Goal: Task Accomplishment & Management: Use online tool/utility

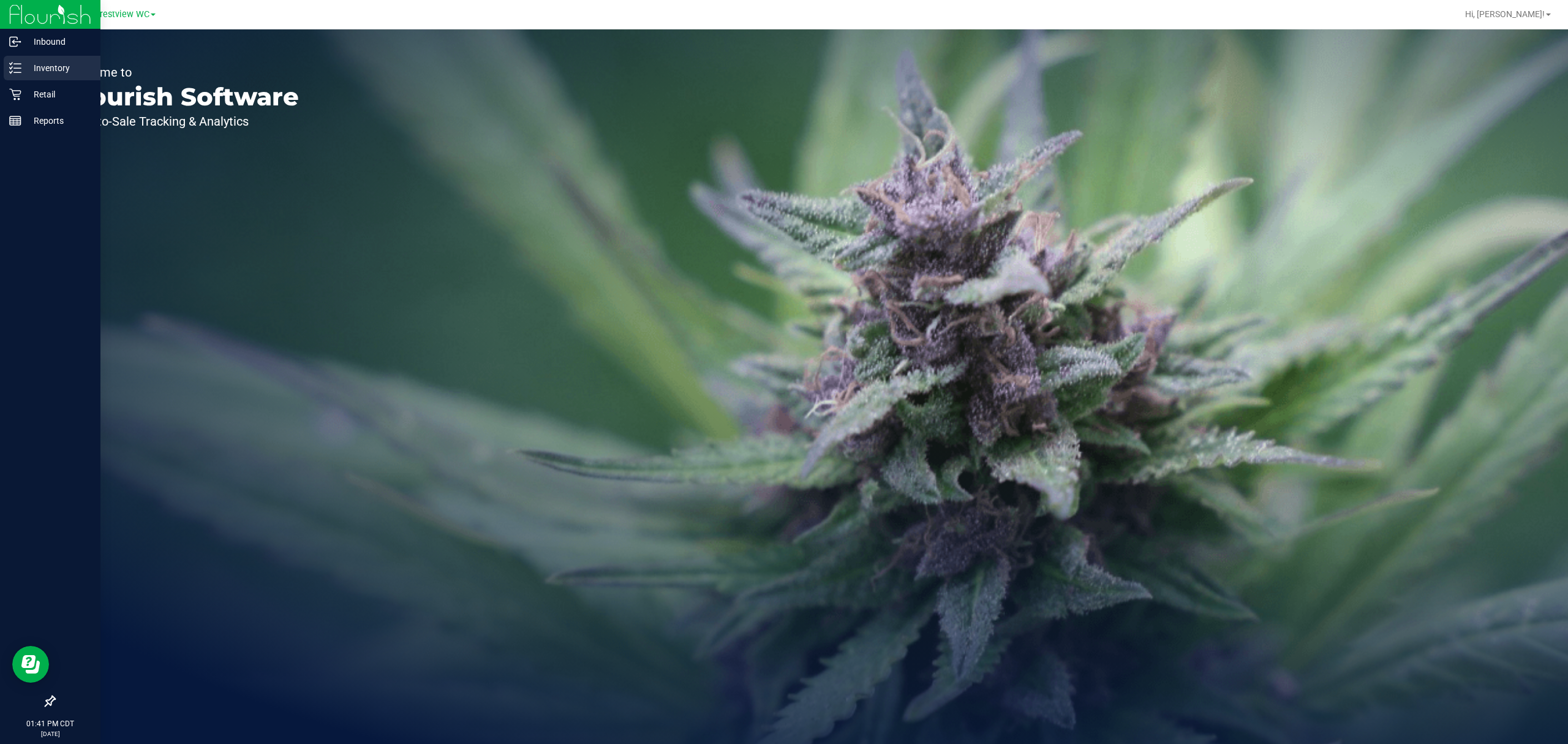
click at [22, 73] on p "Inventory" at bounding box center [58, 68] width 73 height 15
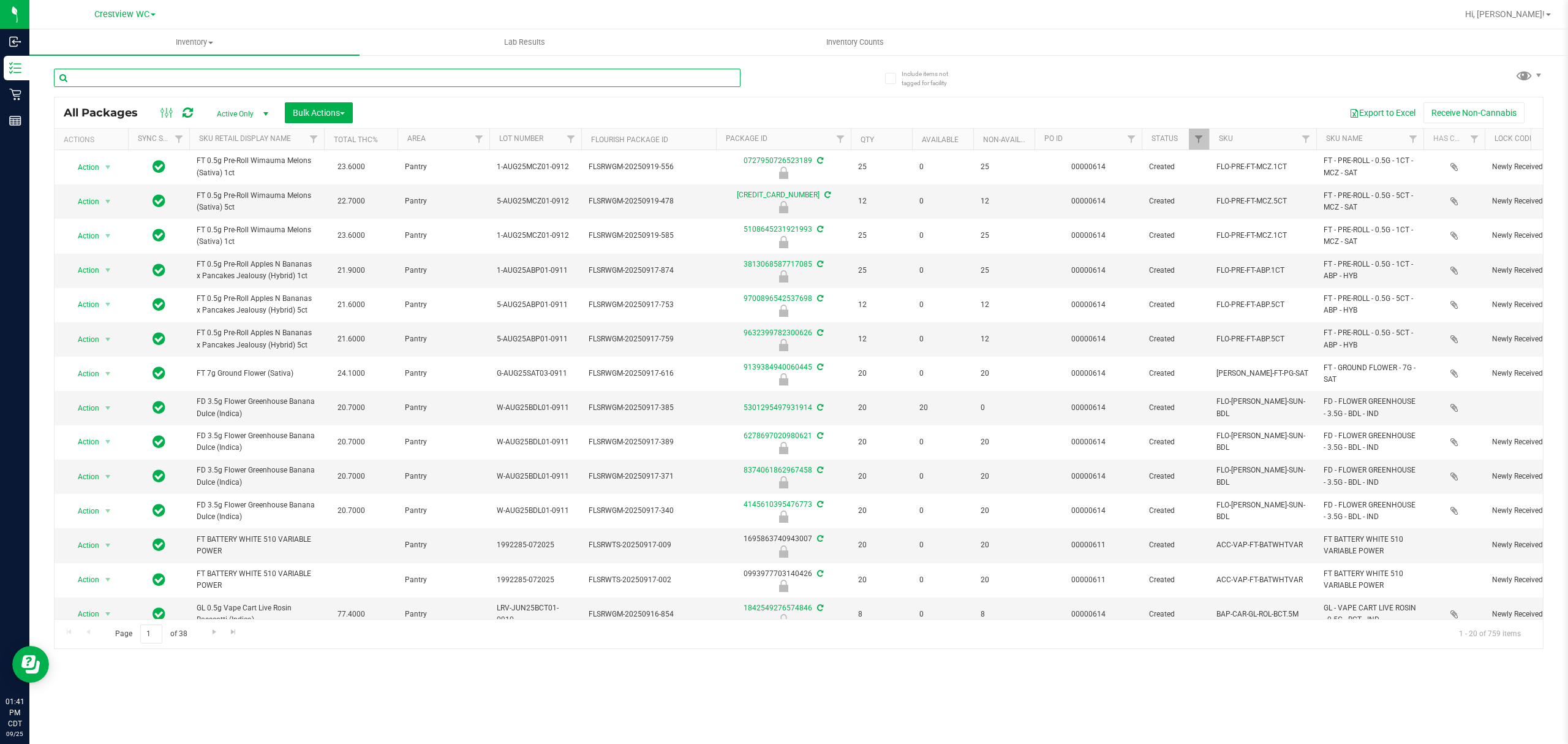
click at [145, 79] on input "text" at bounding box center [397, 78] width 687 height 19
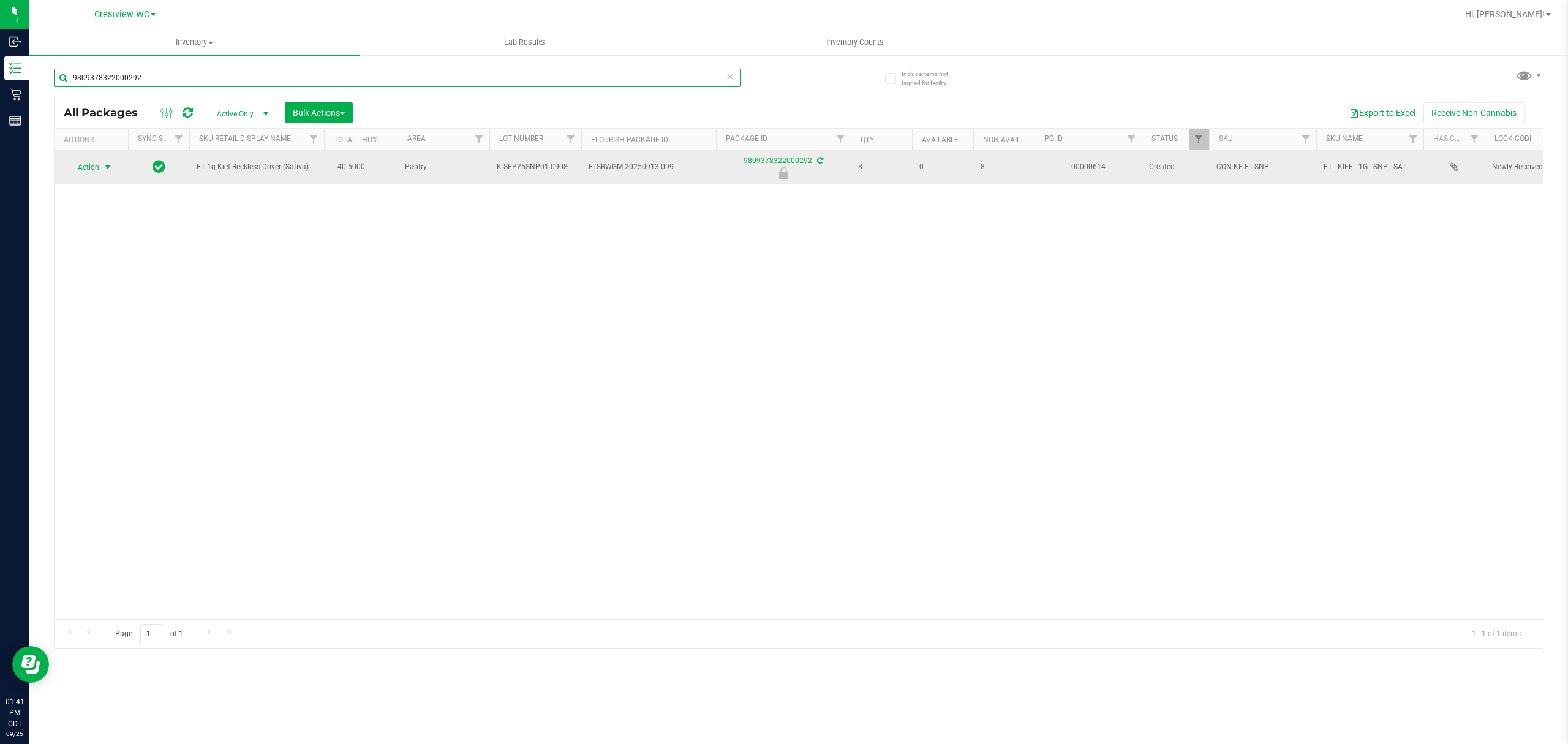
type input "9809378322000292"
click at [100, 160] on span "select" at bounding box center [108, 167] width 15 height 17
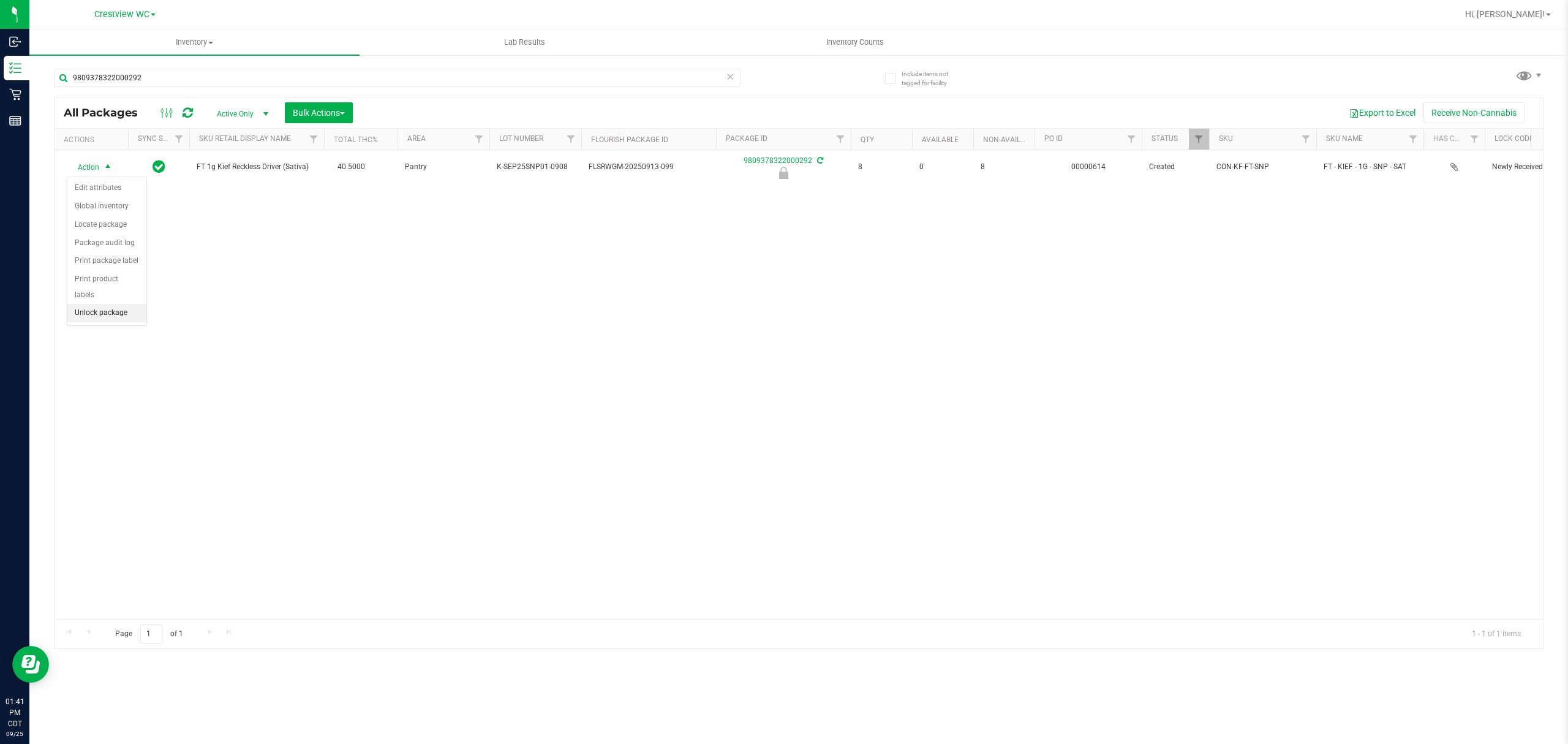
click at [119, 320] on li "Unlock package" at bounding box center [106, 313] width 79 height 19
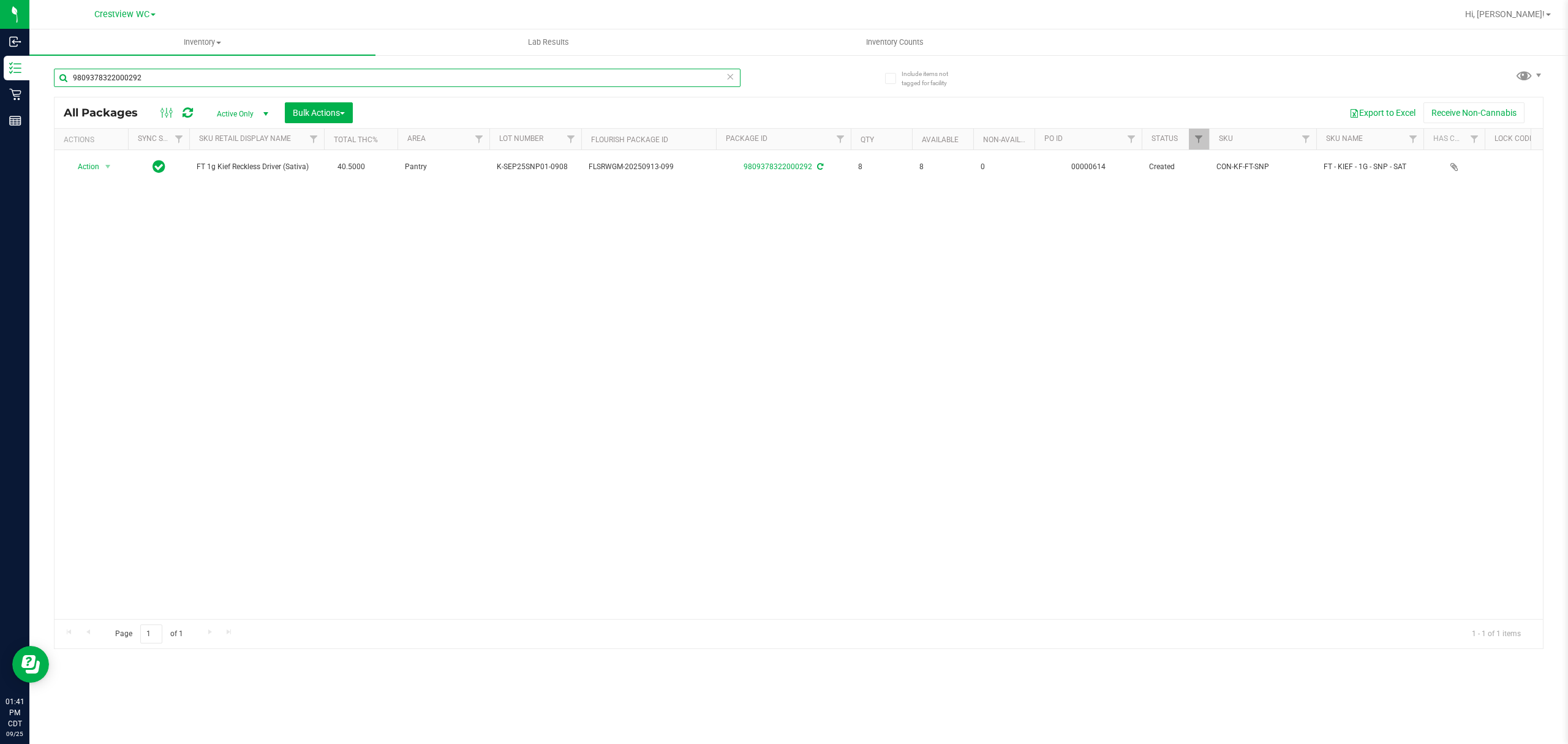
click at [61, 111] on div "9809378322000292 All Packages Active Only Active Only Lab Samples Locked All Ex…" at bounding box center [798, 352] width 1489 height 591
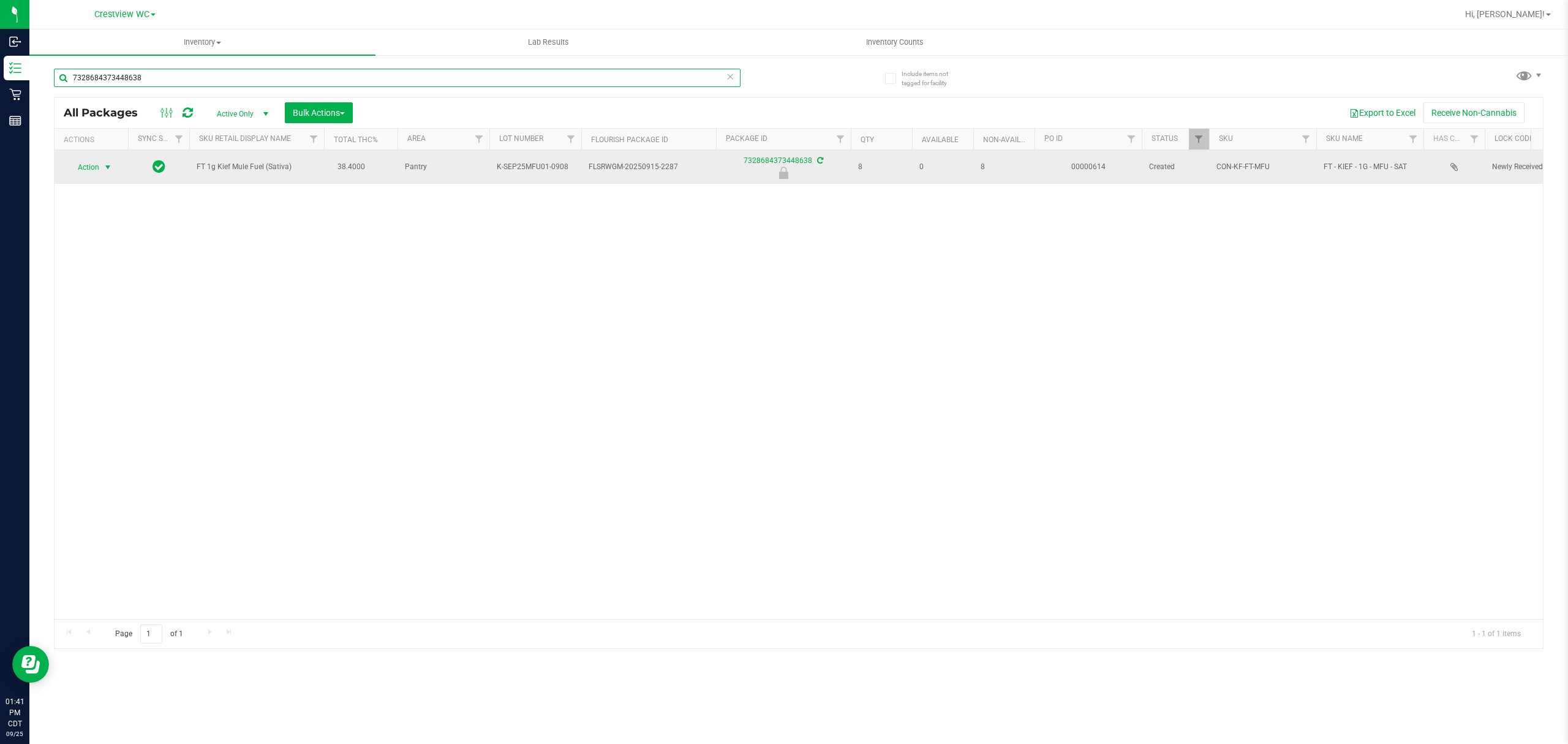
type input "7328684373448638"
click at [111, 163] on span "select" at bounding box center [108, 167] width 10 height 10
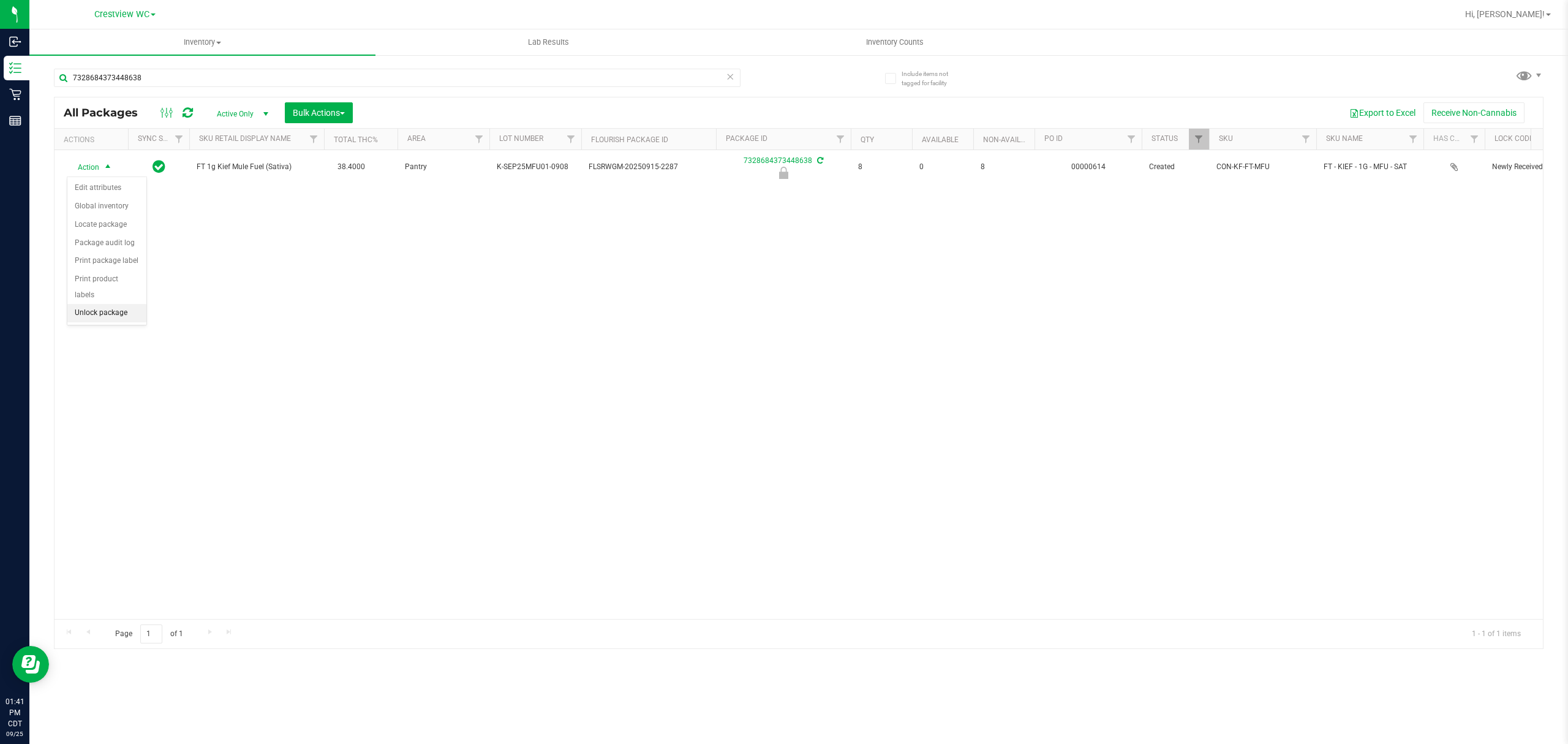
click at [125, 308] on li "Unlock package" at bounding box center [106, 313] width 79 height 19
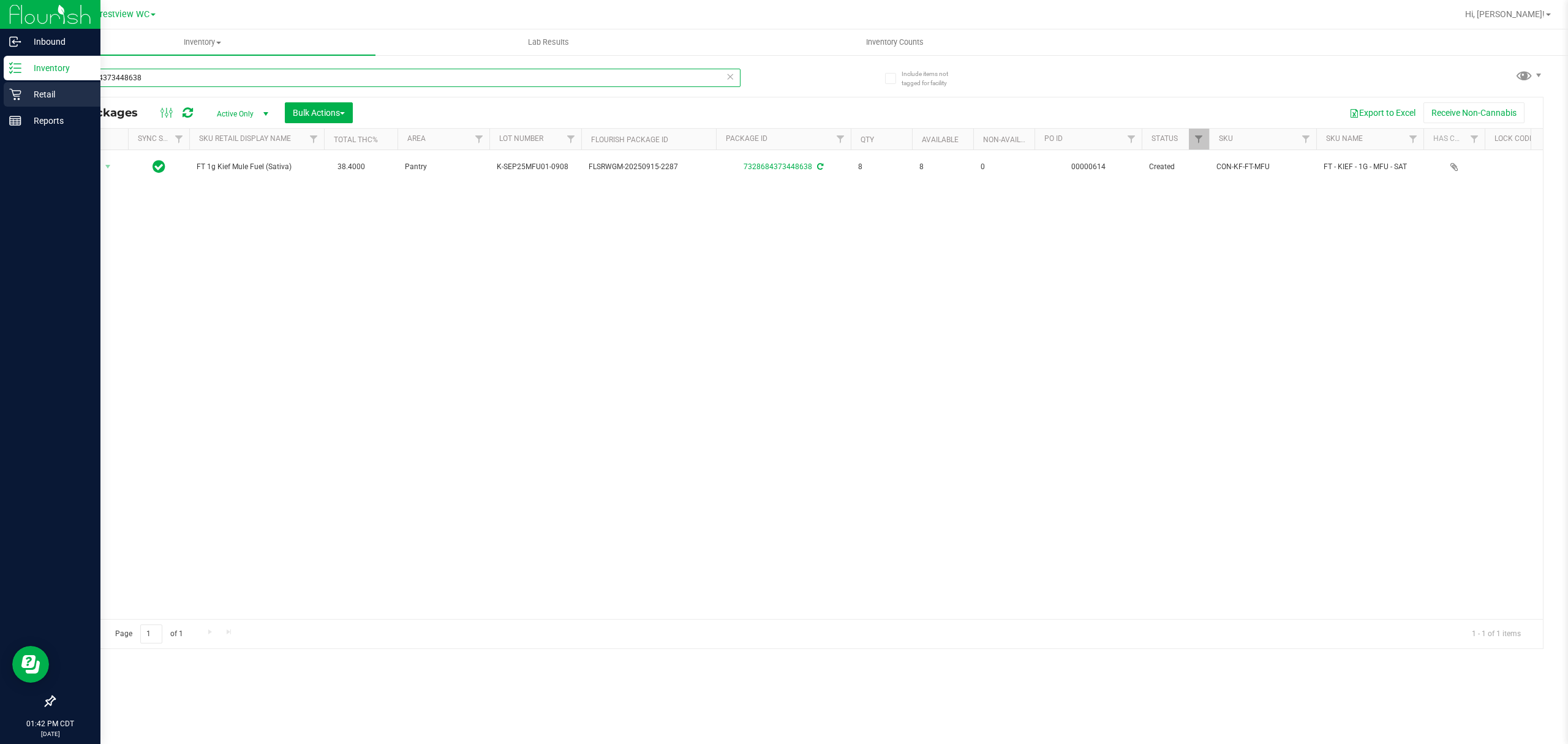
drag, startPoint x: 152, startPoint y: 81, endPoint x: 0, endPoint y: 84, distance: 152.0
click at [0, 84] on div "Inbound Inventory Retail Reports 01:42 PM CDT [DATE] 09/25 Crestview WC Hi, [PE…" at bounding box center [784, 372] width 1568 height 744
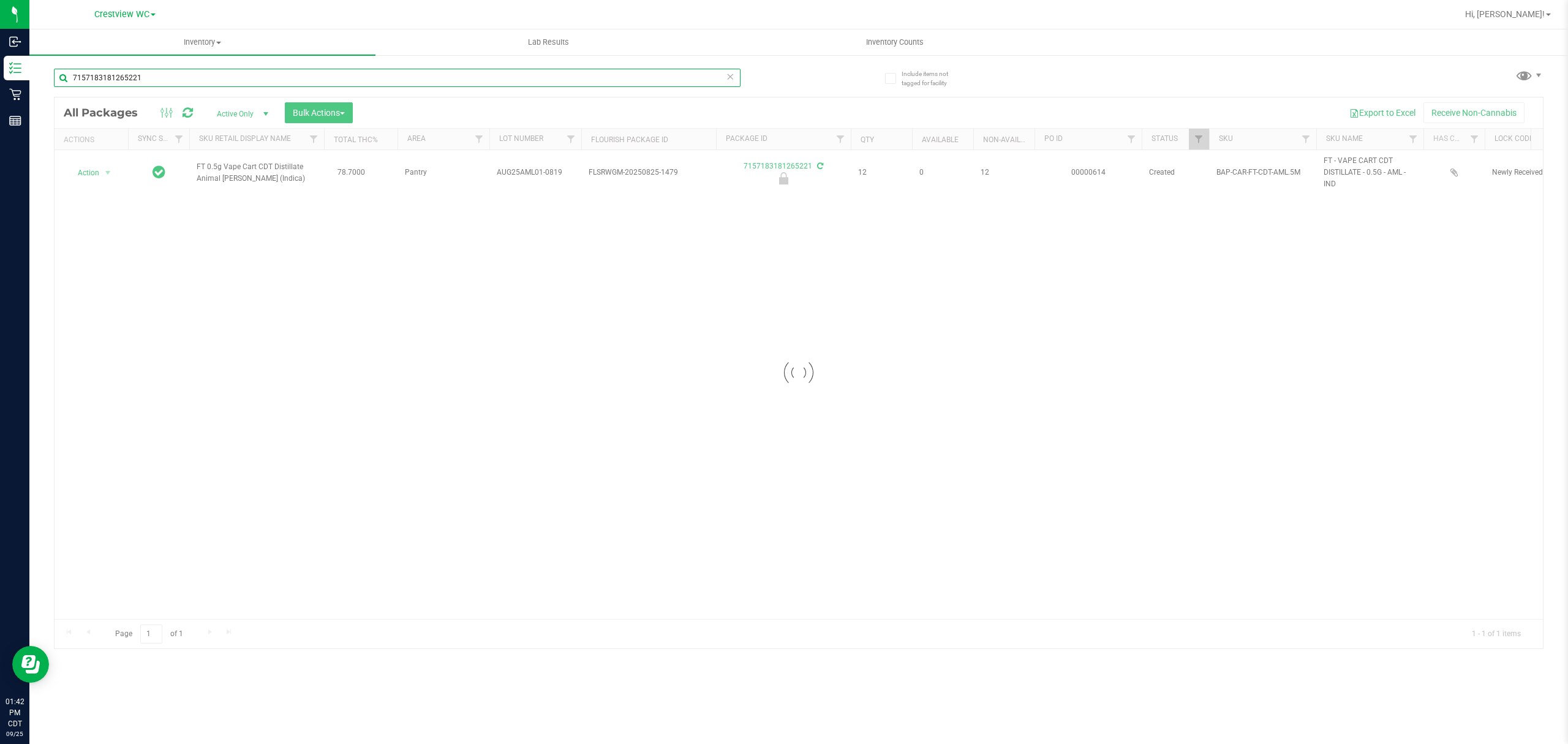
type input "7157183181265221"
click at [108, 177] on div at bounding box center [798, 373] width 1488 height 551
click at [109, 174] on span "select" at bounding box center [108, 173] width 10 height 10
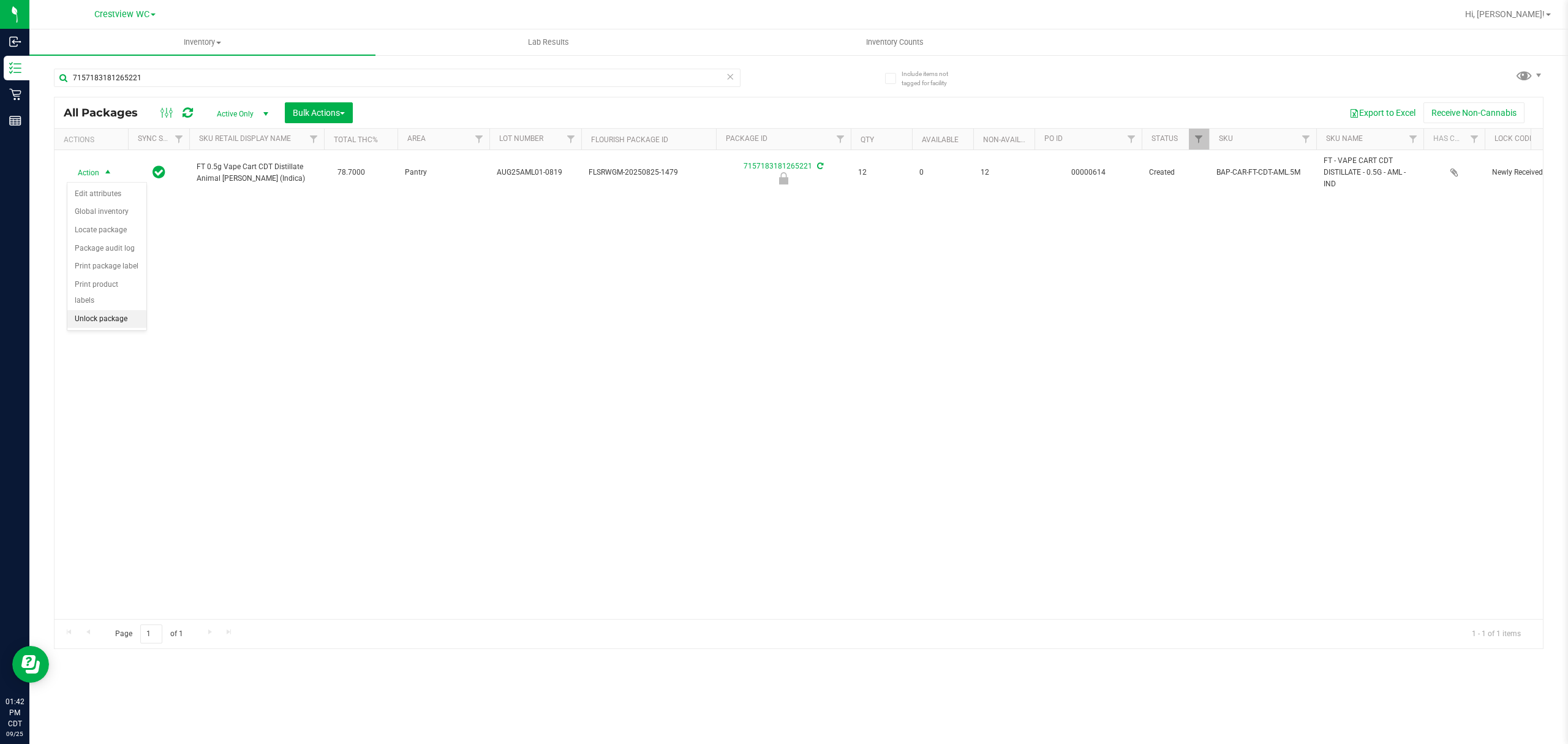
click at [114, 313] on li "Unlock package" at bounding box center [106, 319] width 79 height 19
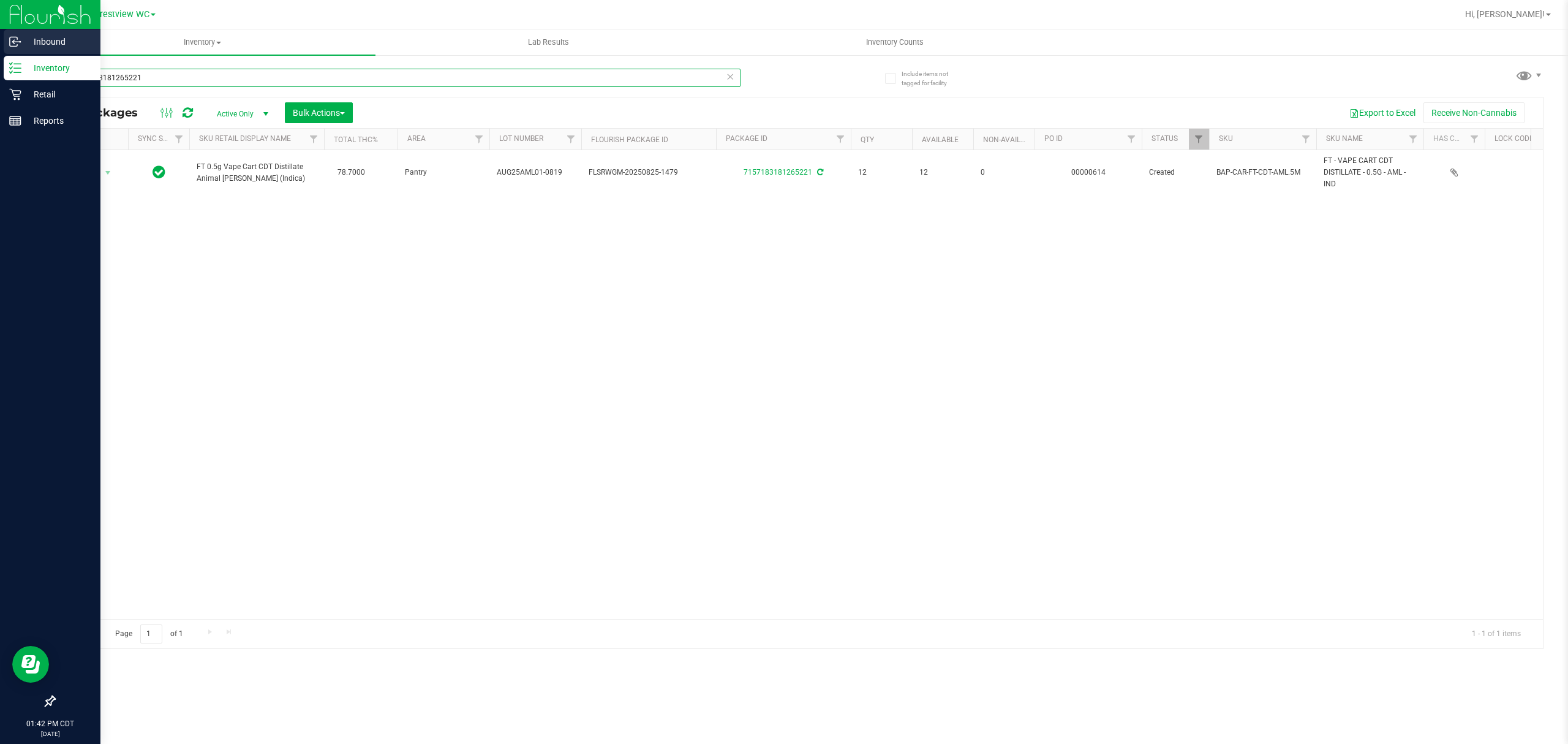
drag, startPoint x: 191, startPoint y: 76, endPoint x: 55, endPoint y: 38, distance: 141.2
click at [20, 53] on div "Inbound Inventory Retail Reports 01:42 PM CDT [DATE] 09/25 Crestview WC Hi, [PE…" at bounding box center [784, 372] width 1568 height 744
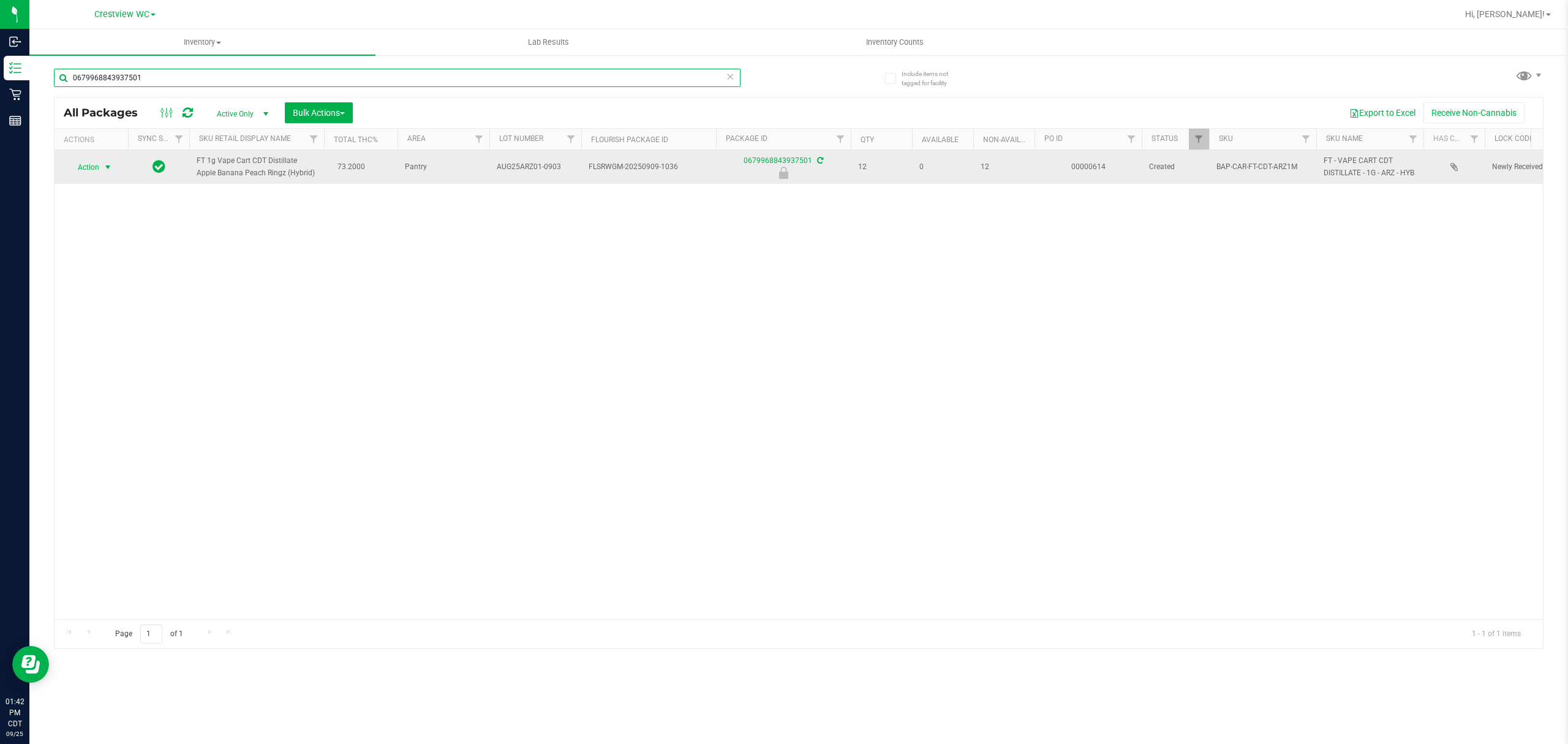
type input "0679968843937501"
click at [111, 163] on span "select" at bounding box center [108, 167] width 10 height 10
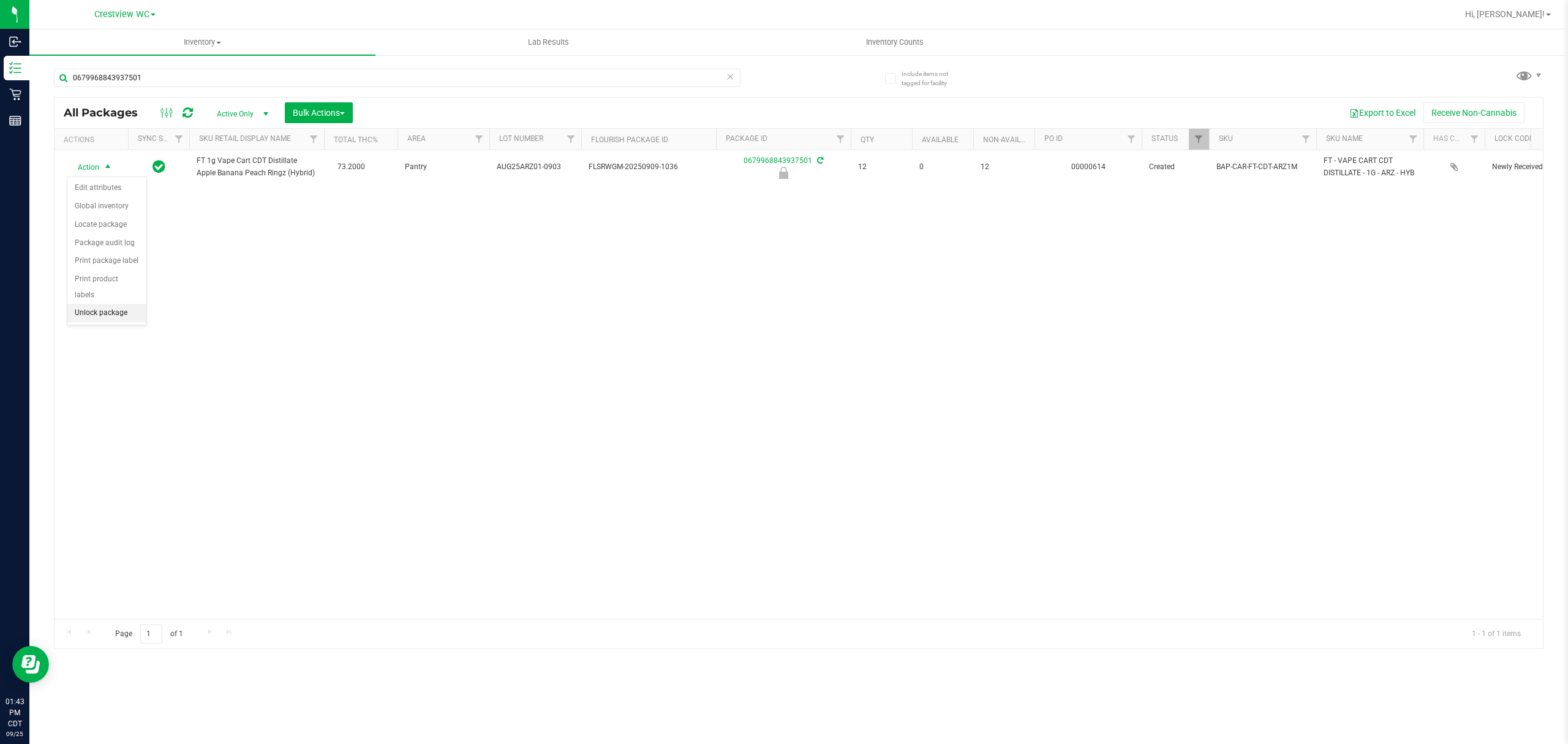
click at [127, 310] on li "Unlock package" at bounding box center [106, 313] width 79 height 19
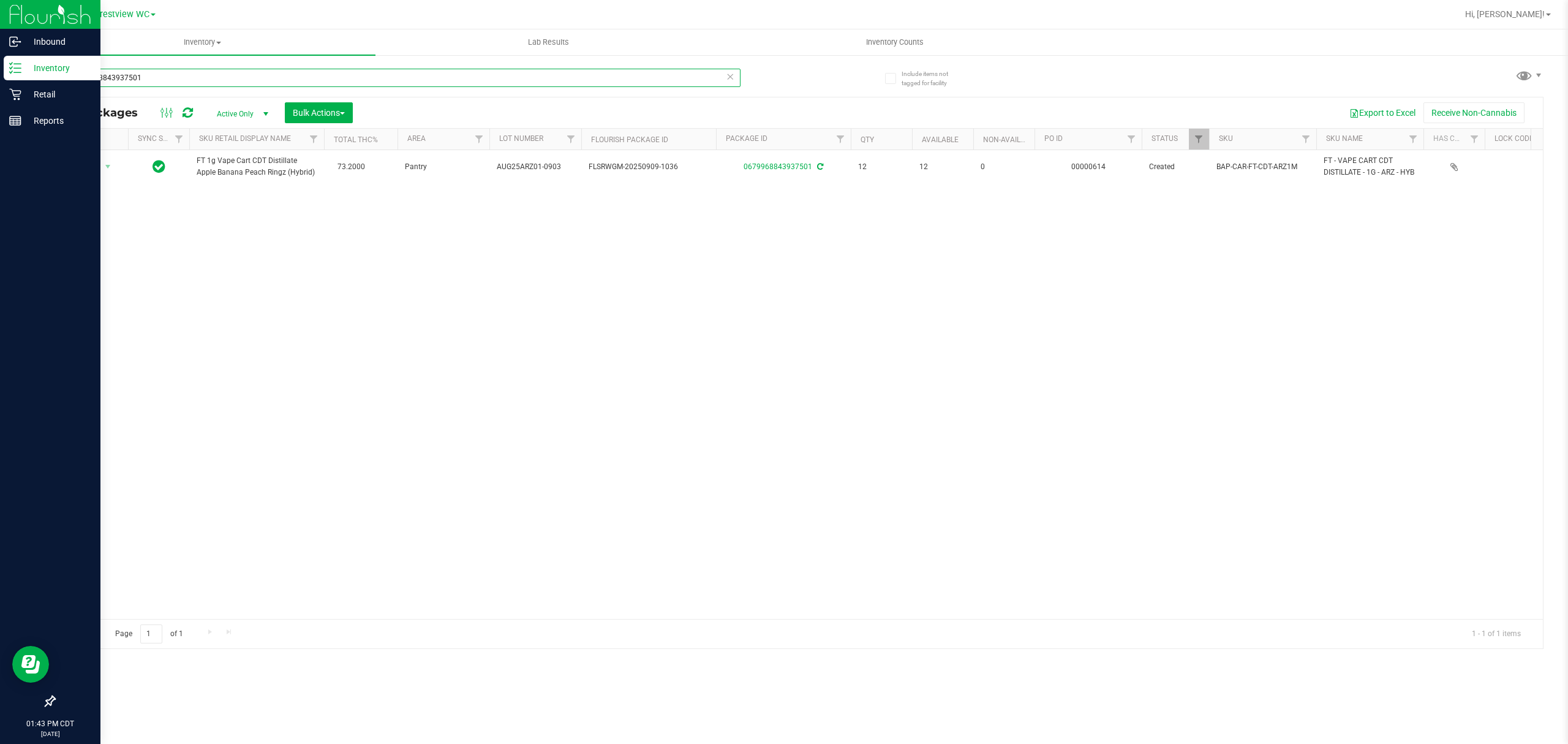
drag, startPoint x: 201, startPoint y: 69, endPoint x: 0, endPoint y: 66, distance: 201.0
click at [0, 66] on div "Inbound Inventory Retail Reports 01:43 PM CDT [DATE] 09/25 Crestview WC Hi, [PE…" at bounding box center [784, 372] width 1568 height 744
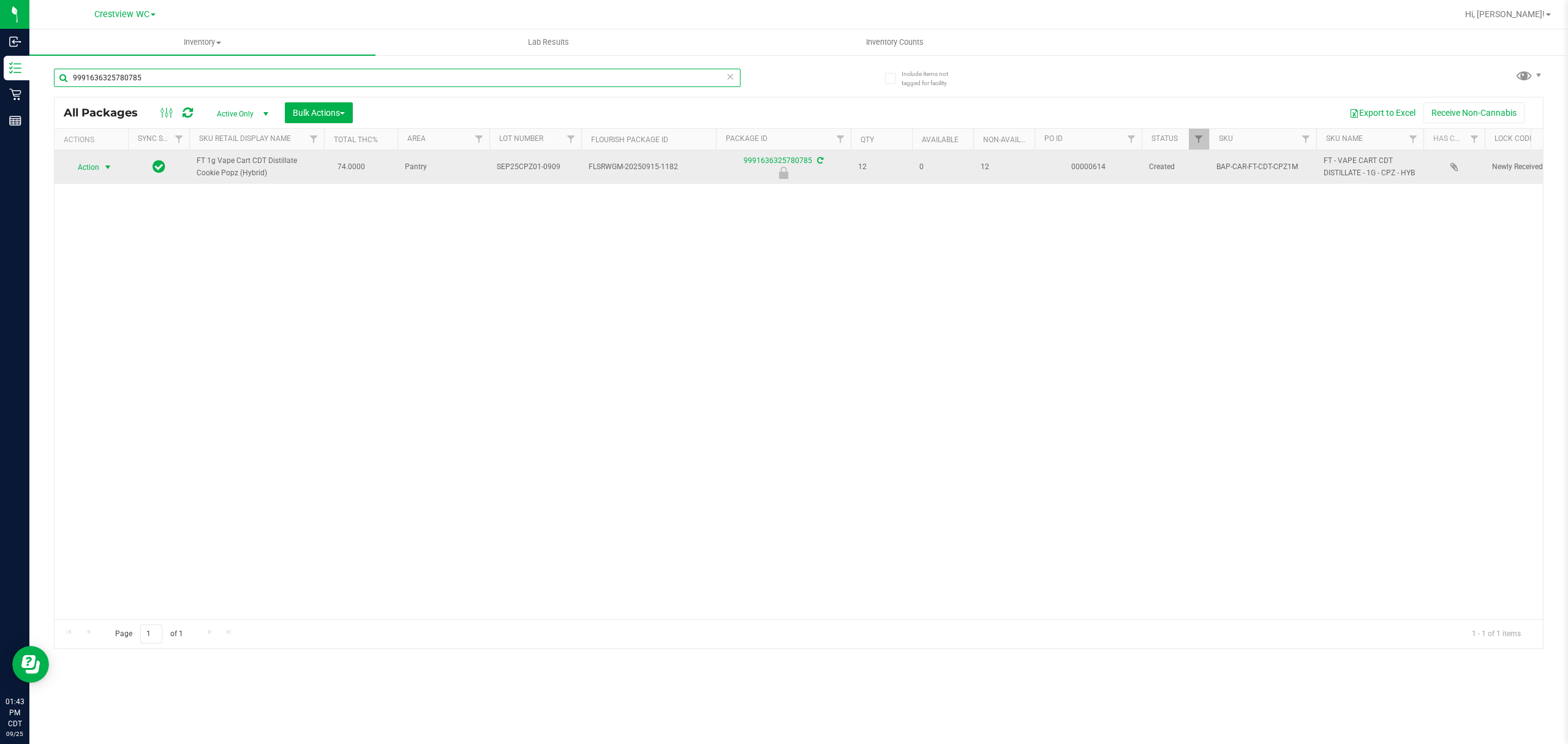
type input "9991636325780785"
click at [111, 166] on span "select" at bounding box center [108, 167] width 10 height 10
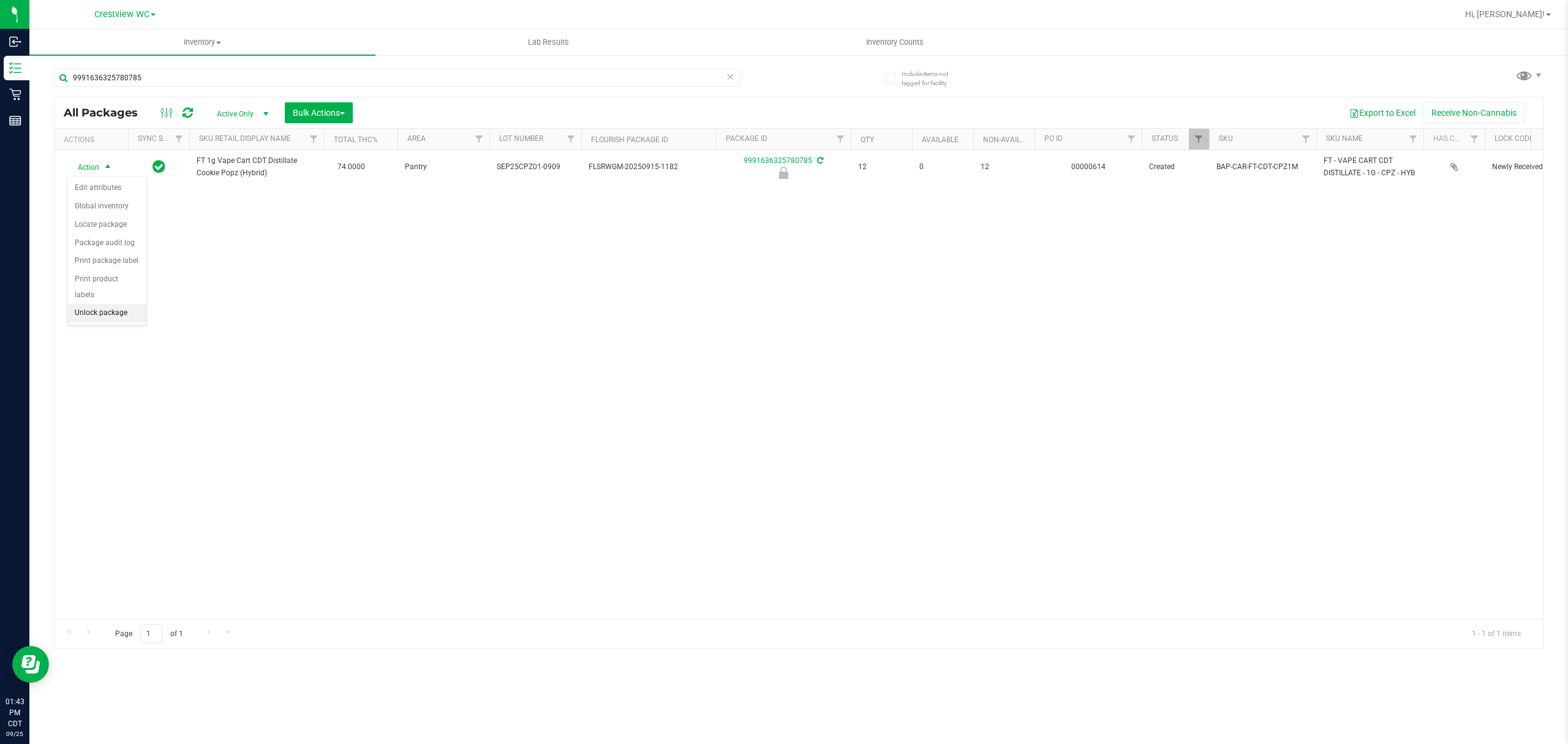
click at [123, 310] on li "Unlock package" at bounding box center [106, 313] width 79 height 19
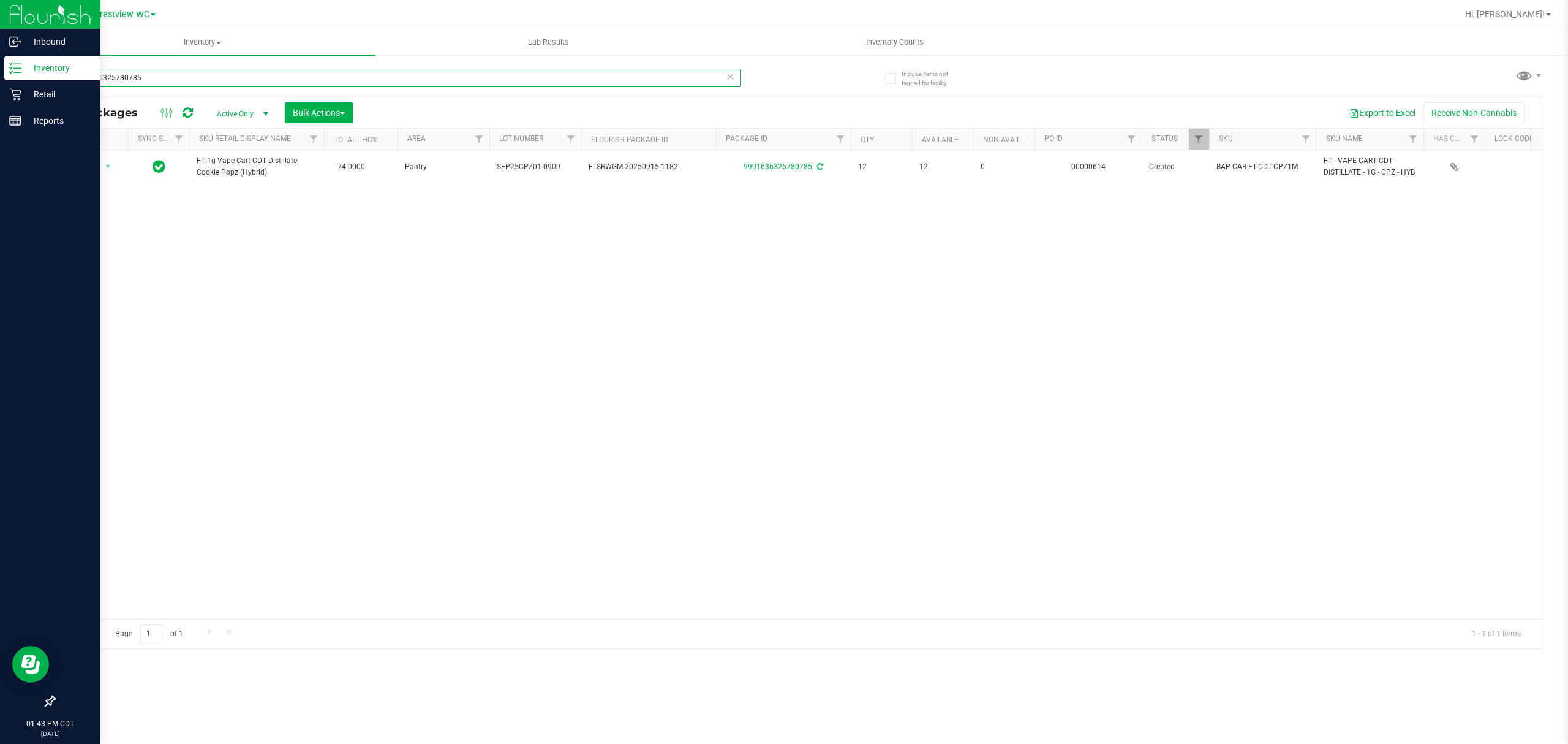
drag, startPoint x: 162, startPoint y: 80, endPoint x: 0, endPoint y: 76, distance: 162.0
click at [0, 93] on div "Inbound Inventory Retail Reports 01:43 PM CDT [DATE] 09/25 Crestview WC Hi, [PE…" at bounding box center [784, 372] width 1568 height 744
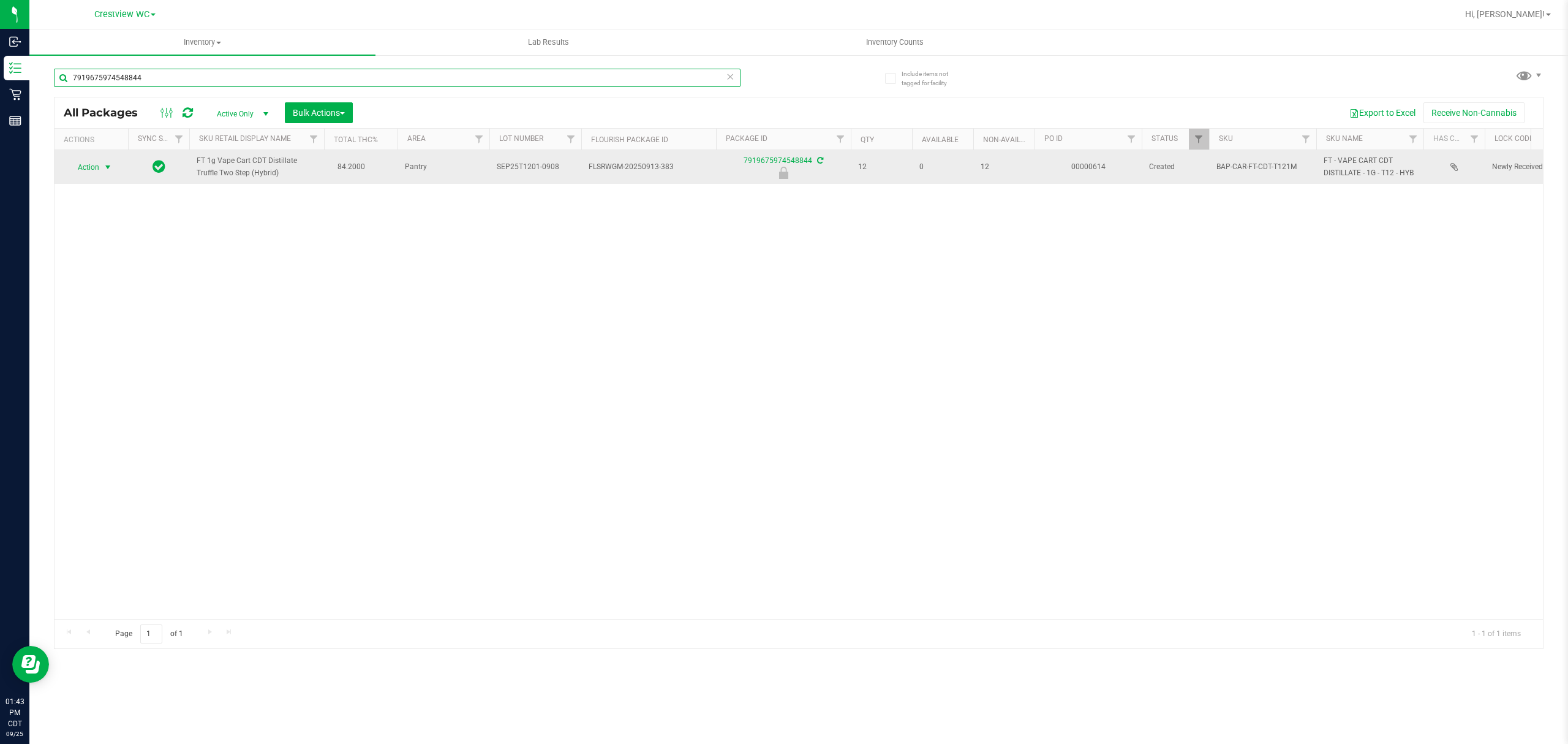
type input "7919675974548844"
click at [114, 166] on span "select" at bounding box center [108, 167] width 15 height 17
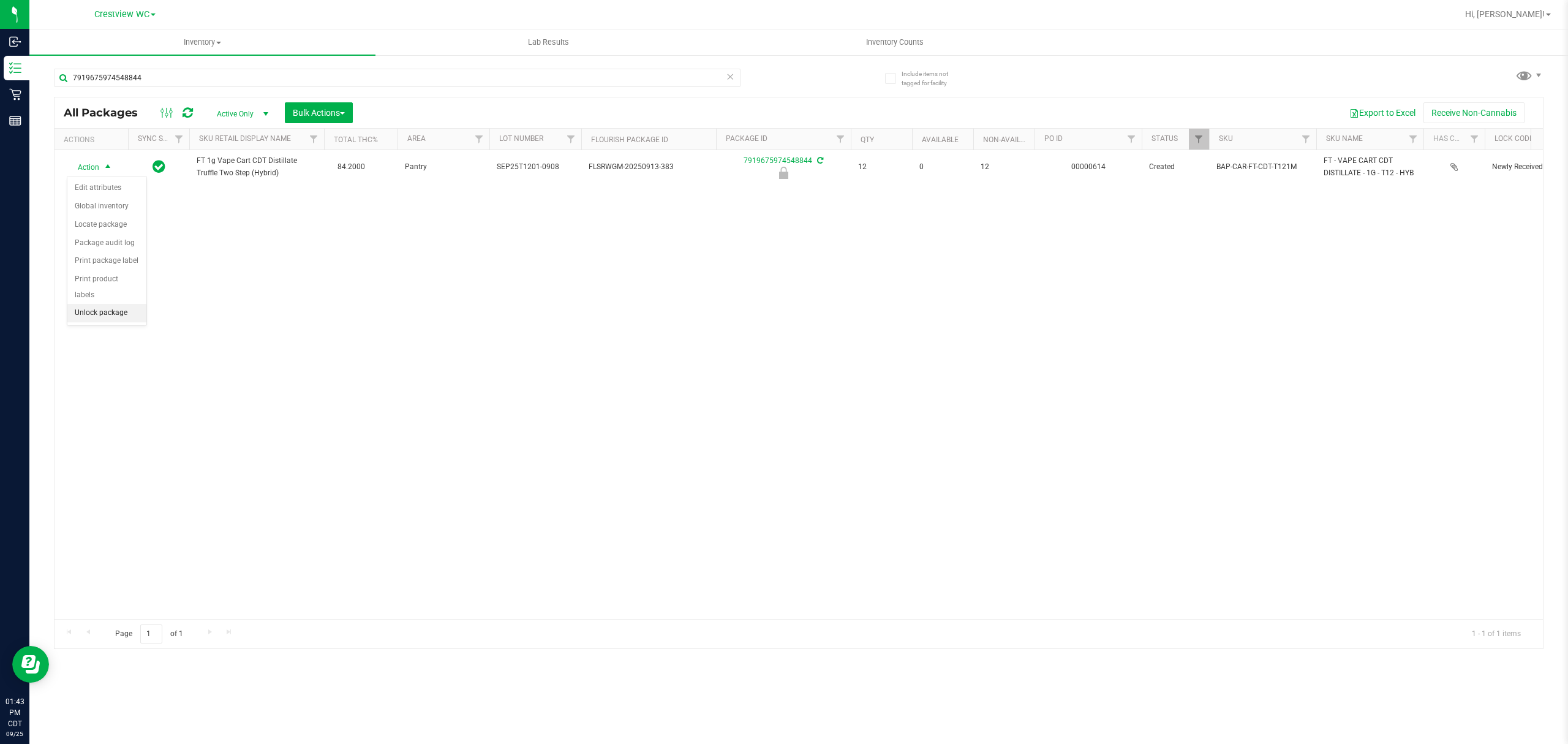
click at [135, 309] on li "Unlock package" at bounding box center [106, 313] width 79 height 19
drag, startPoint x: 175, startPoint y: 59, endPoint x: 136, endPoint y: 81, distance: 44.8
click at [59, 98] on div "7919675974548844 All Packages Active Only Active Only Lab Samples Locked All Ex…" at bounding box center [798, 352] width 1489 height 591
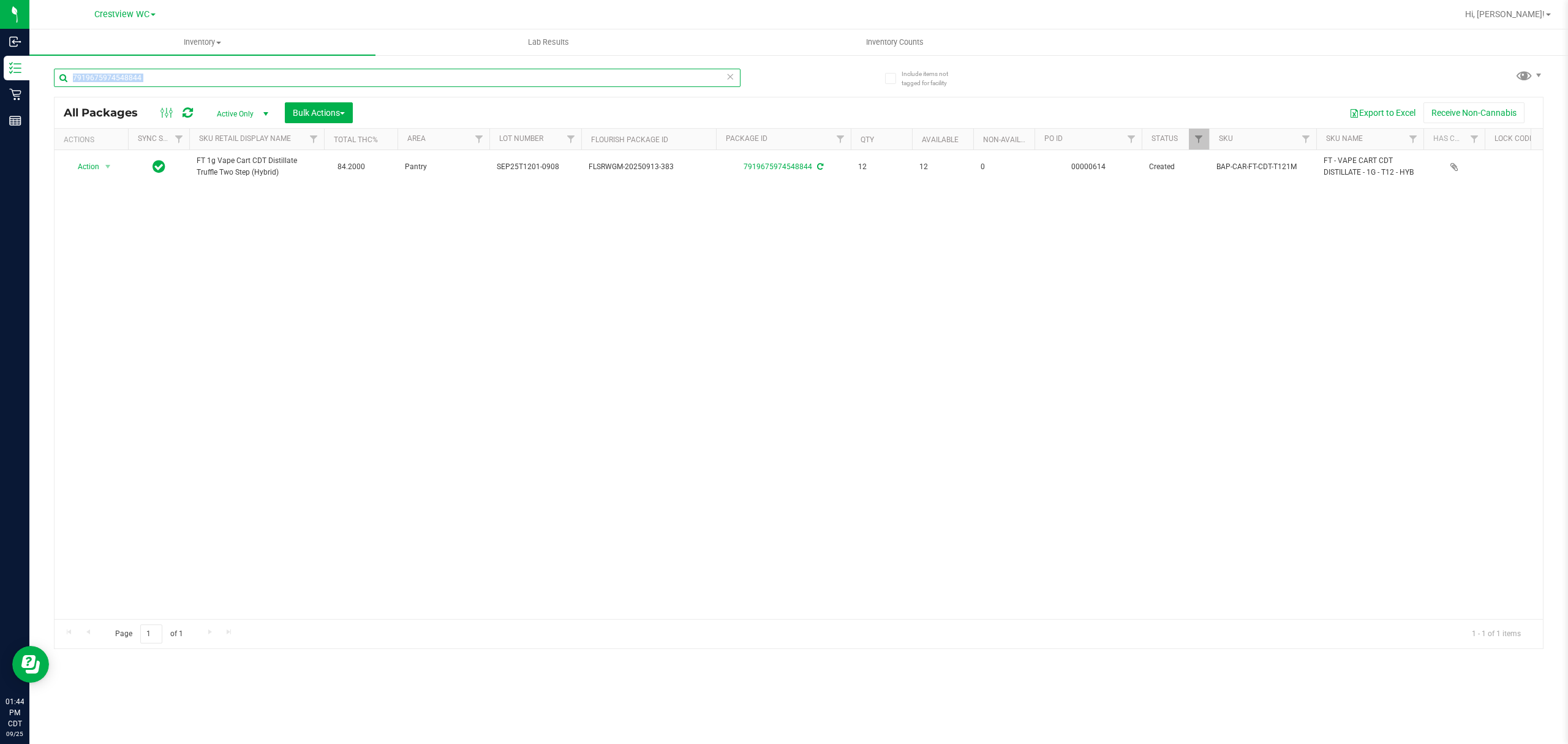
click at [152, 70] on input "7919675974548844" at bounding box center [397, 78] width 687 height 19
type input "7"
type input "9560025456131907"
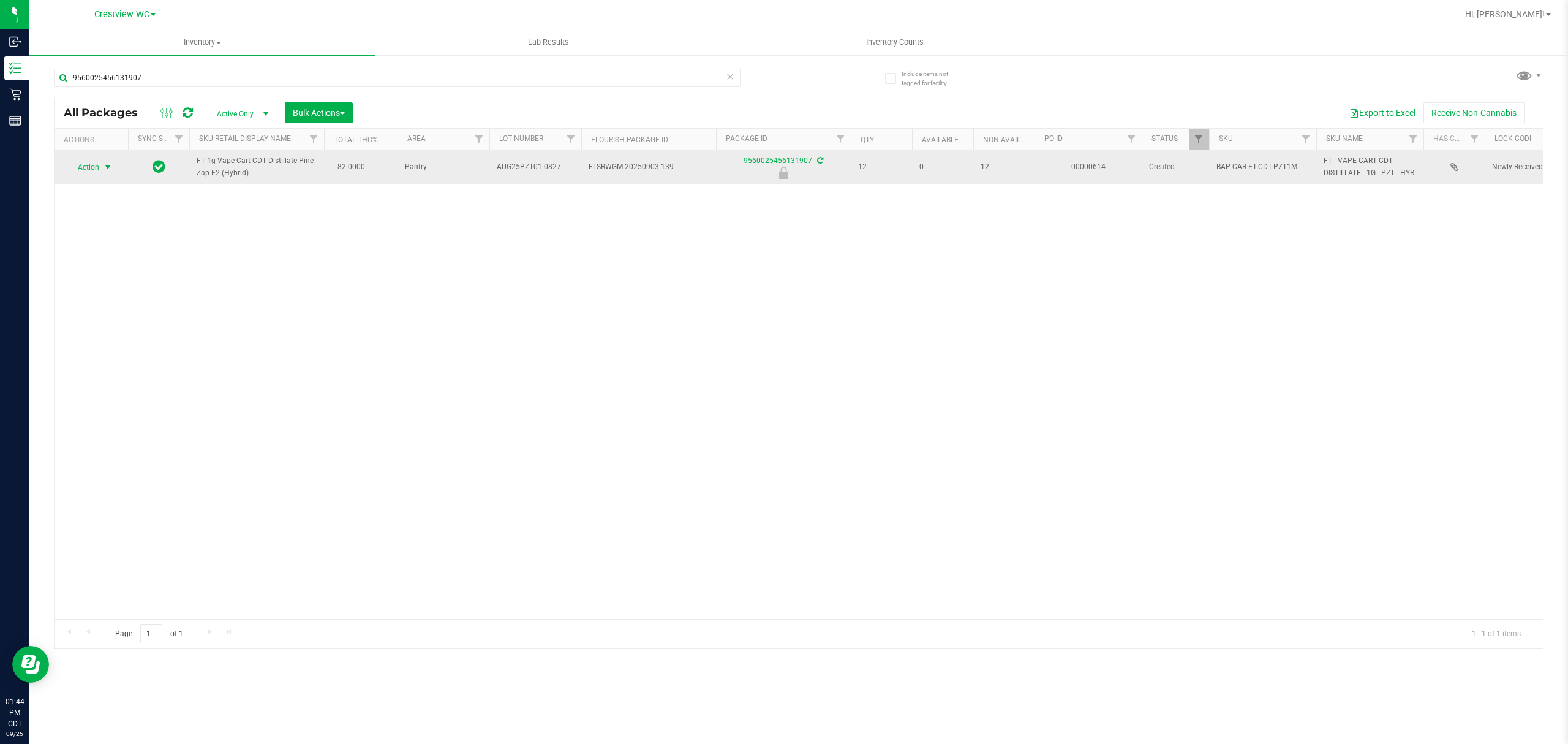
drag, startPoint x: 85, startPoint y: 177, endPoint x: 87, endPoint y: 168, distance: 9.2
click at [87, 168] on span "Action" at bounding box center [84, 167] width 33 height 17
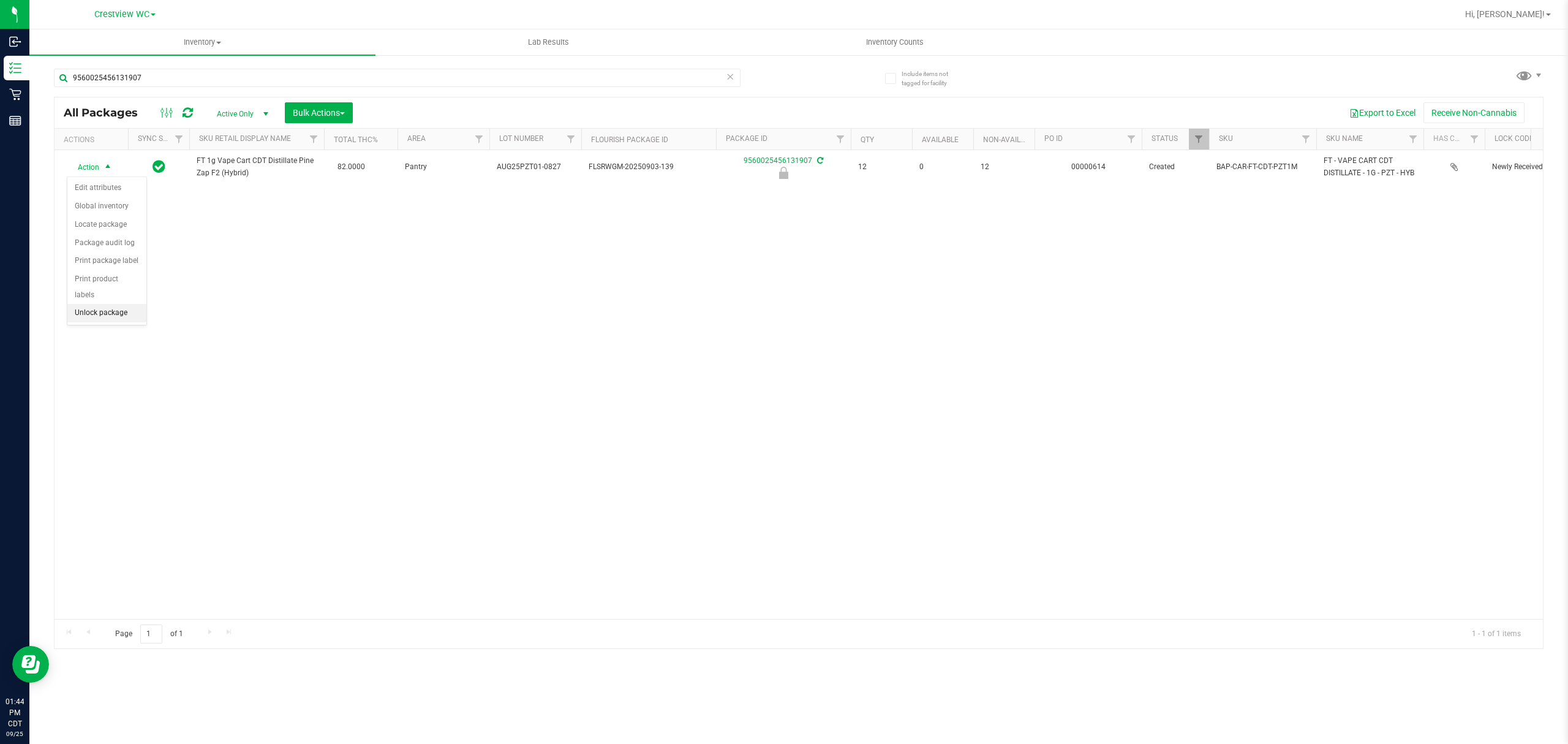
click at [111, 322] on li "Unlock package" at bounding box center [106, 313] width 79 height 19
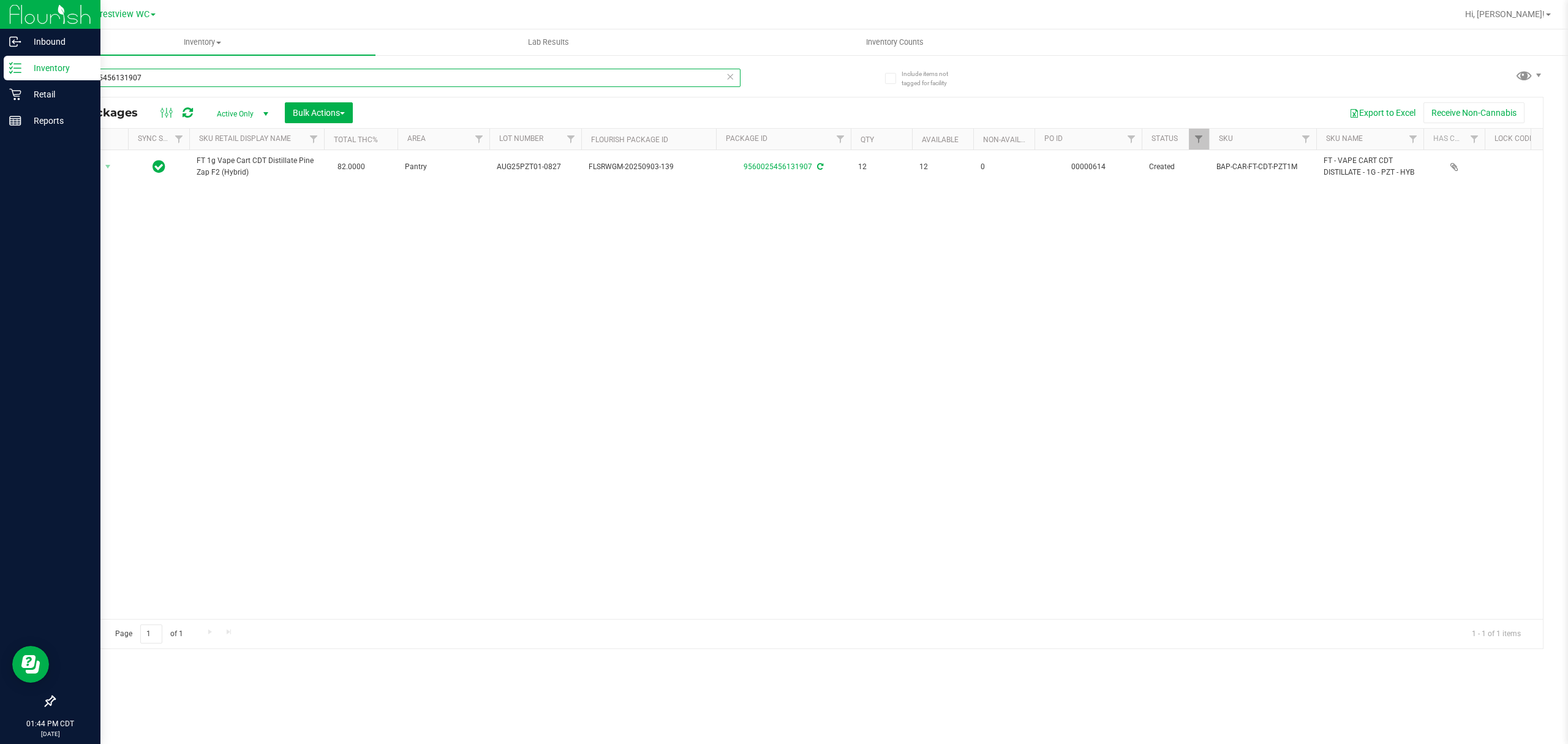
drag, startPoint x: 186, startPoint y: 72, endPoint x: 17, endPoint y: 24, distance: 175.7
click at [1, 67] on div "Inbound Inventory Retail Reports 01:44 PM CDT [DATE] 09/25 Crestview WC Hi, [PE…" at bounding box center [784, 372] width 1568 height 744
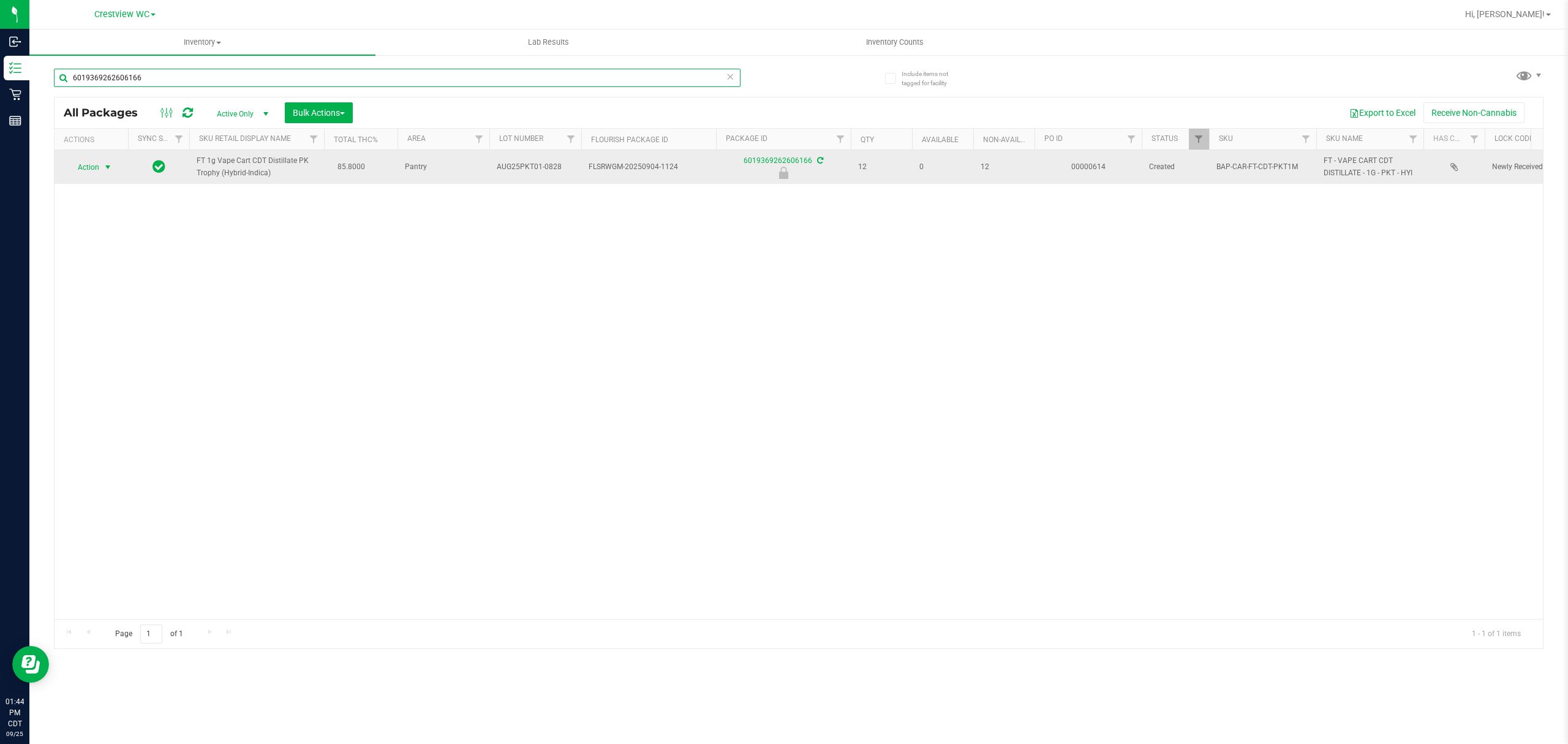
type input "6019369262606166"
click at [96, 166] on span "Action" at bounding box center [84, 167] width 33 height 17
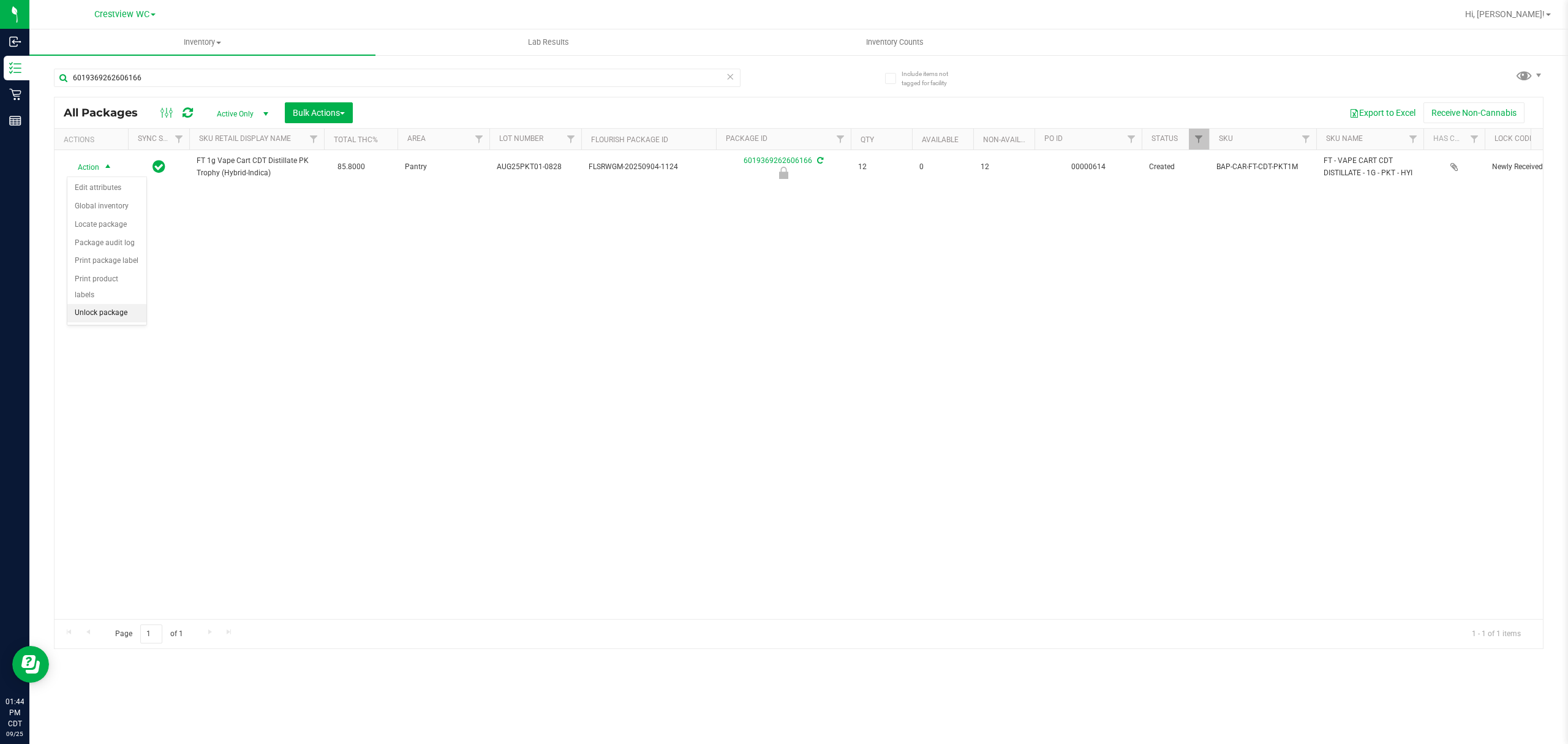
click at [106, 314] on li "Unlock package" at bounding box center [106, 313] width 79 height 19
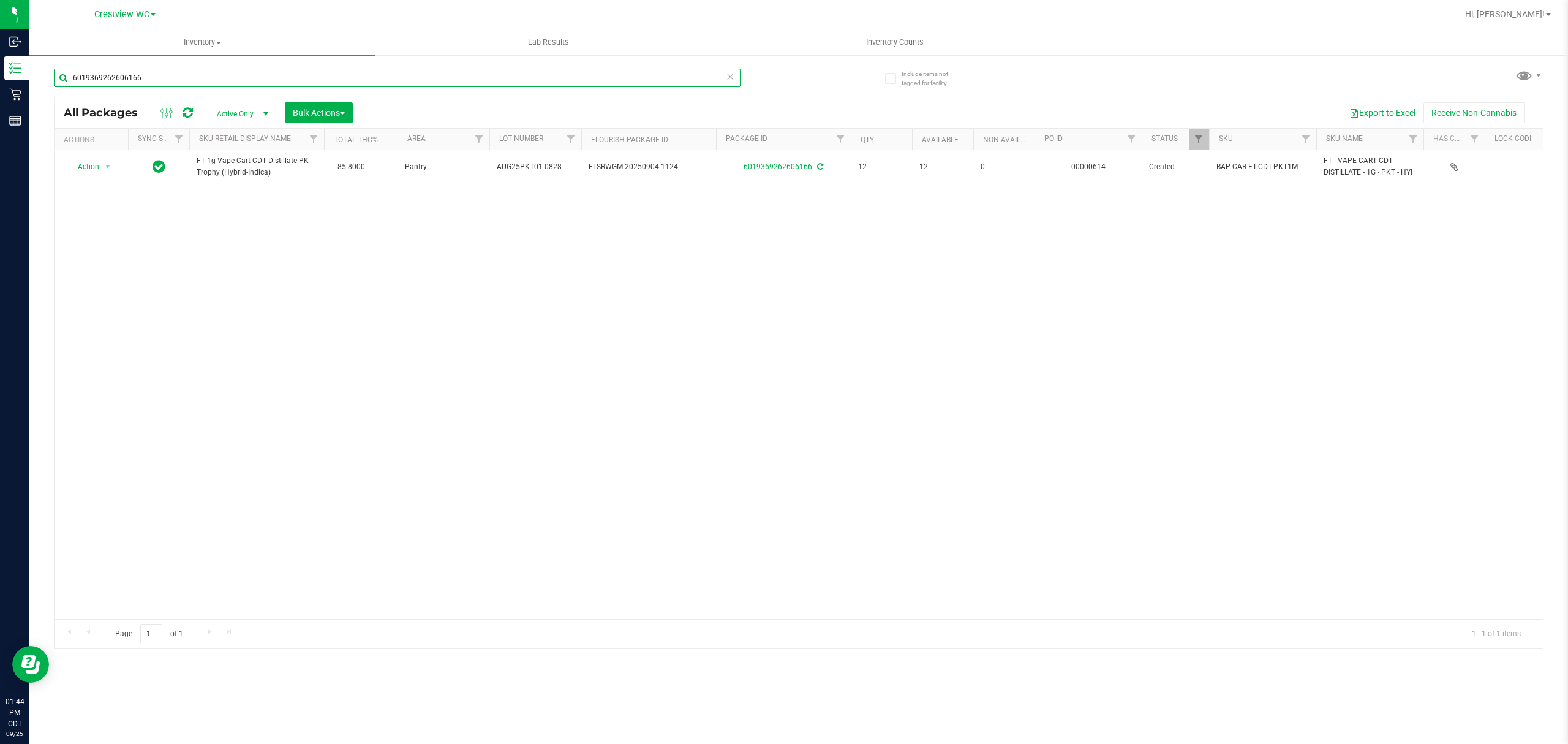
click at [209, 74] on input "6019369262606166" at bounding box center [397, 78] width 687 height 19
type input "6"
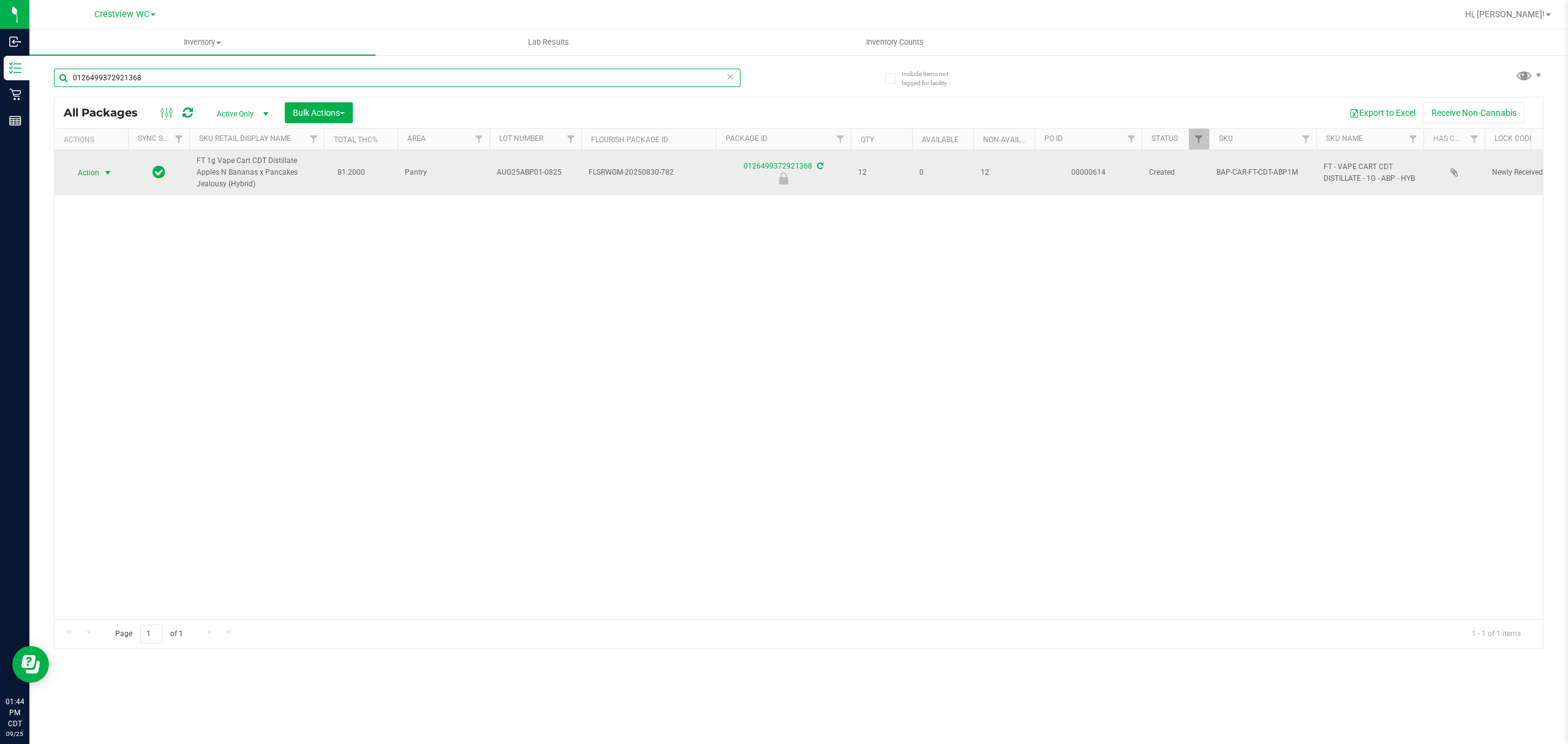
type input "0126499372921368"
click at [104, 173] on span "select" at bounding box center [108, 173] width 10 height 10
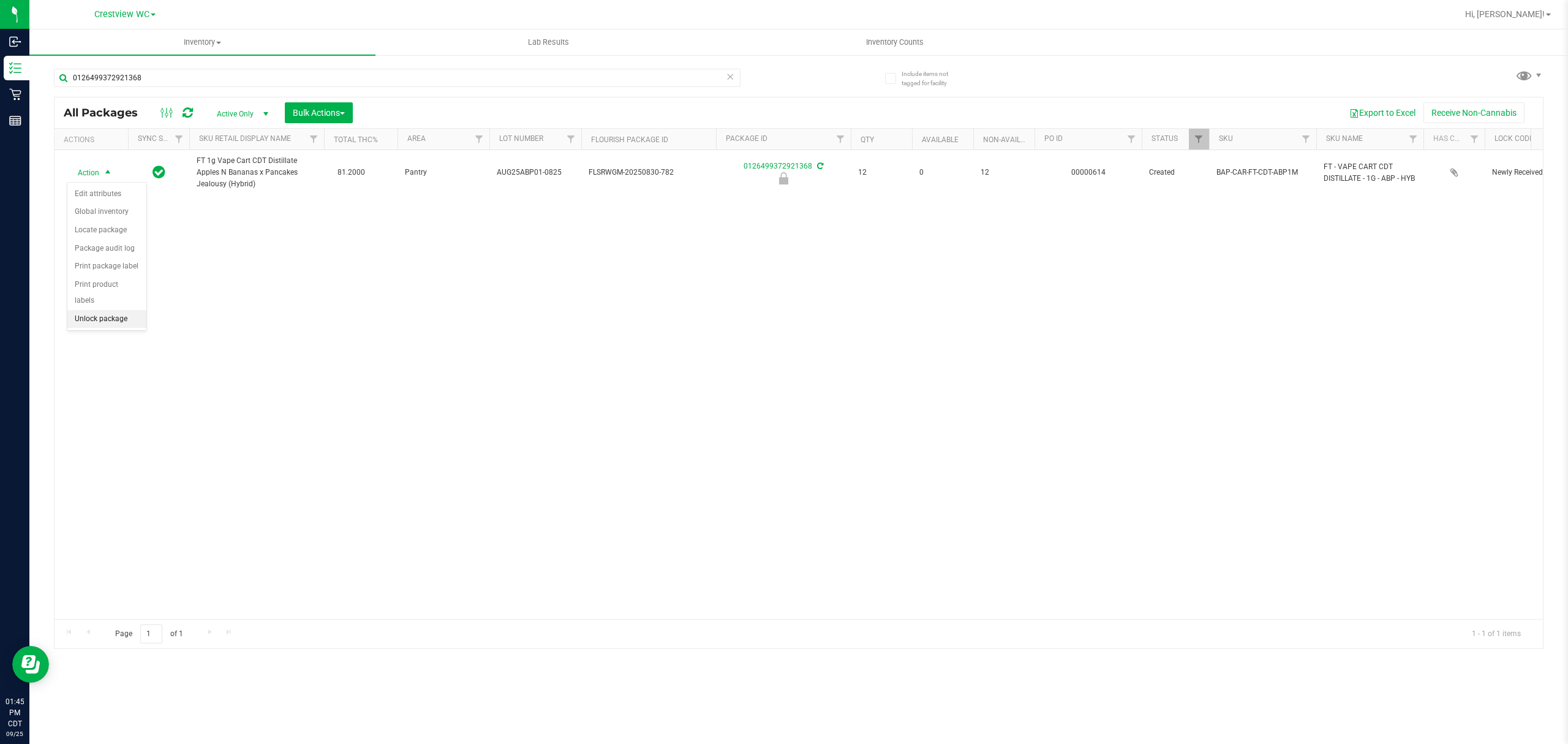
click at [120, 326] on li "Unlock package" at bounding box center [106, 319] width 79 height 19
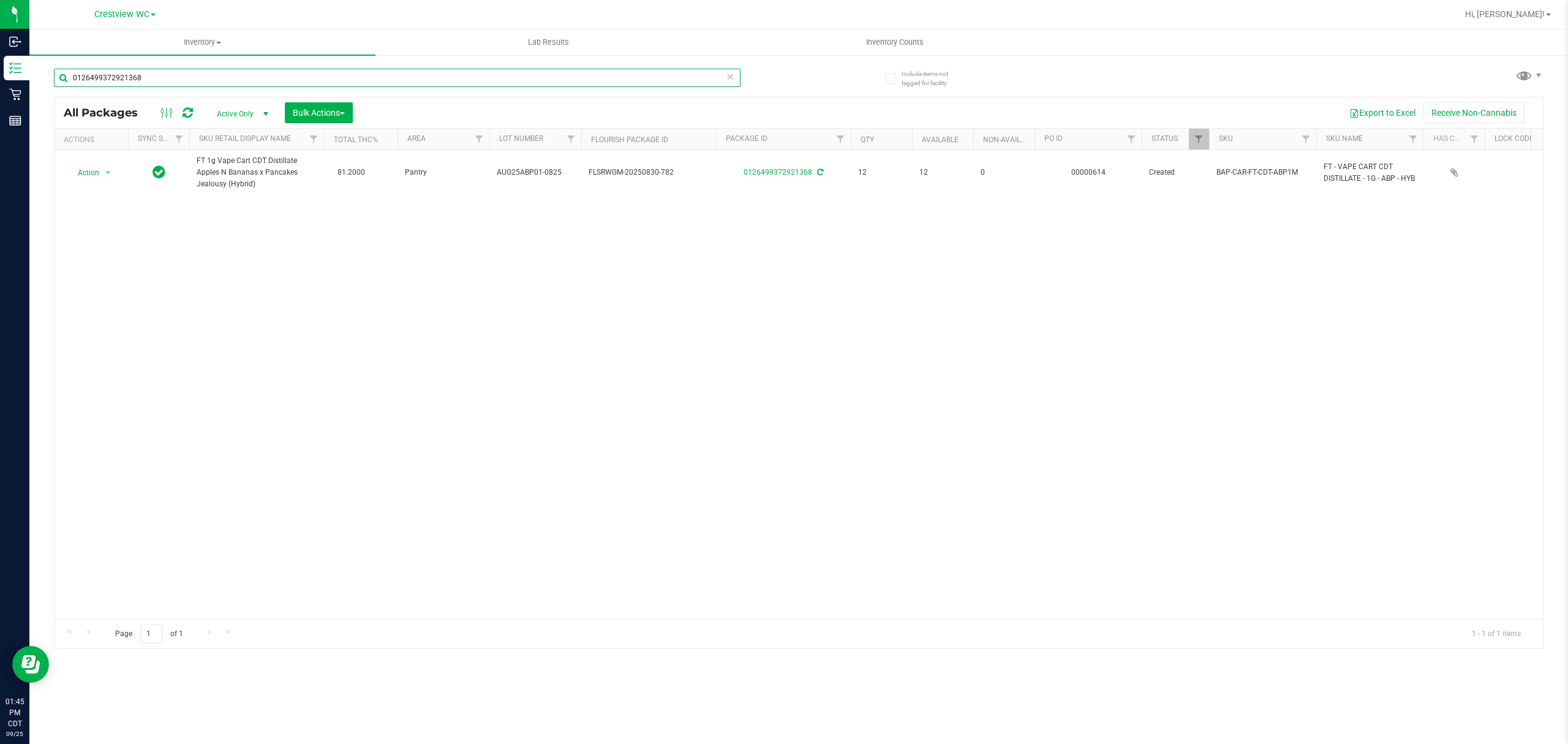
click at [386, 74] on input "0126499372921368" at bounding box center [397, 78] width 687 height 19
type input "0"
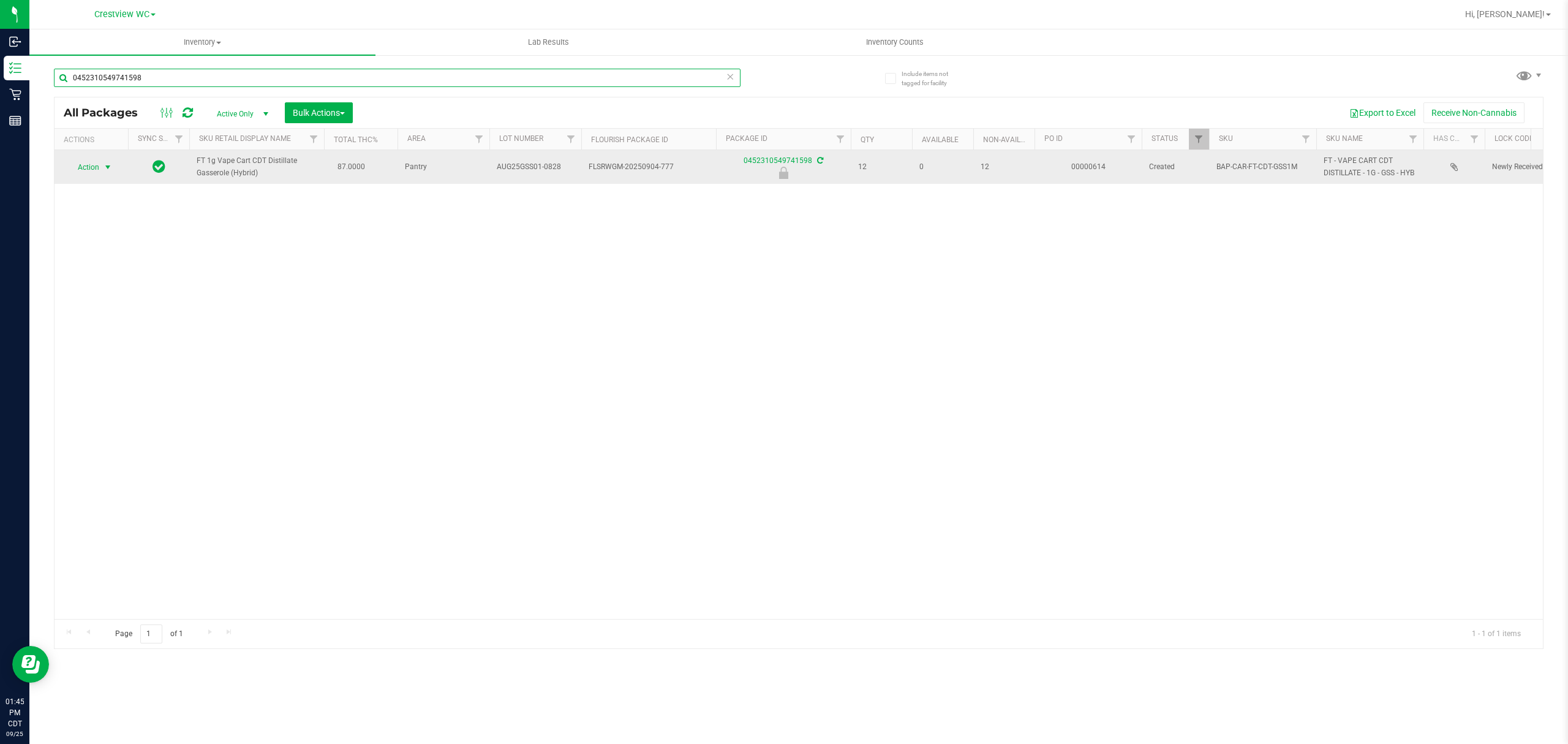
type input "0452310549741598"
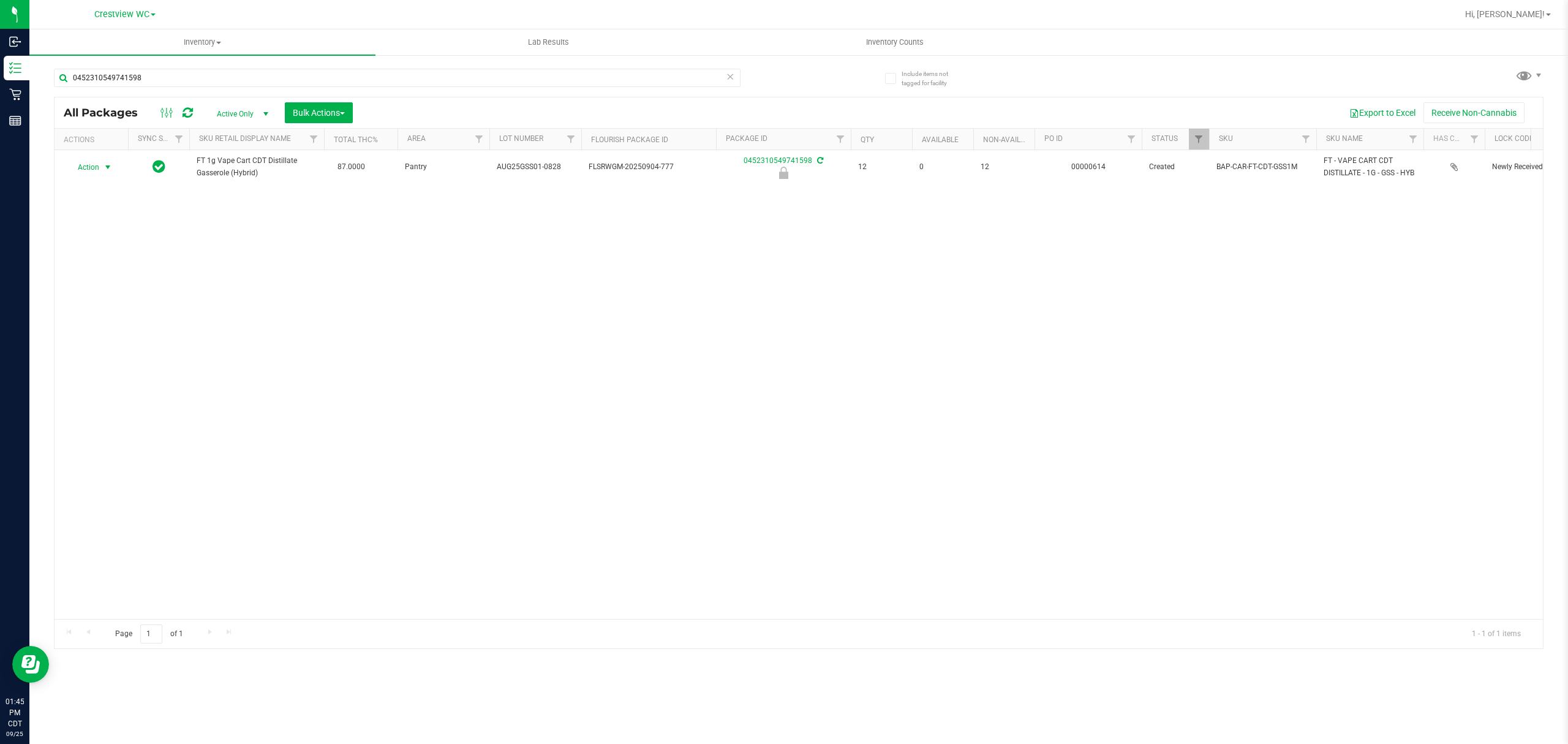
drag, startPoint x: 101, startPoint y: 168, endPoint x: 89, endPoint y: 208, distance: 41.8
click at [101, 168] on span "select" at bounding box center [108, 167] width 15 height 17
click at [101, 314] on li "Unlock package" at bounding box center [106, 313] width 79 height 19
click at [373, 77] on input "0452310549741598" at bounding box center [397, 78] width 687 height 19
type input "0"
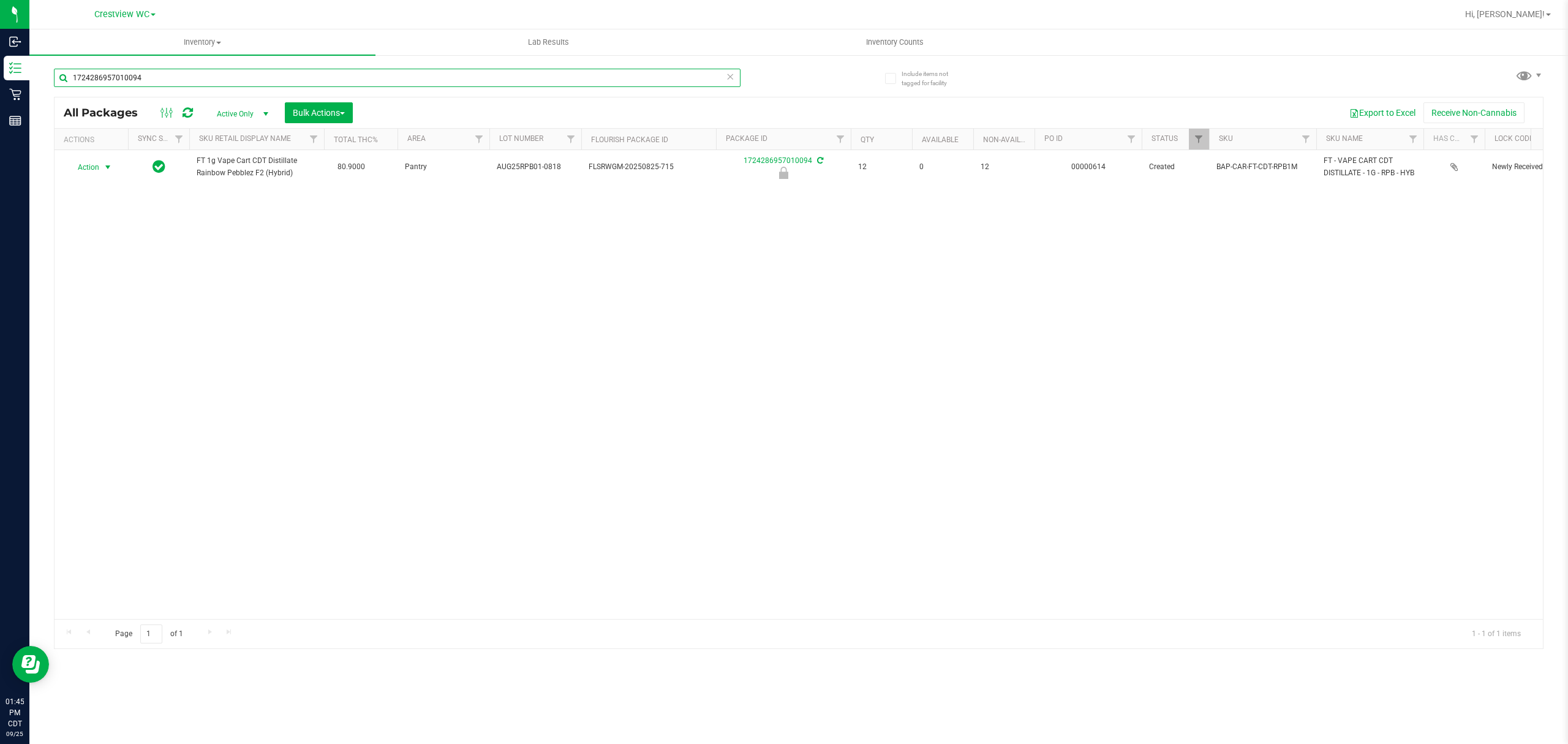
type input "1724286957010094"
click at [86, 174] on span "Action" at bounding box center [84, 167] width 33 height 17
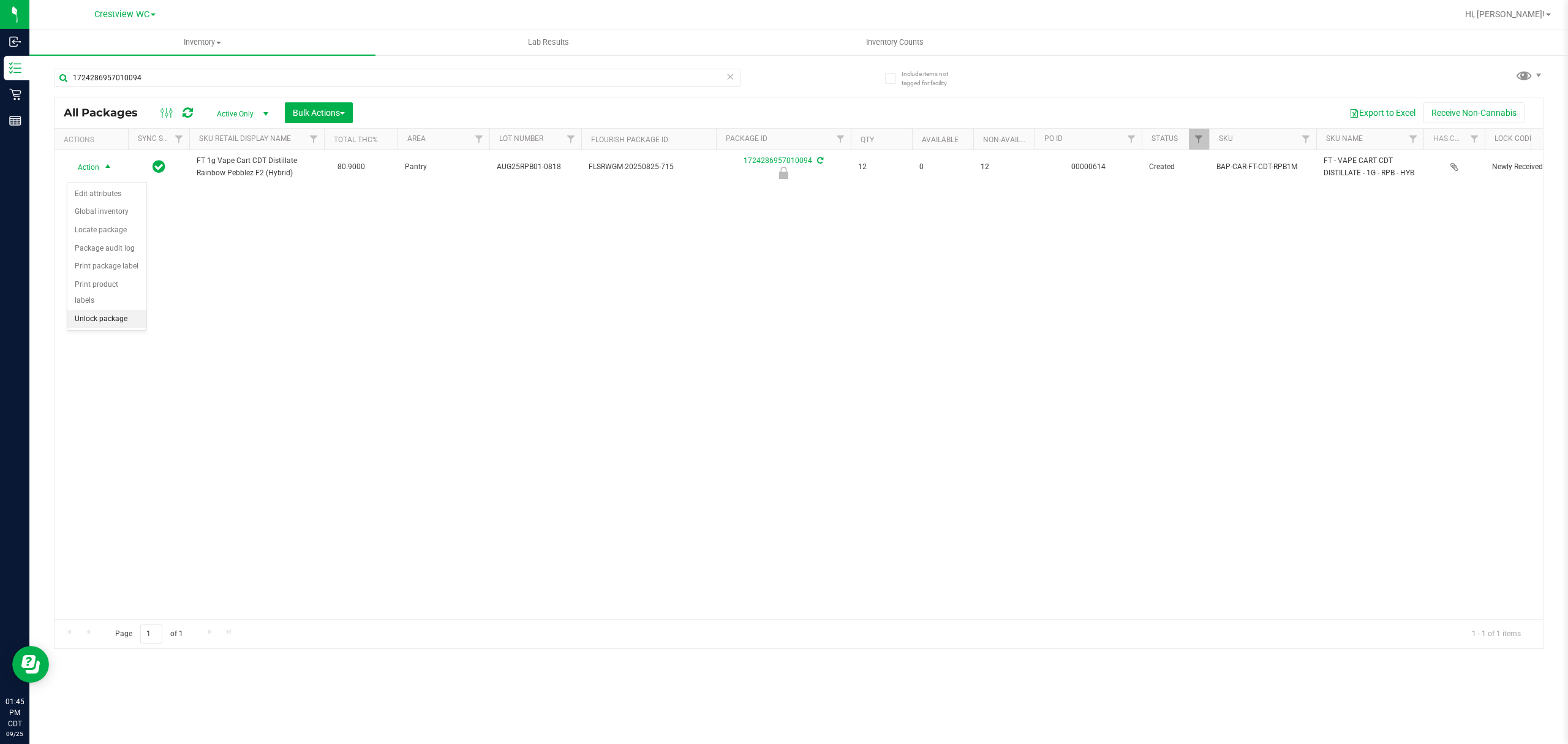
click at [103, 314] on li "Unlock package" at bounding box center [106, 319] width 79 height 19
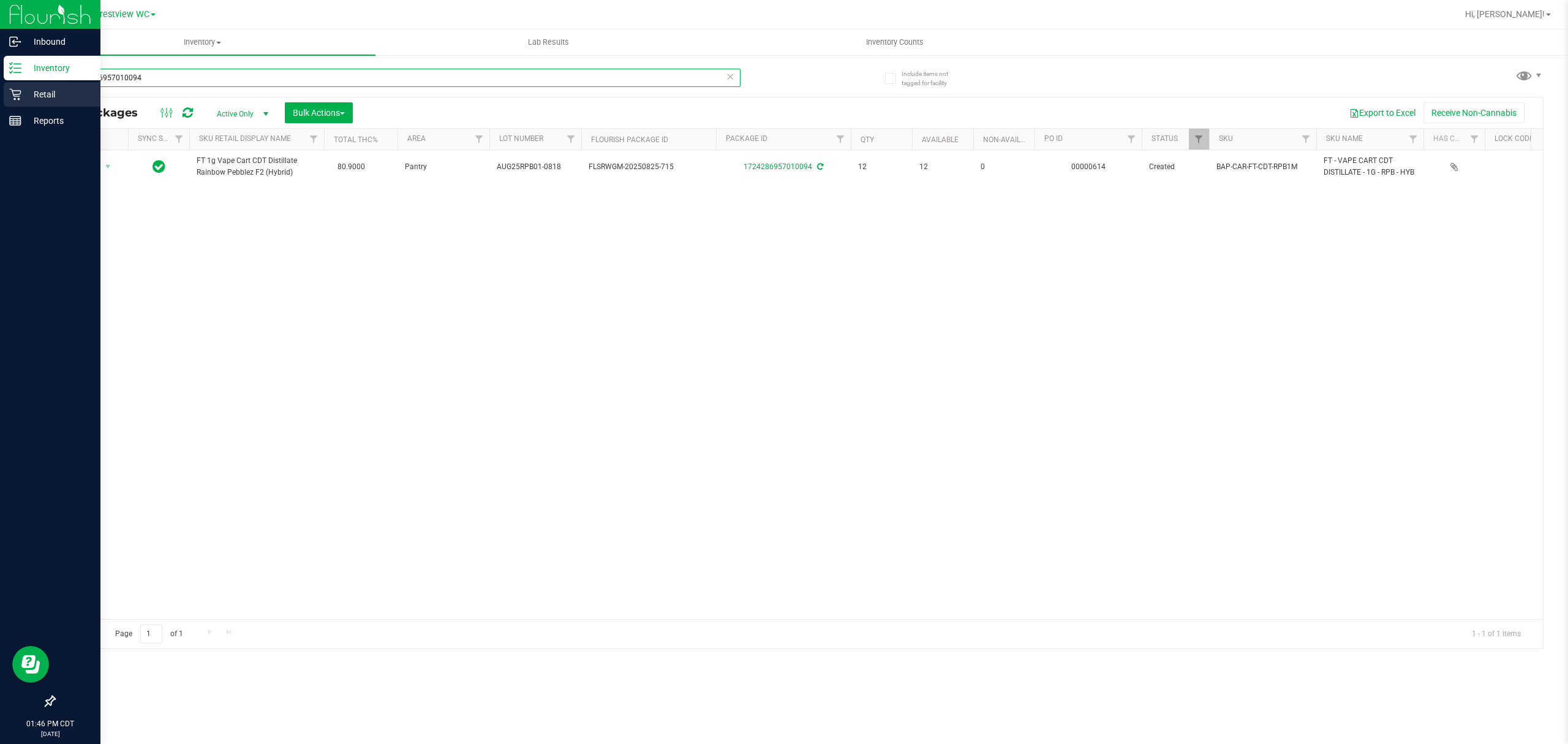
drag, startPoint x: 186, startPoint y: 84, endPoint x: 28, endPoint y: 94, distance: 158.3
click at [28, 94] on div "Inbound Inventory Retail Reports 01:46 PM CDT [DATE] 09/25 Crestview WC Hi, [PE…" at bounding box center [784, 372] width 1568 height 744
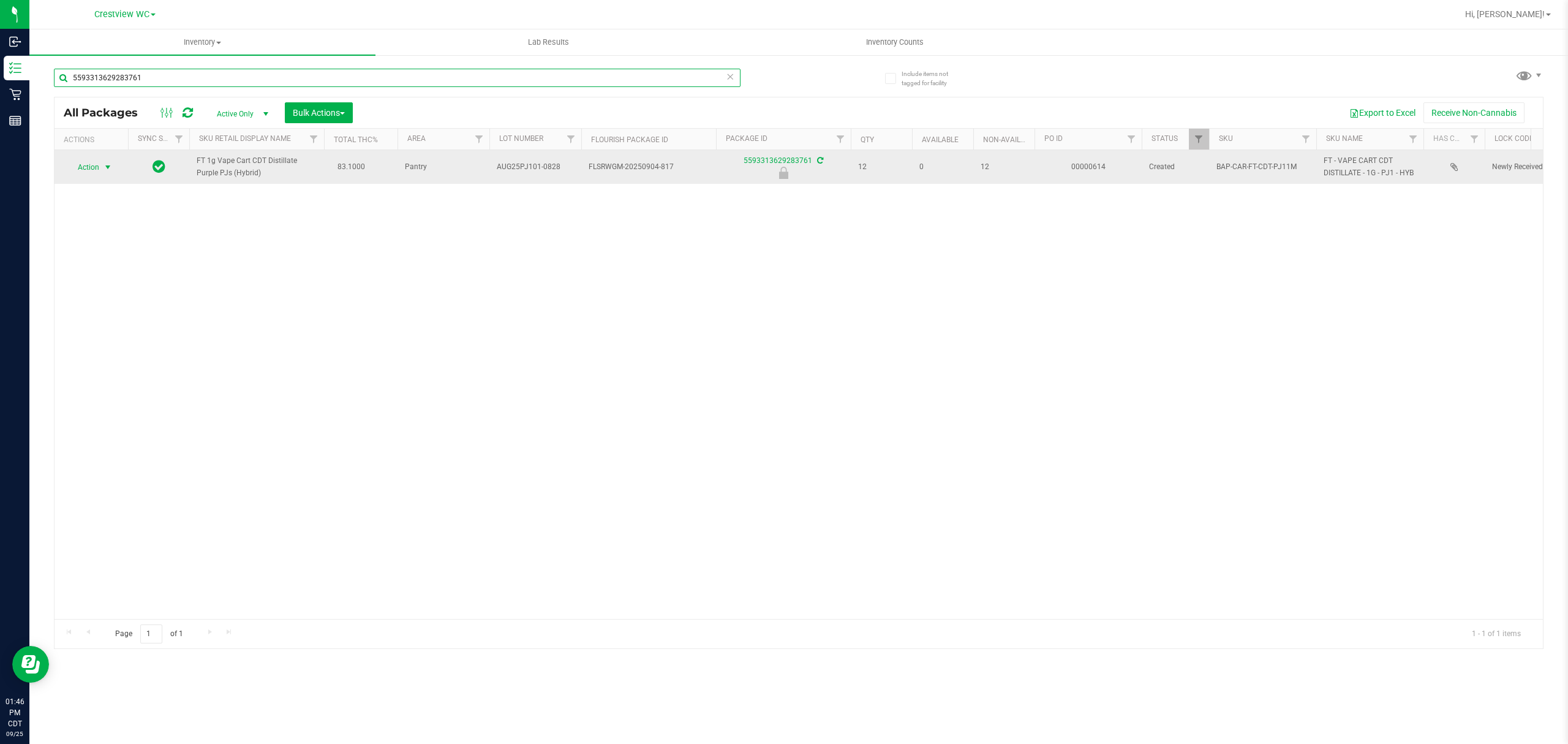
type input "5593313629283761"
click at [89, 168] on span "Action" at bounding box center [84, 167] width 33 height 17
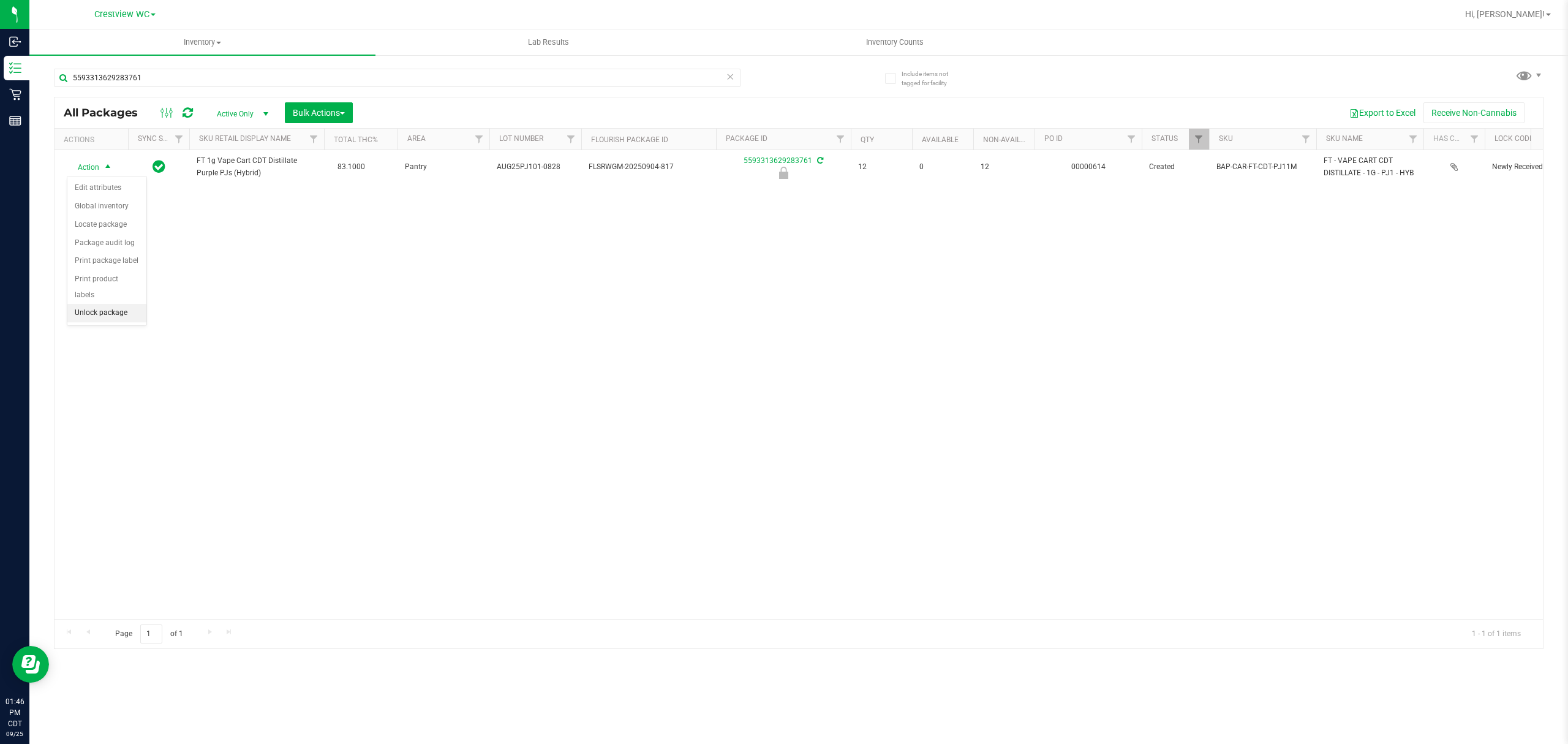
click at [125, 310] on li "Unlock package" at bounding box center [106, 313] width 79 height 19
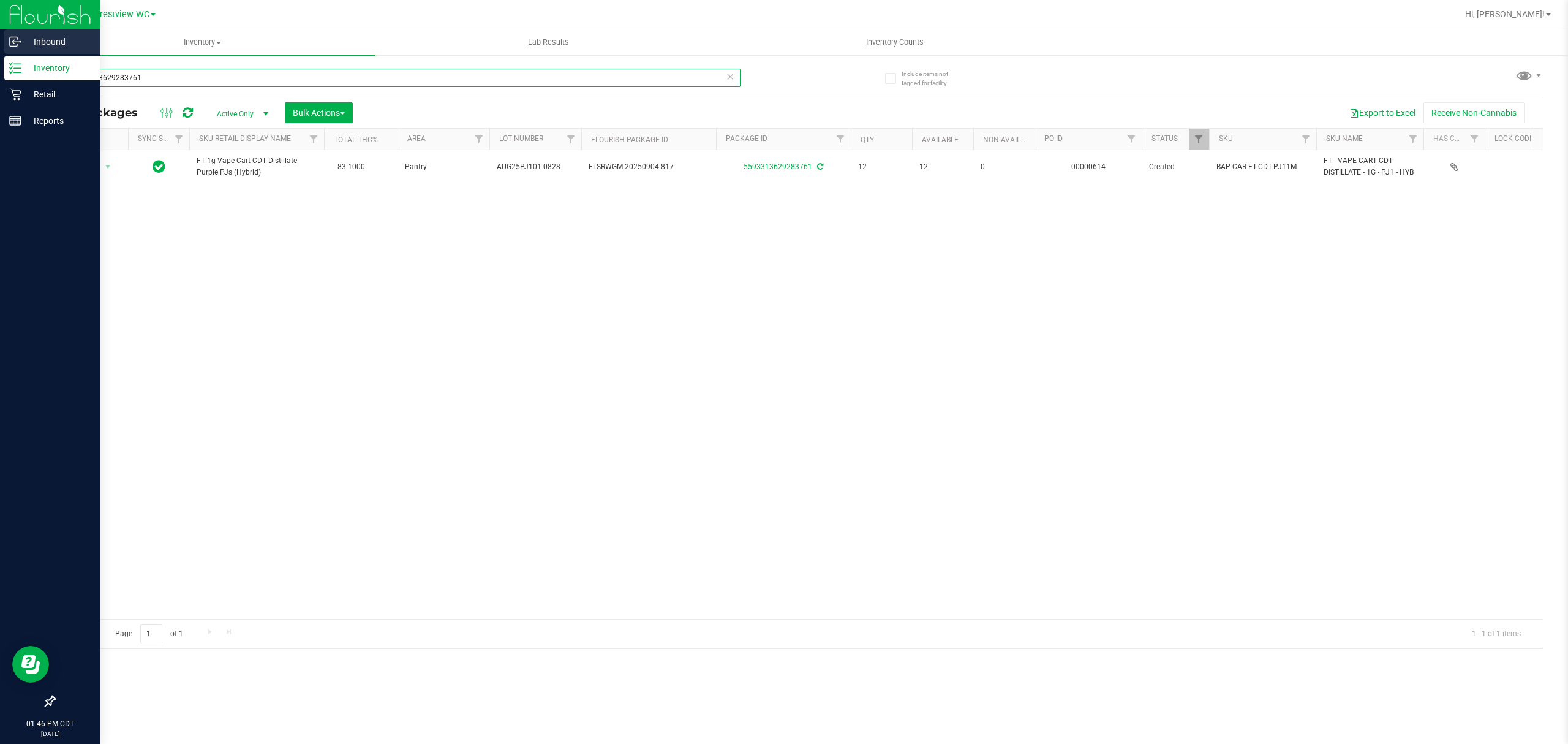
drag, startPoint x: 153, startPoint y: 74, endPoint x: 31, endPoint y: 53, distance: 123.8
click at [20, 60] on div "Inbound Inventory Retail Reports 01:46 PM CDT [DATE] 09/25 Crestview WC Hi, [PE…" at bounding box center [784, 372] width 1568 height 744
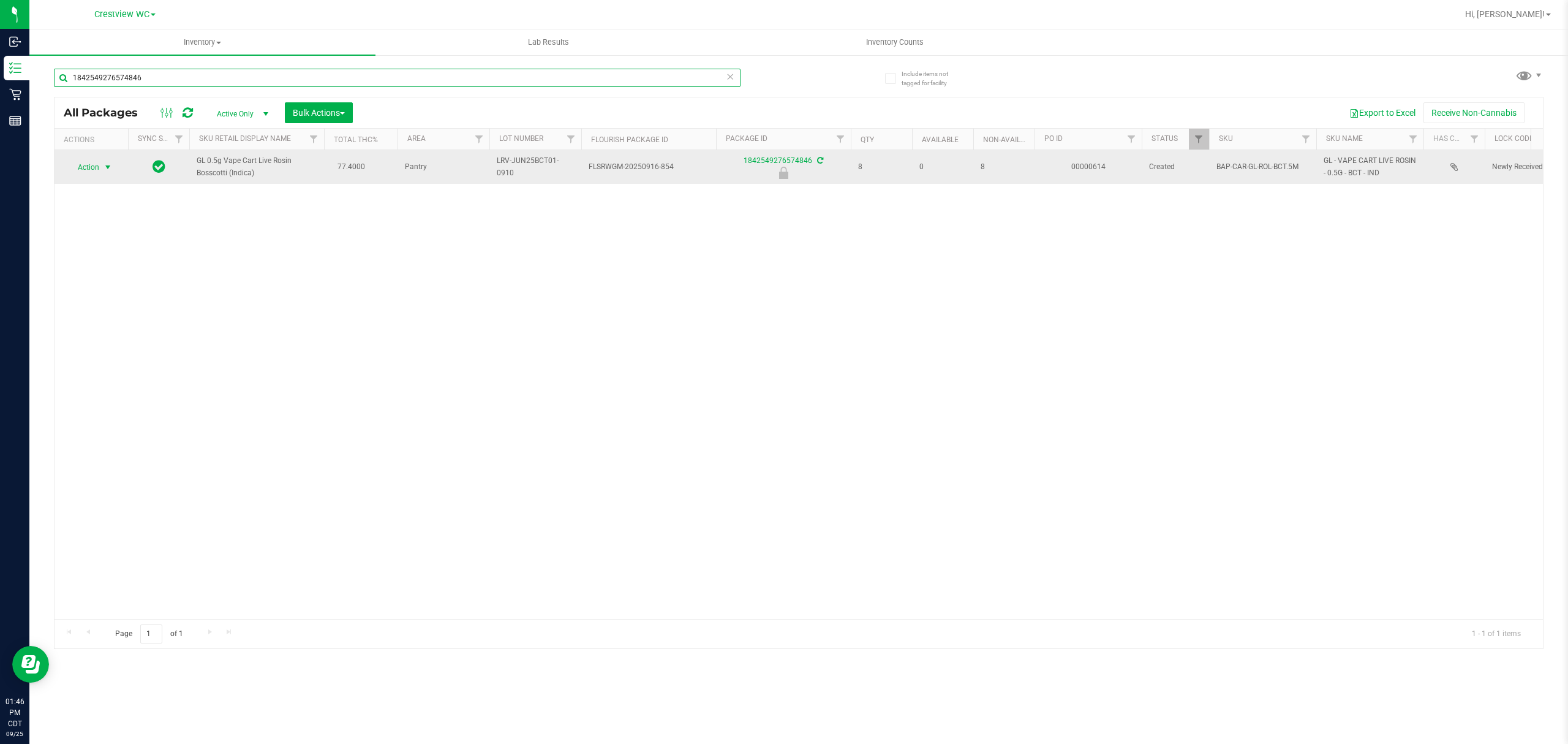
type input "1842549276574846"
click at [112, 169] on span "select" at bounding box center [108, 167] width 10 height 10
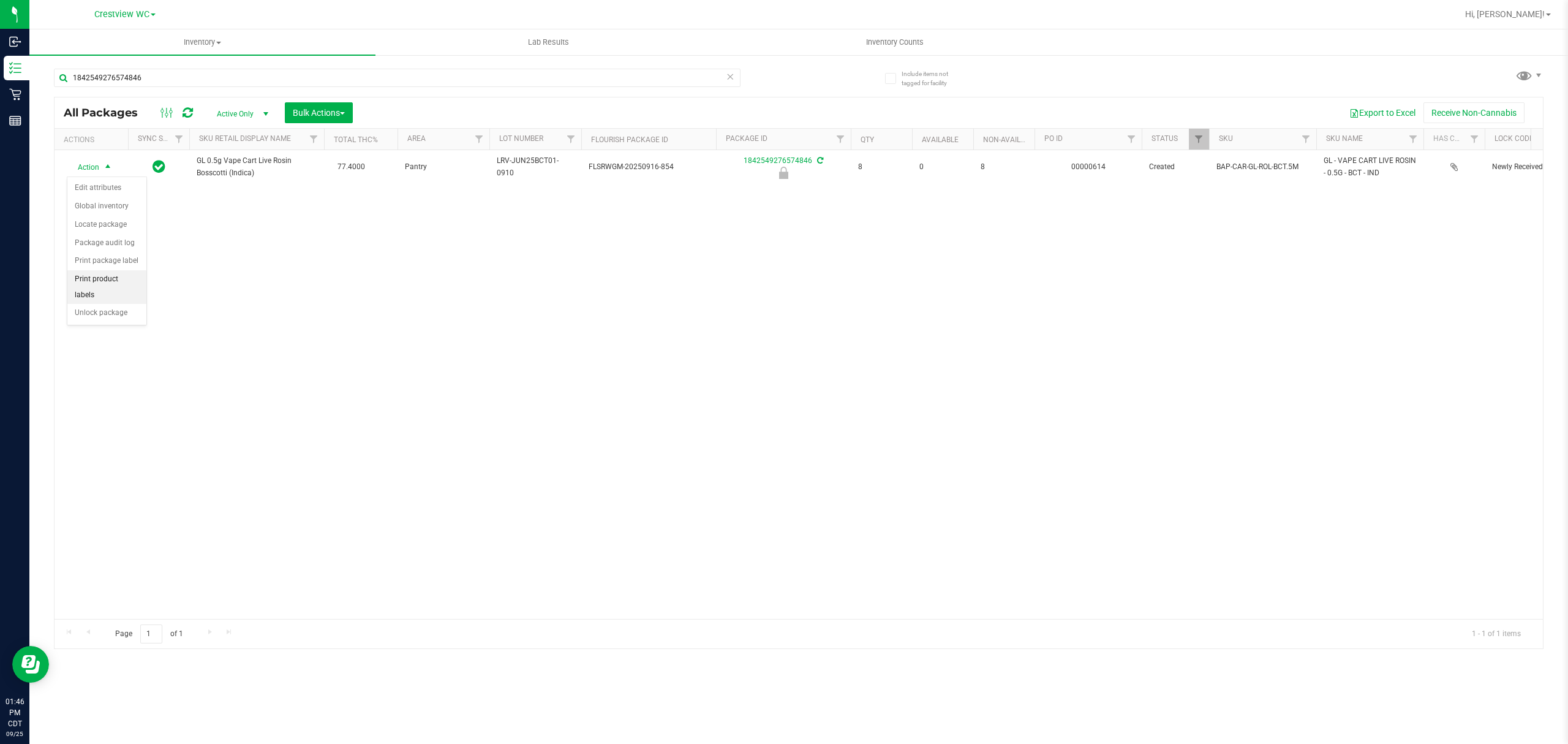
click at [112, 304] on li "Print product labels" at bounding box center [106, 287] width 79 height 33
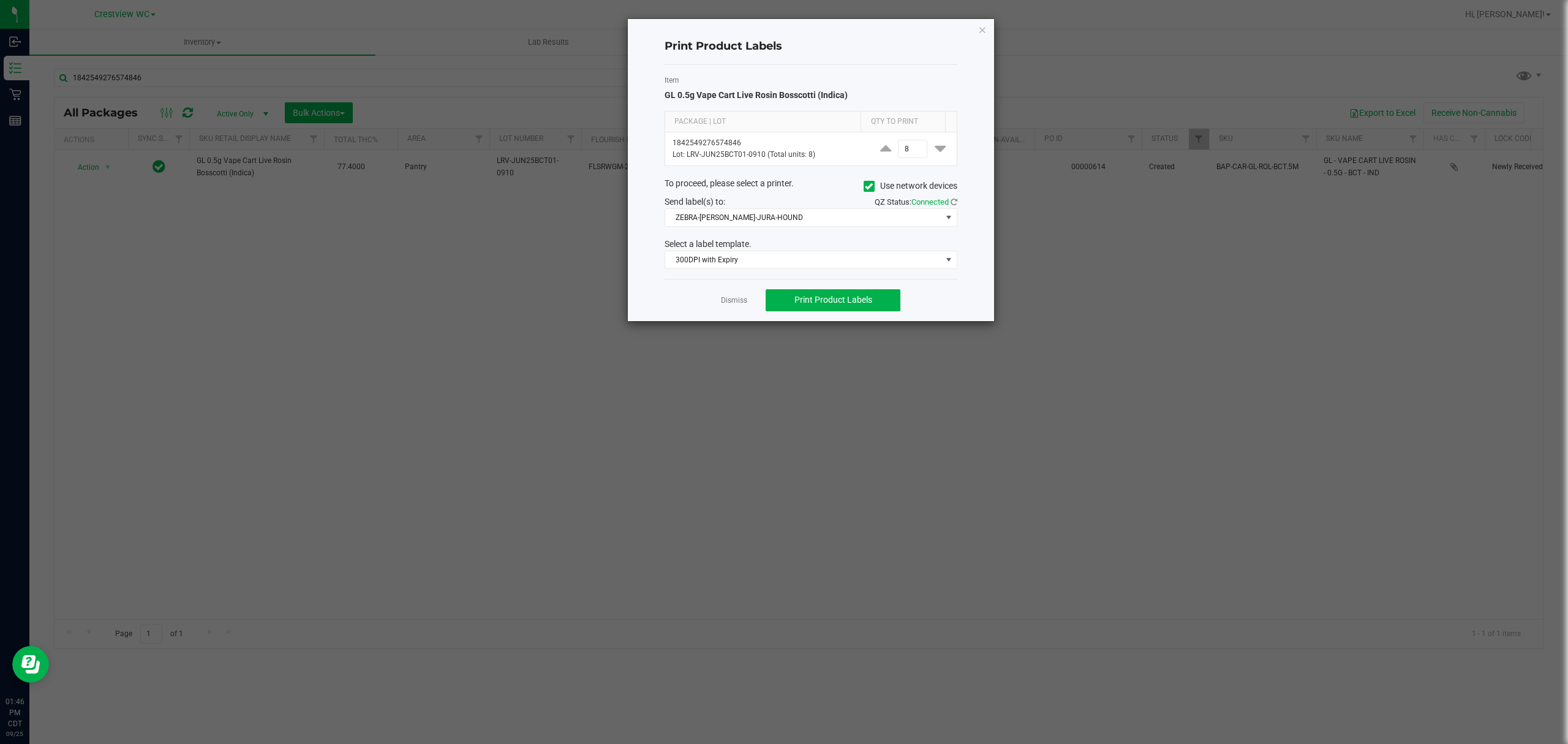
click at [976, 27] on div "Print Product Labels Item GL 0.5g Vape Cart Live Rosin Bosscotti (Indica) Packa…" at bounding box center [810, 169] width 366 height 302
click at [981, 27] on icon "button" at bounding box center [982, 30] width 8 height 15
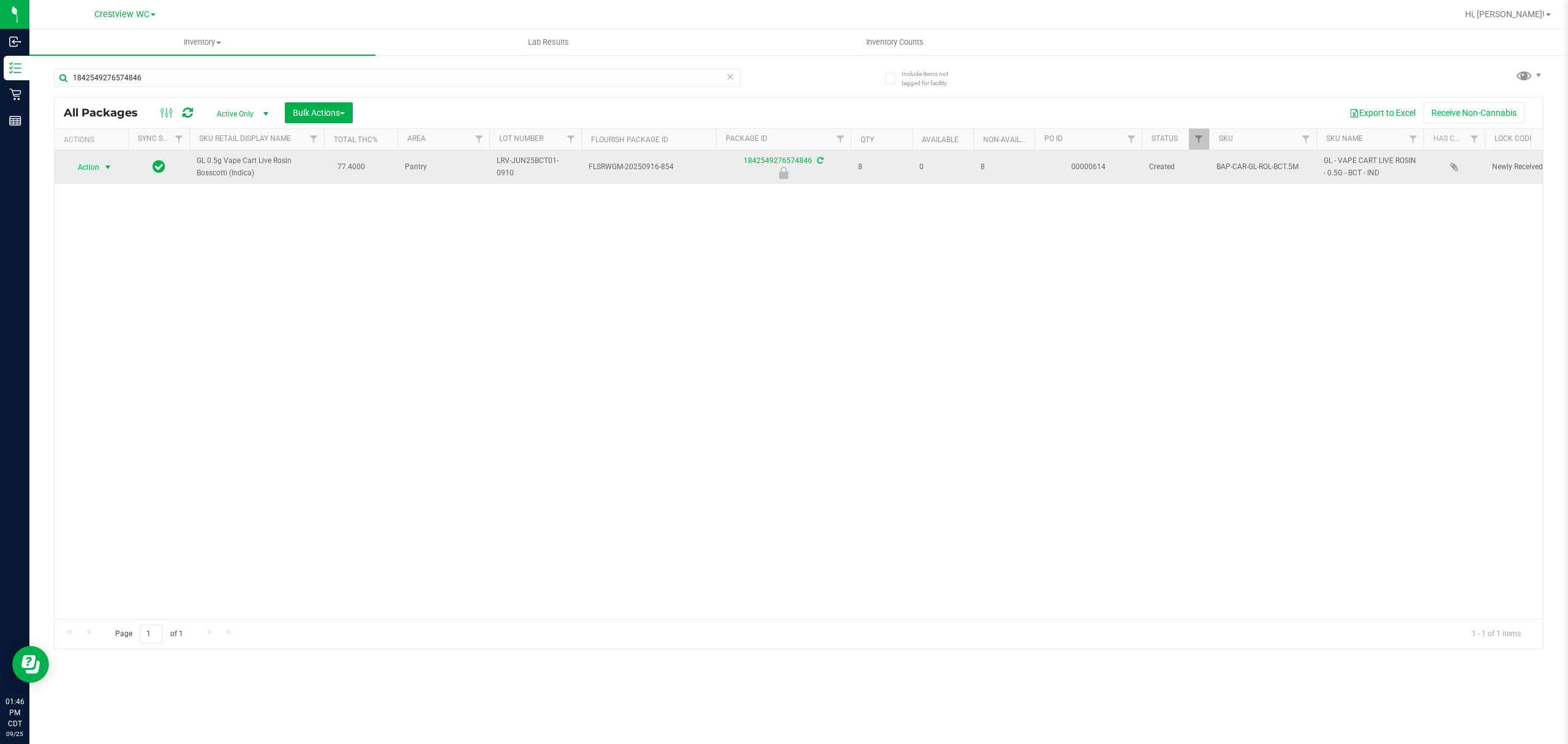
click at [96, 169] on span "Action" at bounding box center [84, 167] width 33 height 17
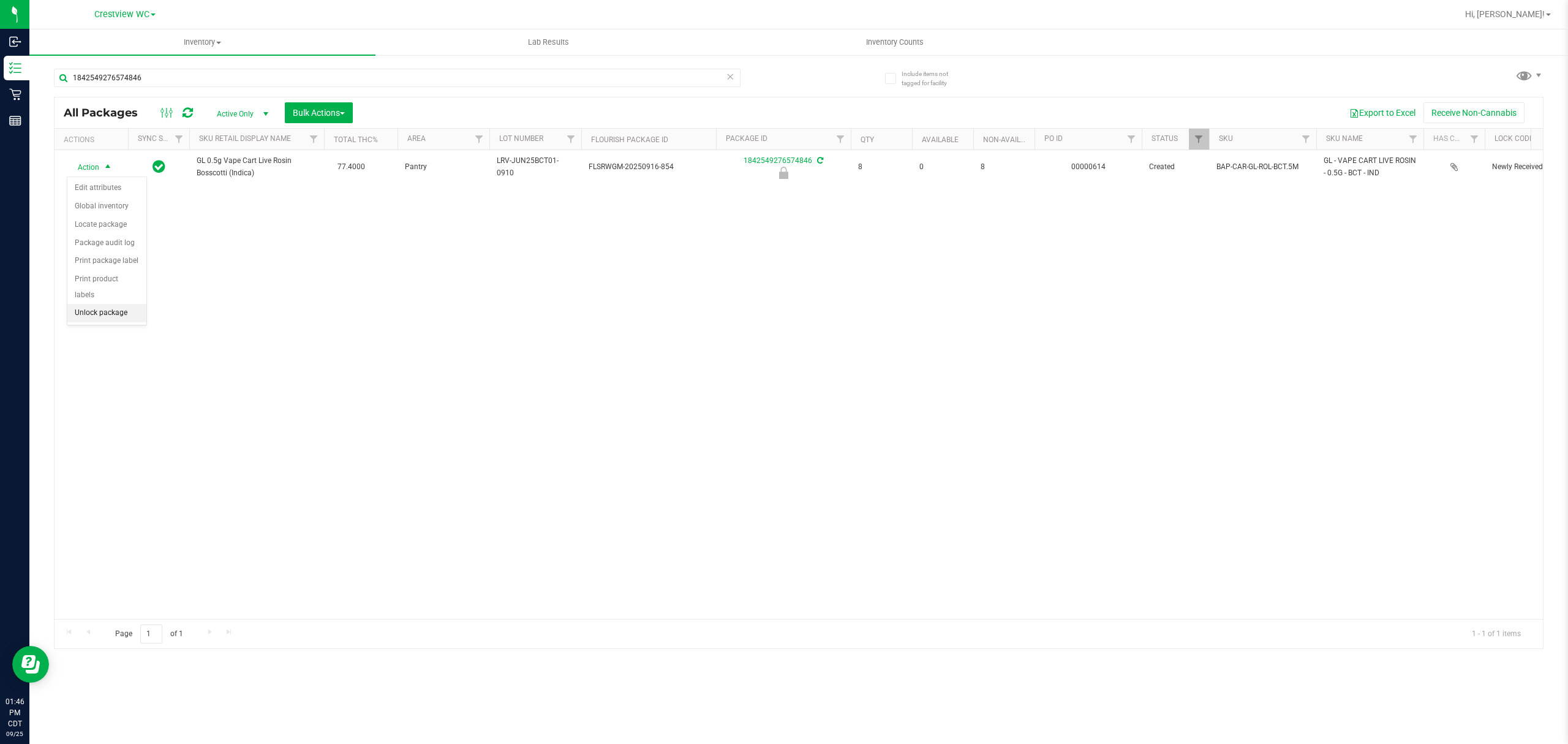
click at [112, 312] on li "Unlock package" at bounding box center [106, 313] width 79 height 19
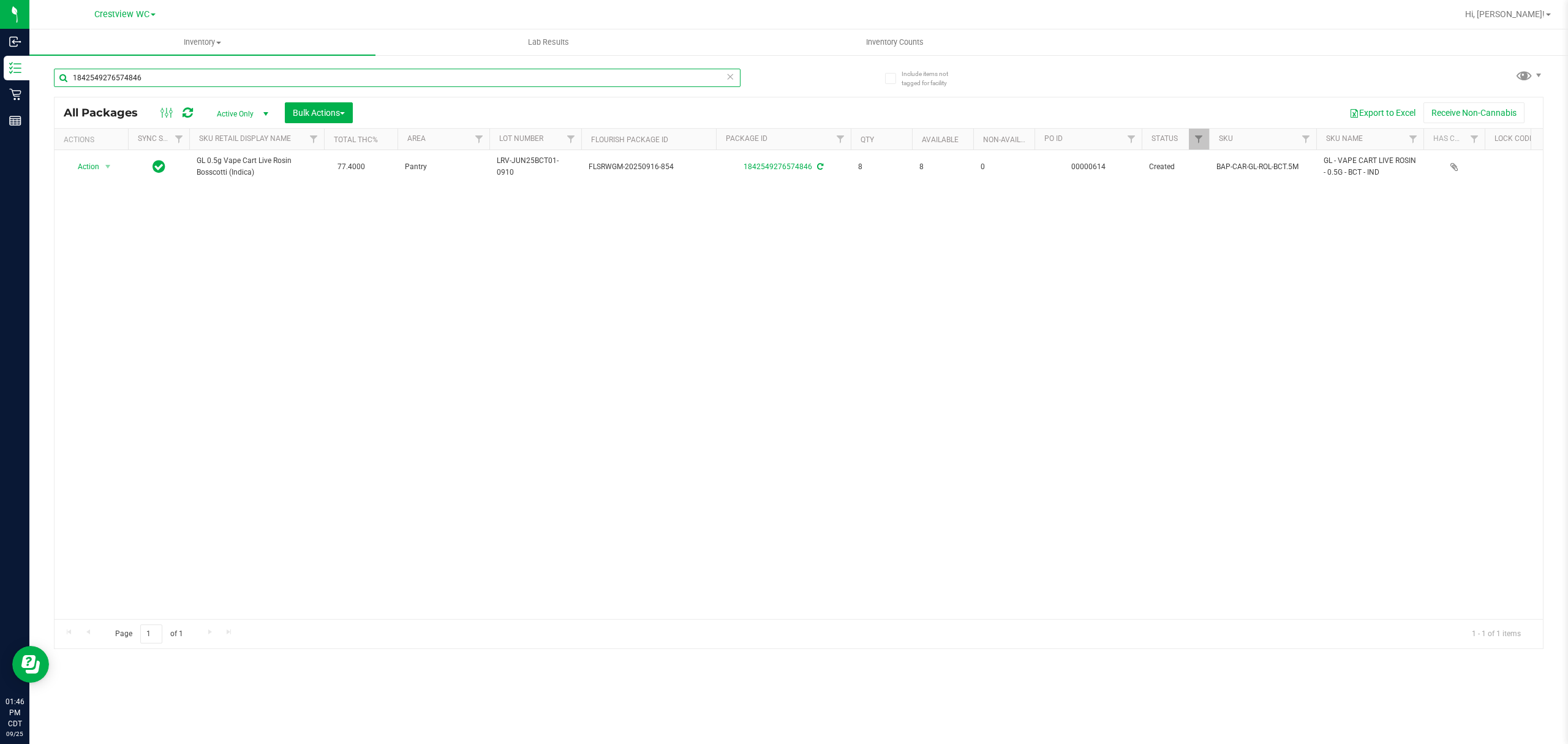
click at [324, 76] on input "1842549276574846" at bounding box center [397, 78] width 687 height 19
type input "1"
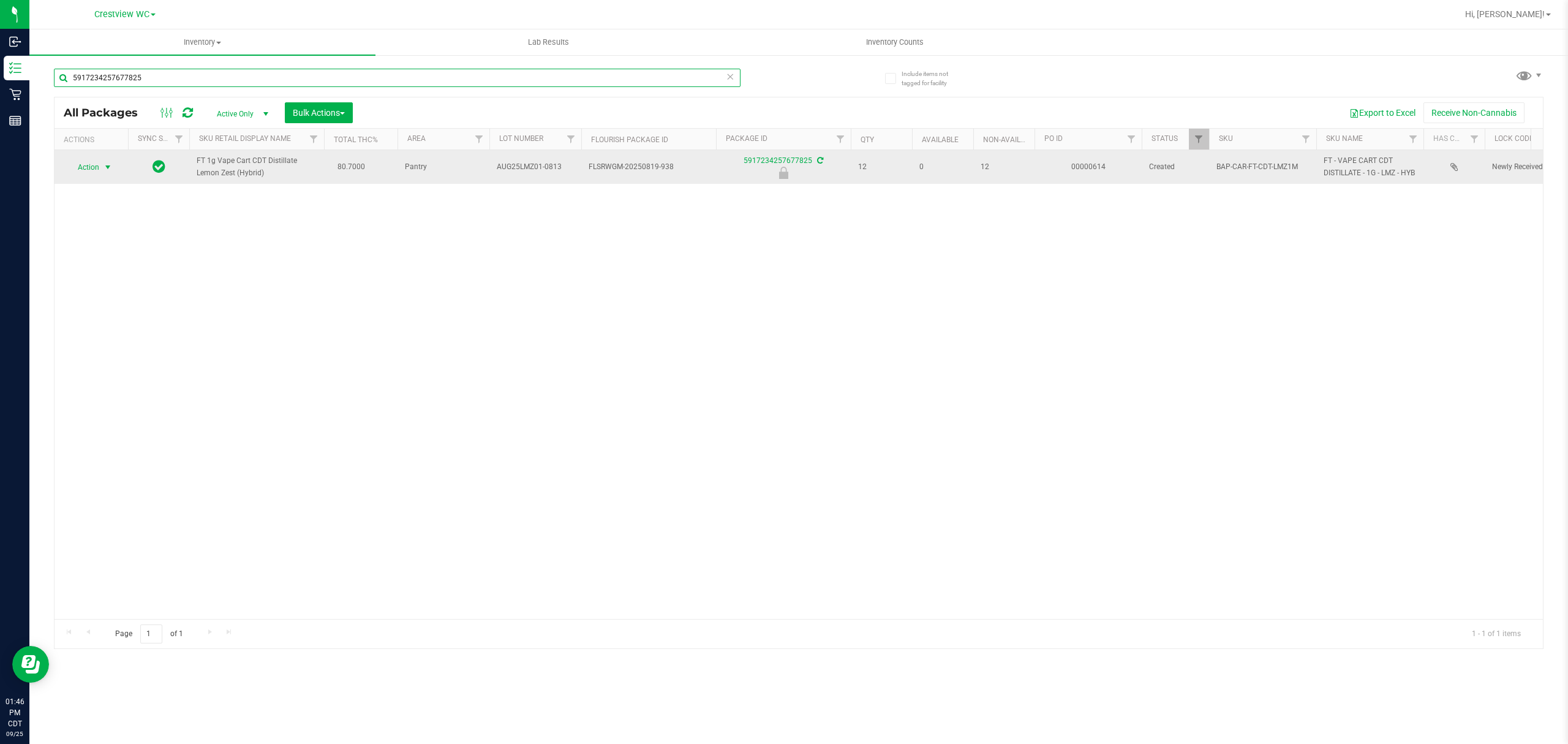
type input "5917234257677825"
click at [108, 172] on span "select" at bounding box center [108, 167] width 10 height 10
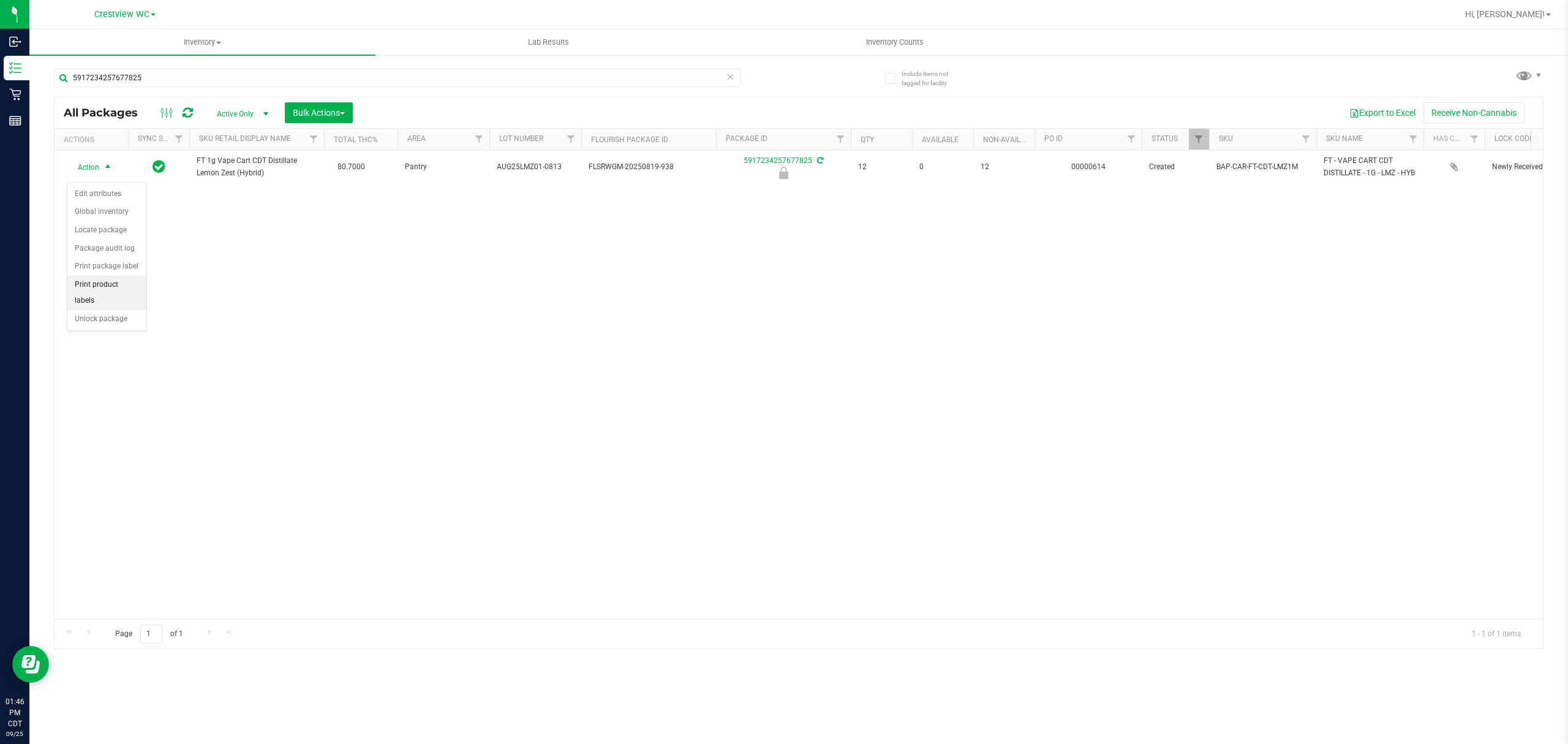
click at [136, 310] on li "Print product labels" at bounding box center [106, 292] width 79 height 33
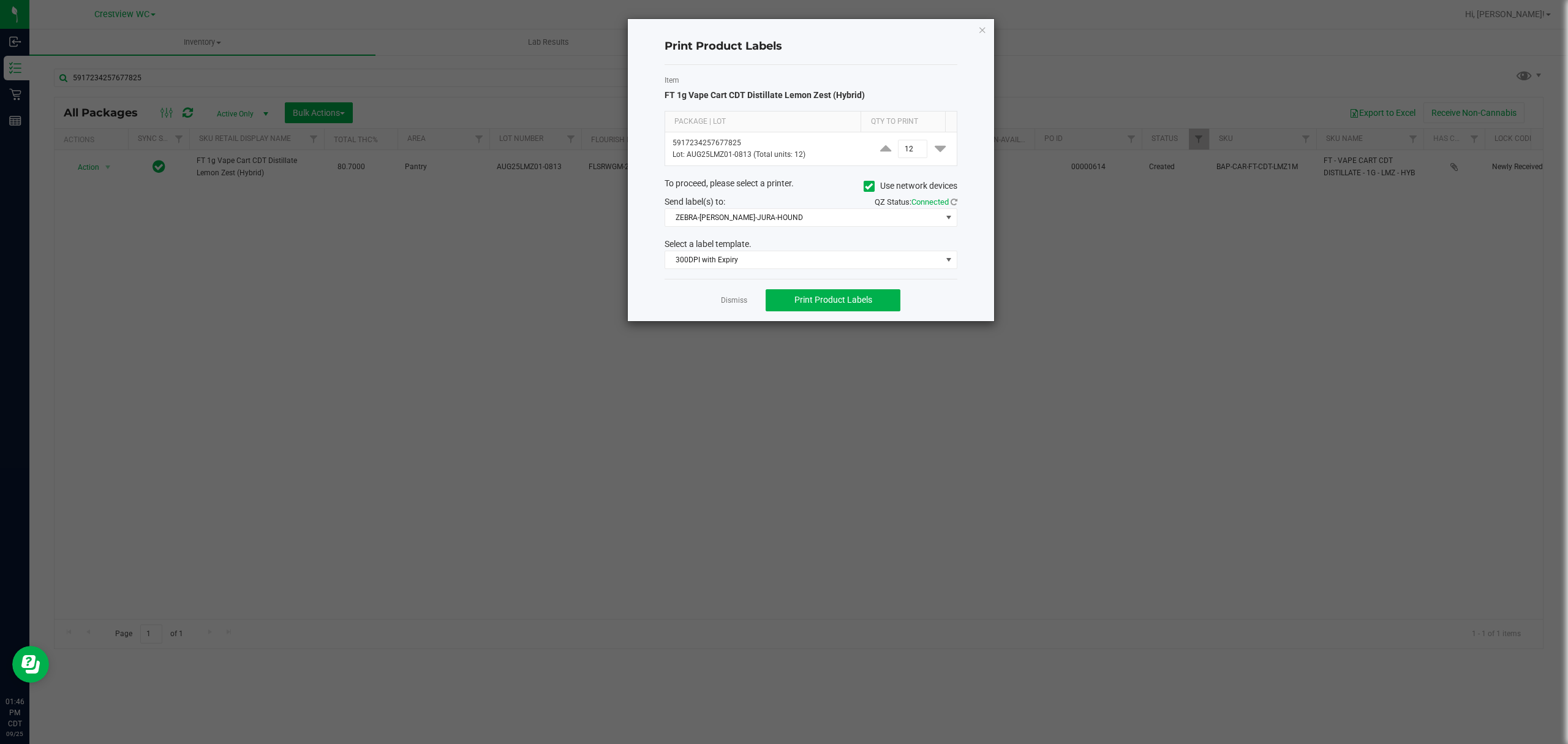
click at [1002, 26] on ngb-modal-window "Print Product Labels Item FT 1g Vape Cart CDT Distillate Lemon Zest (Hybrid) Pa…" at bounding box center [788, 372] width 1577 height 744
click at [981, 30] on icon "button" at bounding box center [982, 30] width 8 height 15
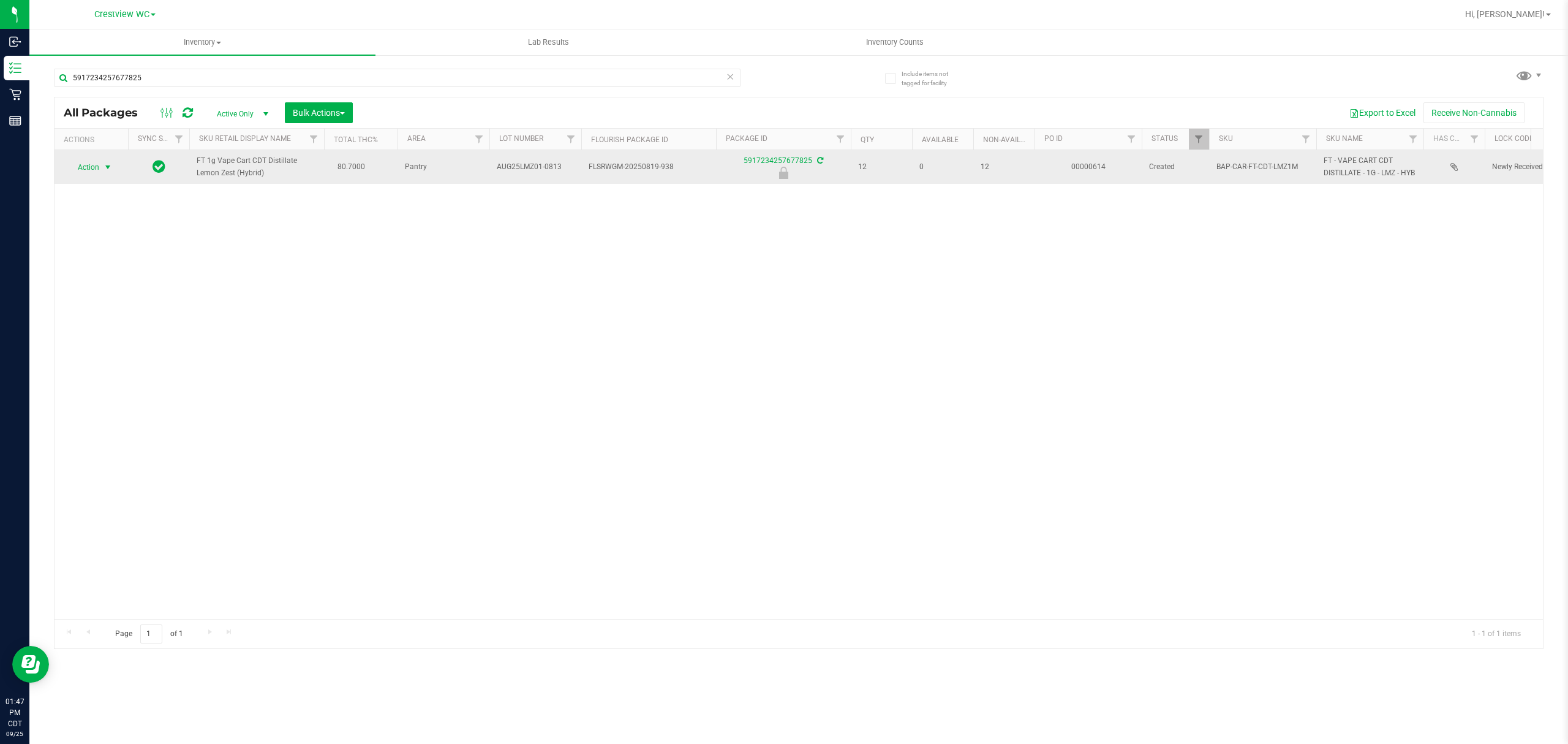
click at [82, 175] on span "Action" at bounding box center [84, 167] width 33 height 17
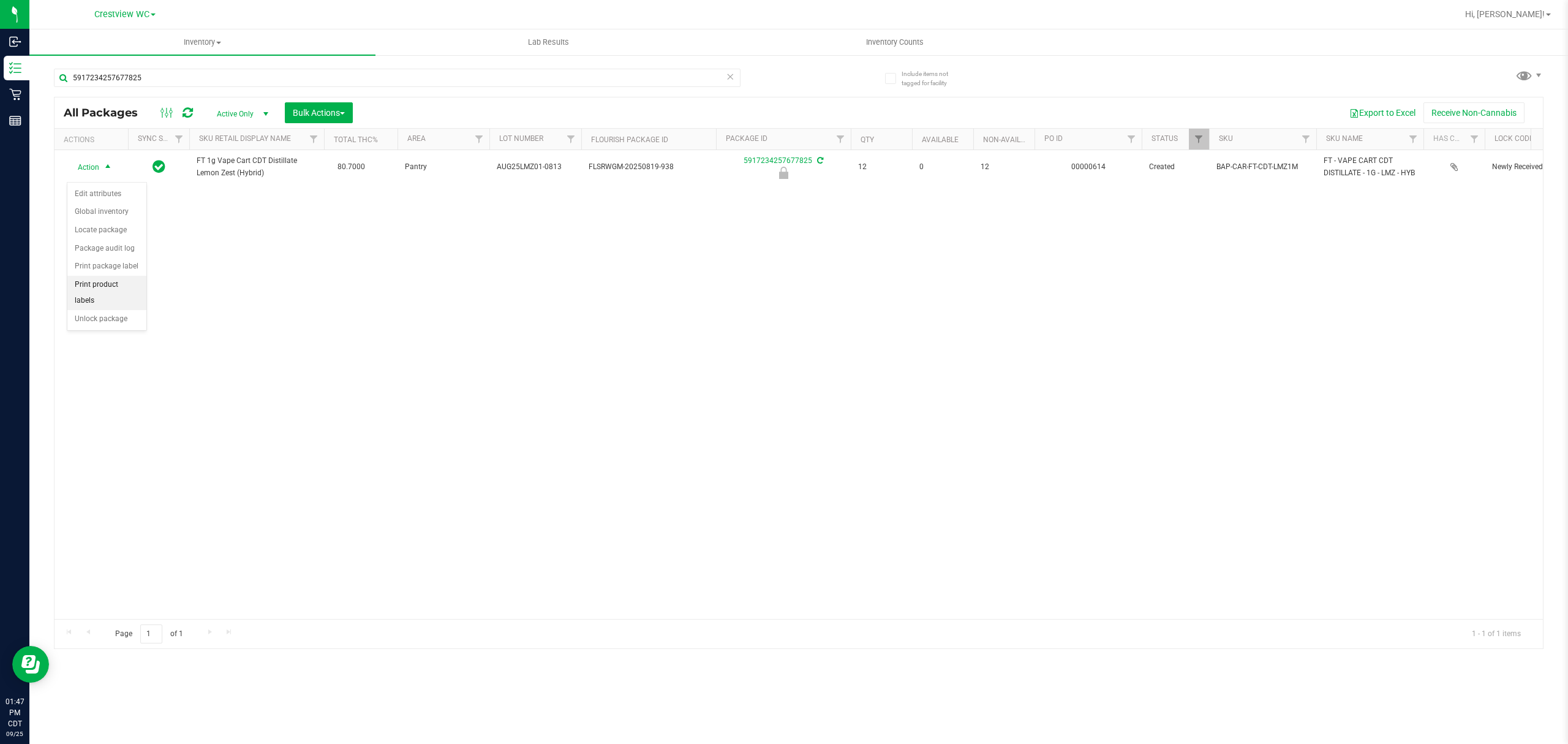
click at [118, 304] on li "Print product labels" at bounding box center [106, 292] width 79 height 33
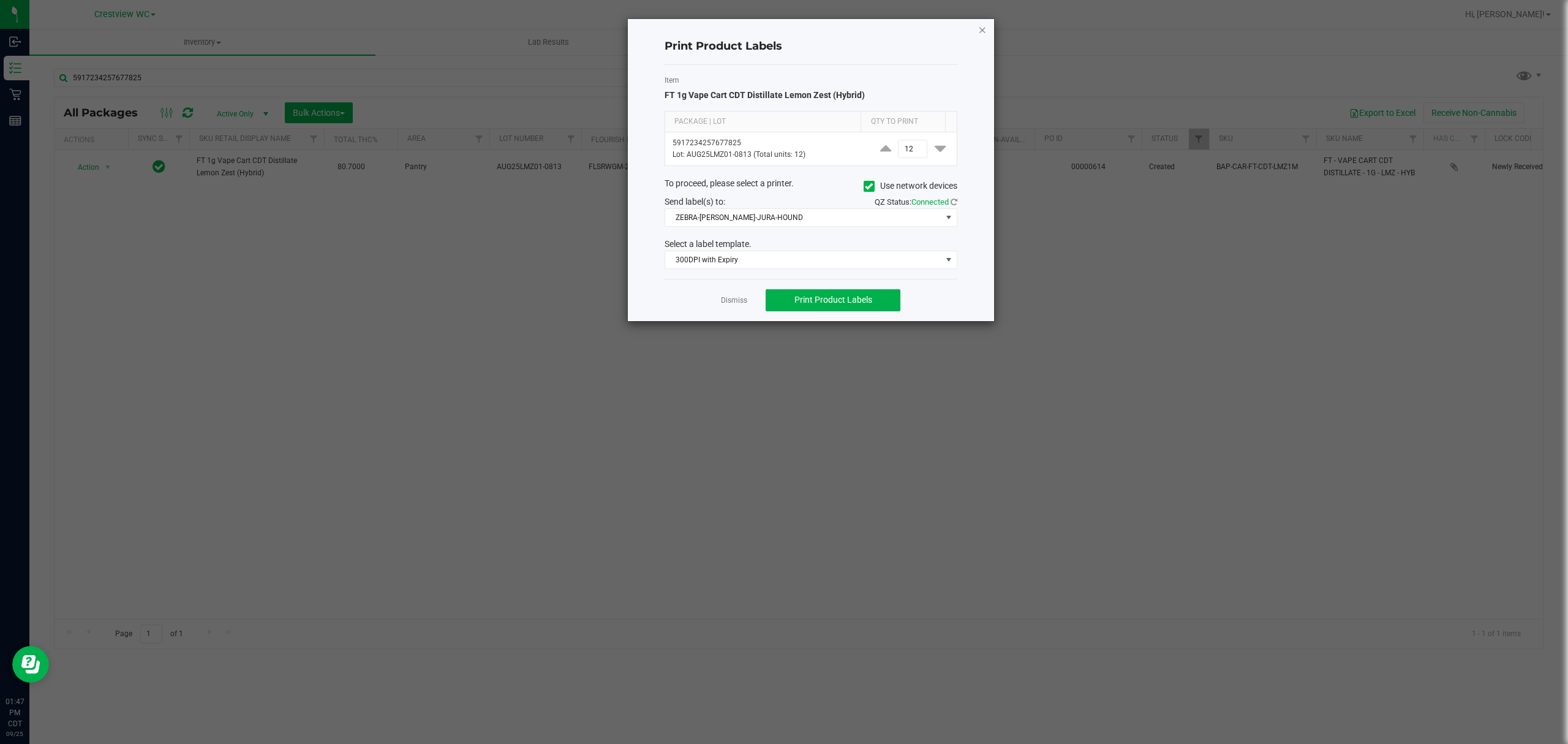
click at [981, 30] on icon "button" at bounding box center [982, 30] width 8 height 15
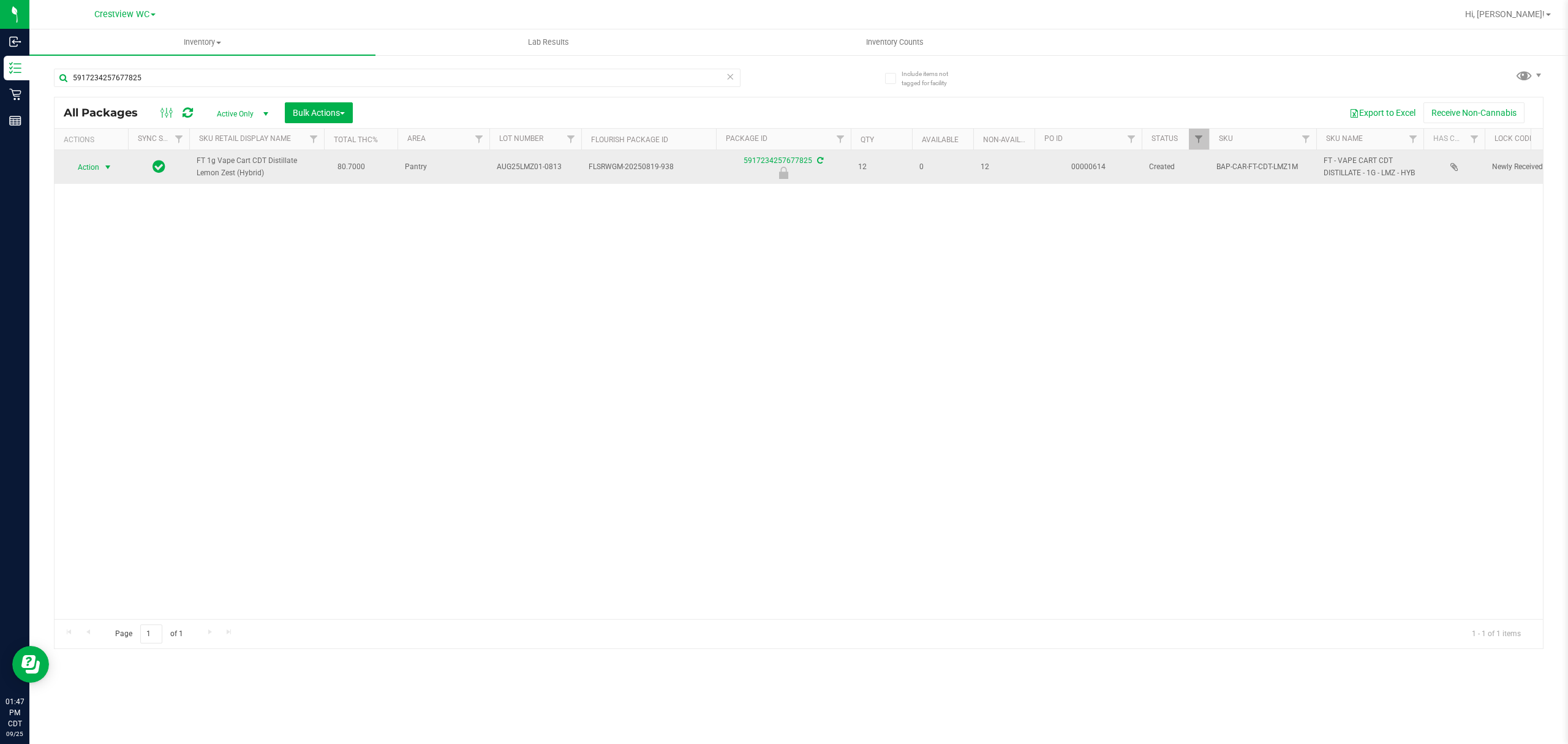
click at [79, 176] on span "Action" at bounding box center [84, 167] width 33 height 17
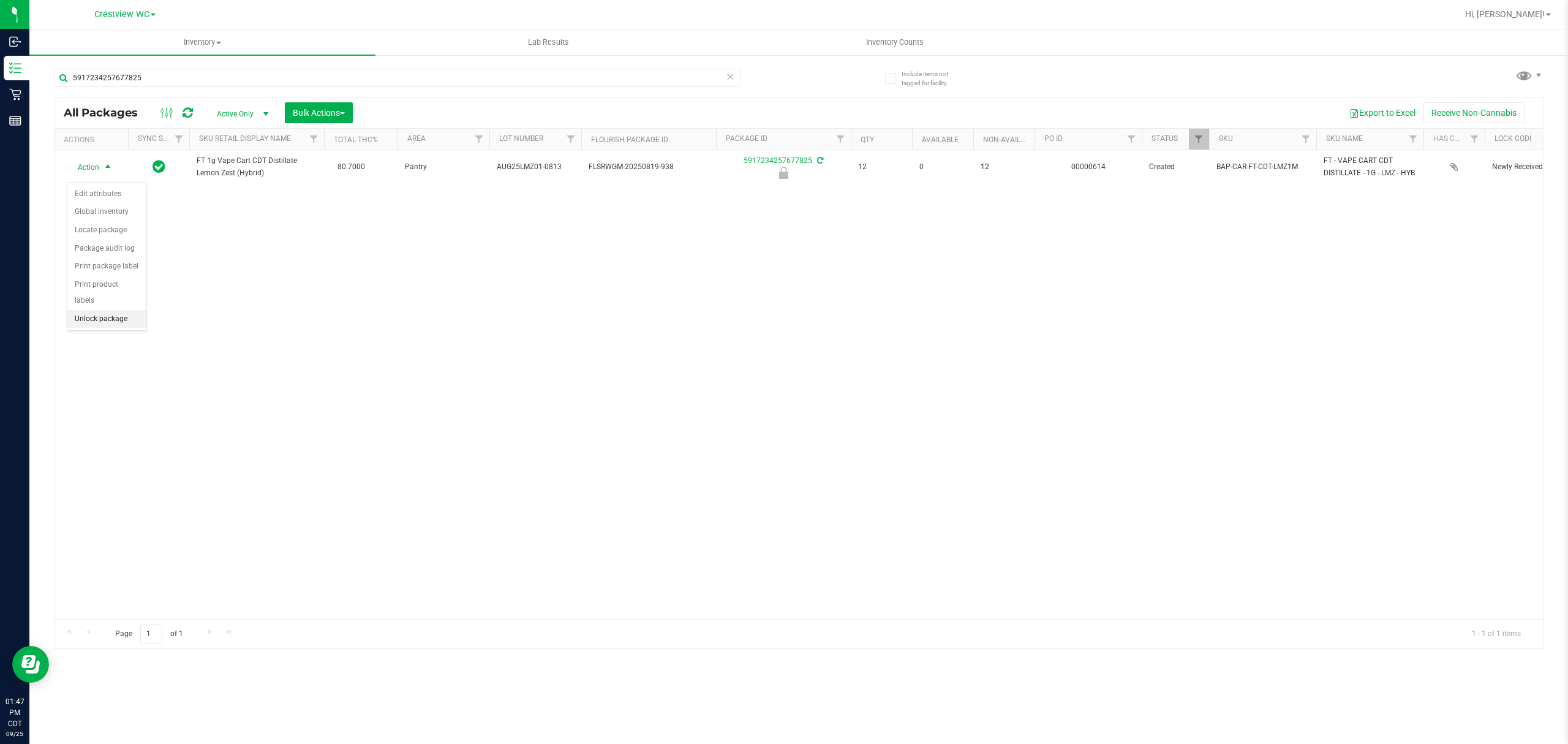
click at [114, 328] on ul "Edit attributes Global inventory Locate package Package audit log Print package…" at bounding box center [106, 257] width 79 height 143
click at [114, 320] on li "Unlock package" at bounding box center [106, 319] width 79 height 19
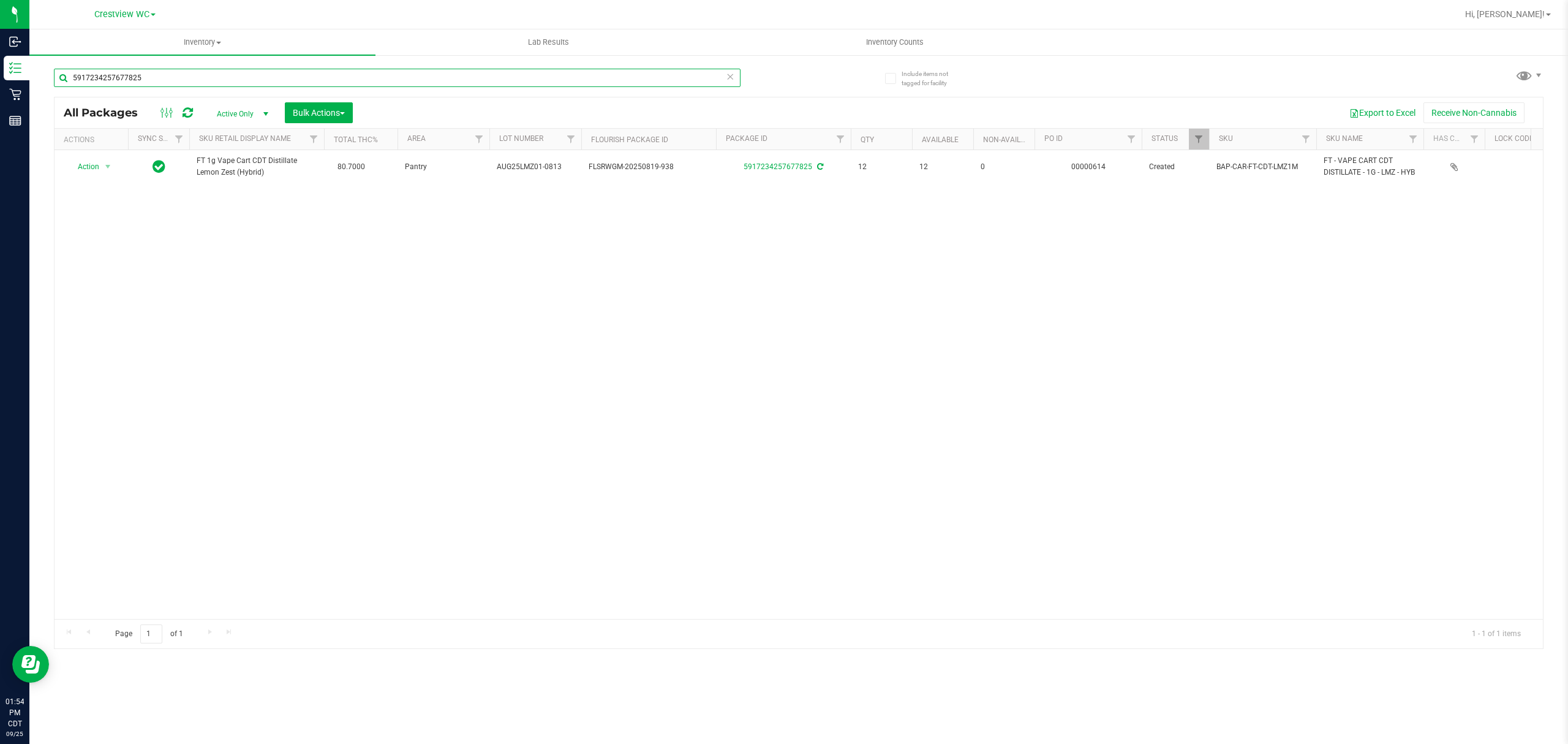
drag, startPoint x: 139, startPoint y: 86, endPoint x: 138, endPoint y: 126, distance: 40.0
click at [1, 111] on div "Inbound Inventory Retail Reports 01:54 PM CDT [DATE] 09/25 Crestview WC Hi, [PE…" at bounding box center [784, 372] width 1568 height 744
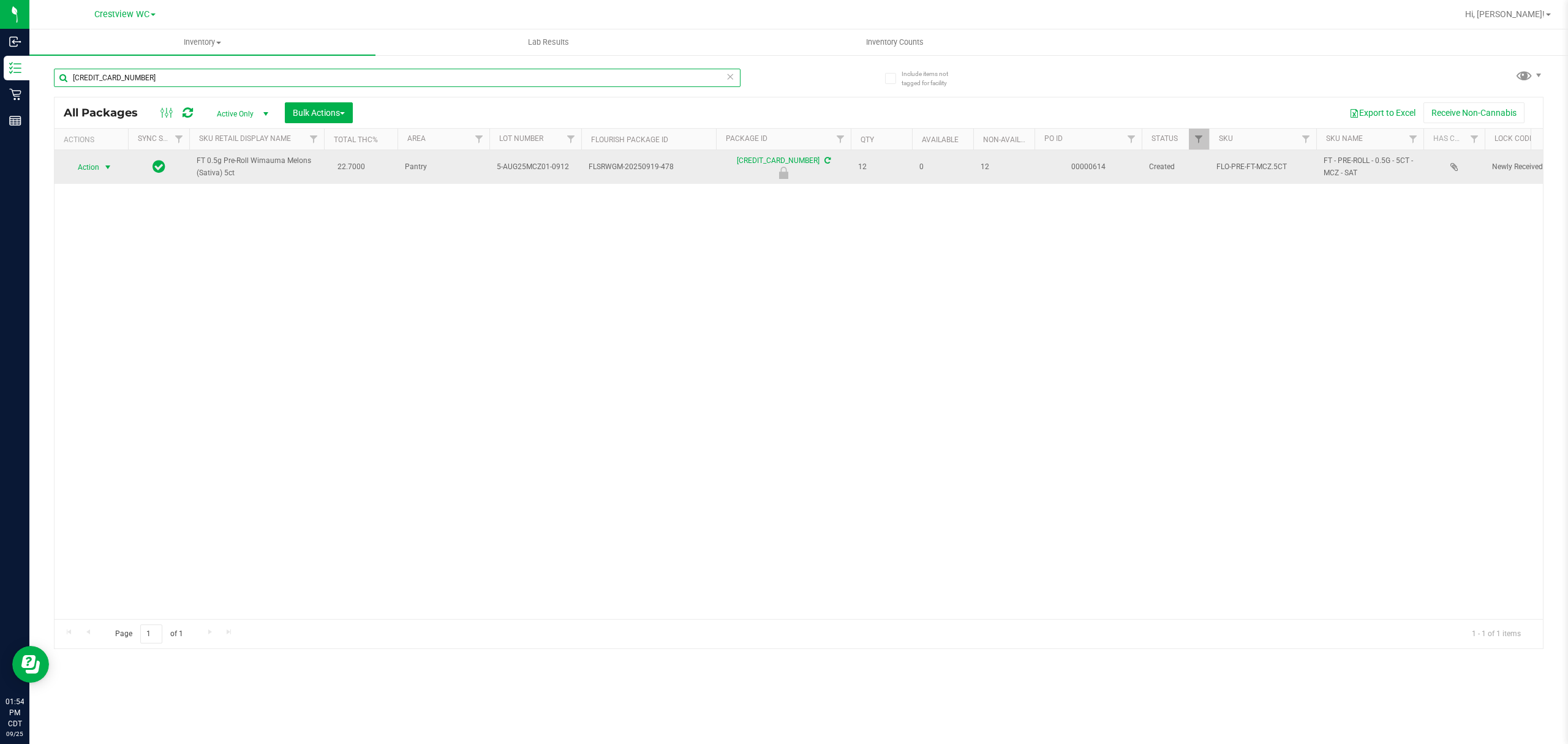
type input "[CREDIT_CARD_NUMBER]"
click at [100, 169] on span "select" at bounding box center [108, 167] width 15 height 17
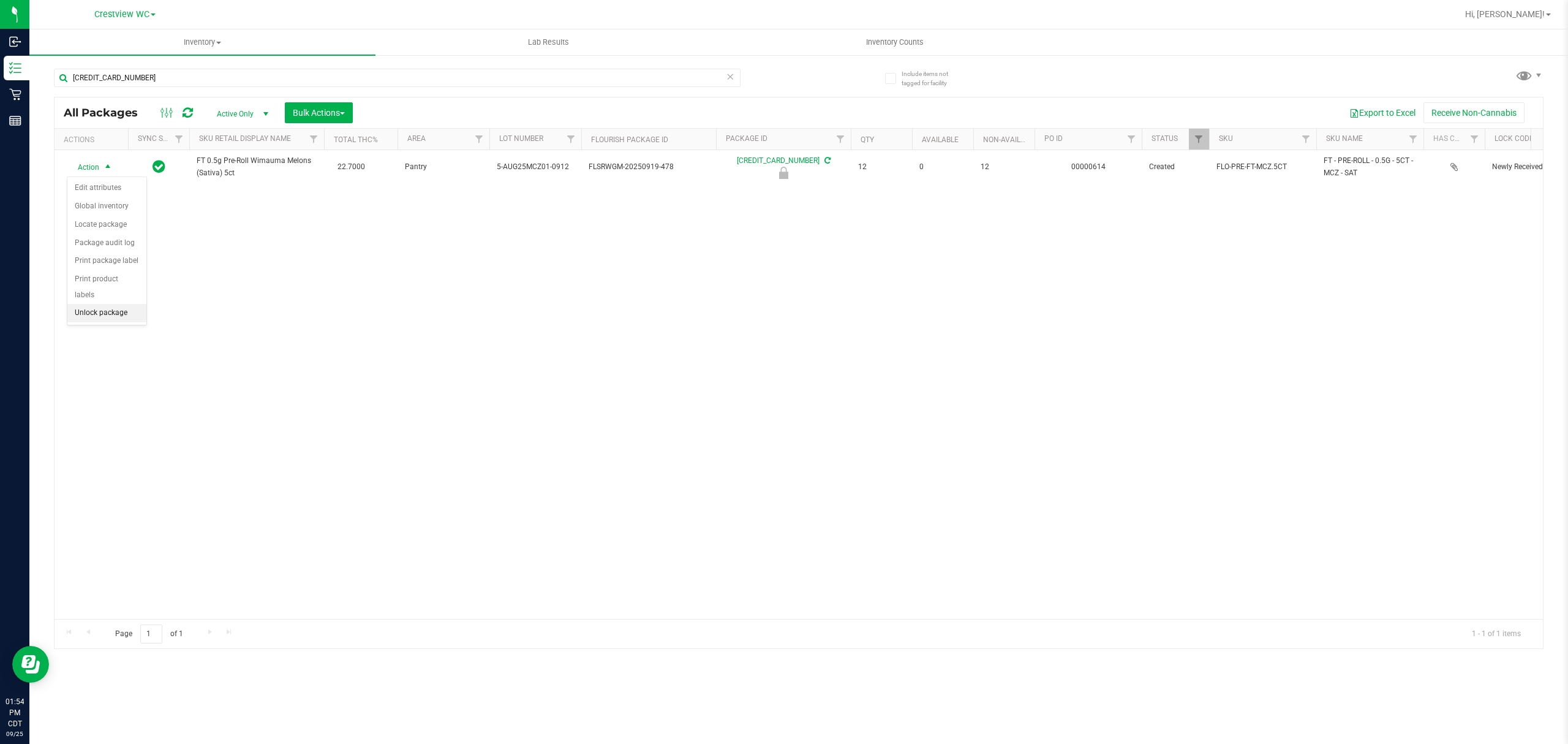
click at [124, 309] on li "Unlock package" at bounding box center [106, 313] width 79 height 19
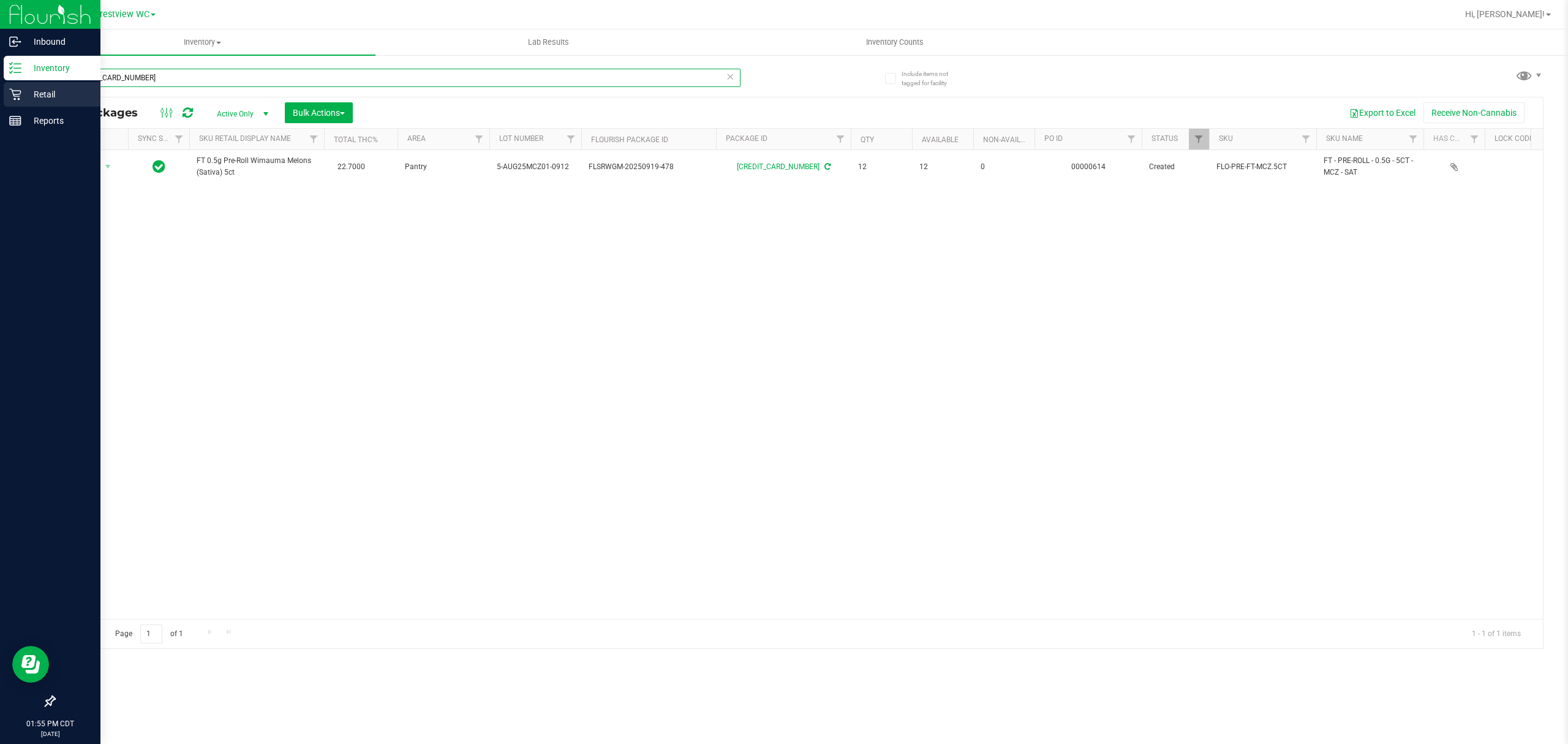
drag, startPoint x: 143, startPoint y: 80, endPoint x: 0, endPoint y: 100, distance: 144.4
click at [0, 100] on div "Inbound Inventory Retail Reports 01:55 PM CDT [DATE] 09/25 Crestview WC Hi, [PE…" at bounding box center [784, 372] width 1568 height 744
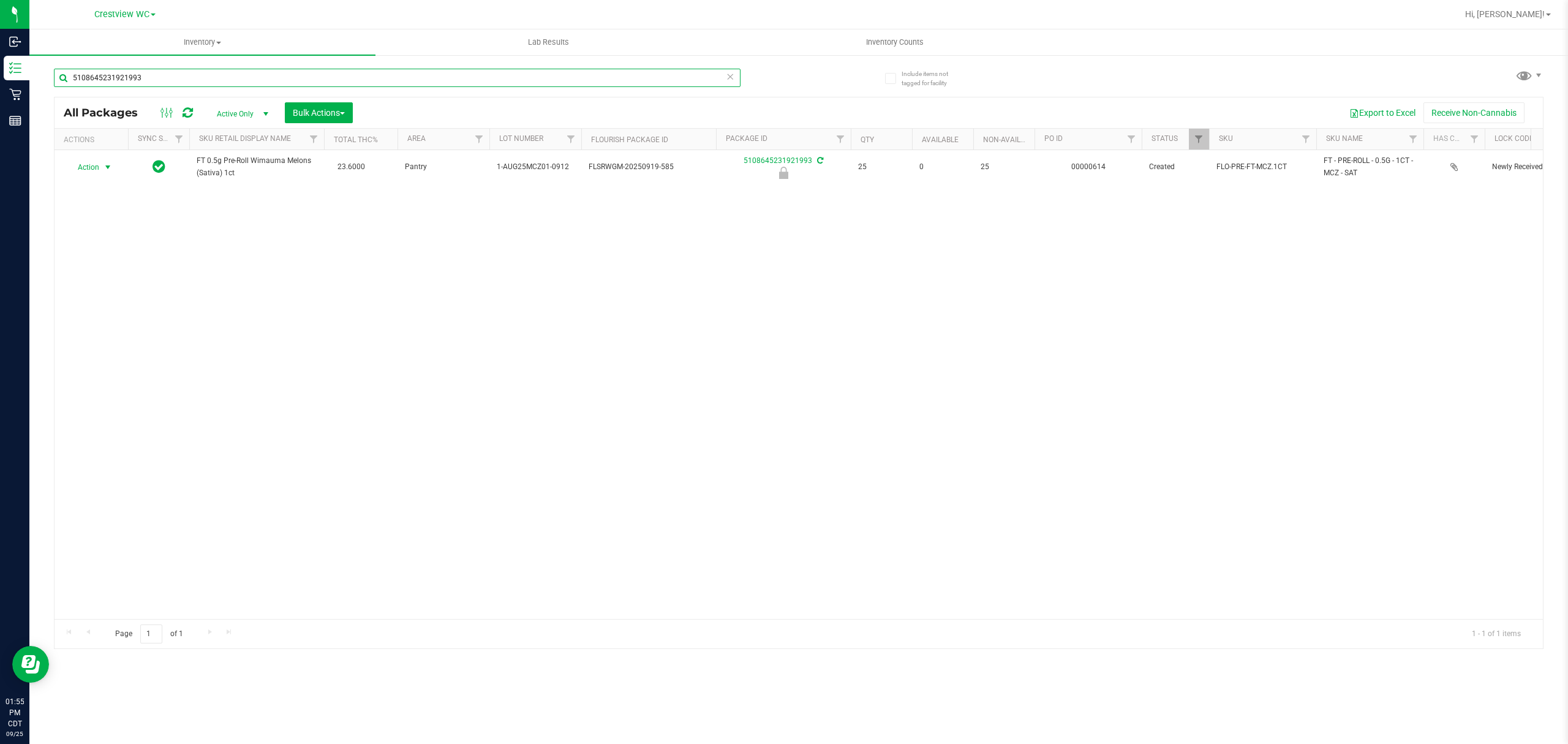
type input "5108645231921993"
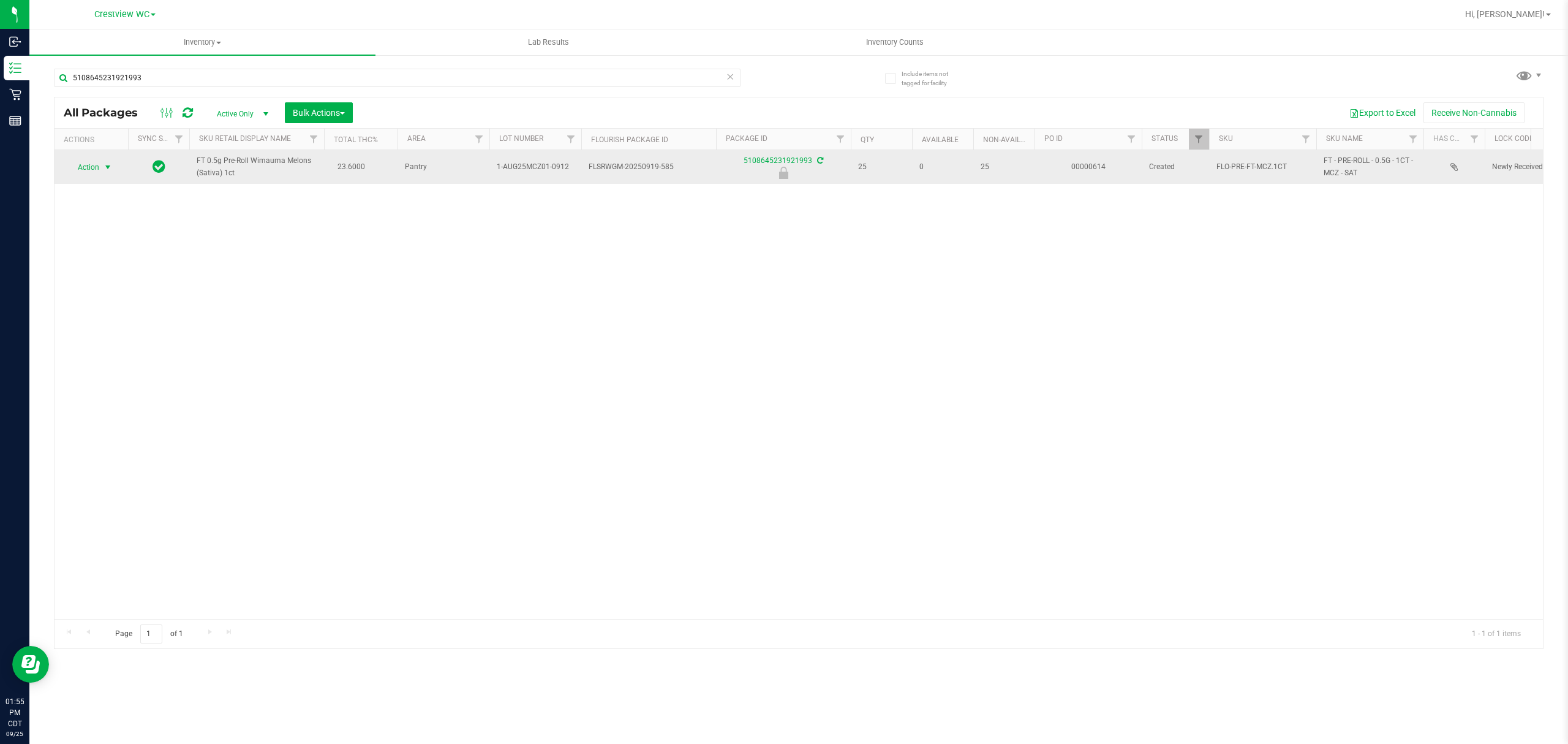
click at [106, 165] on span "select" at bounding box center [108, 167] width 10 height 10
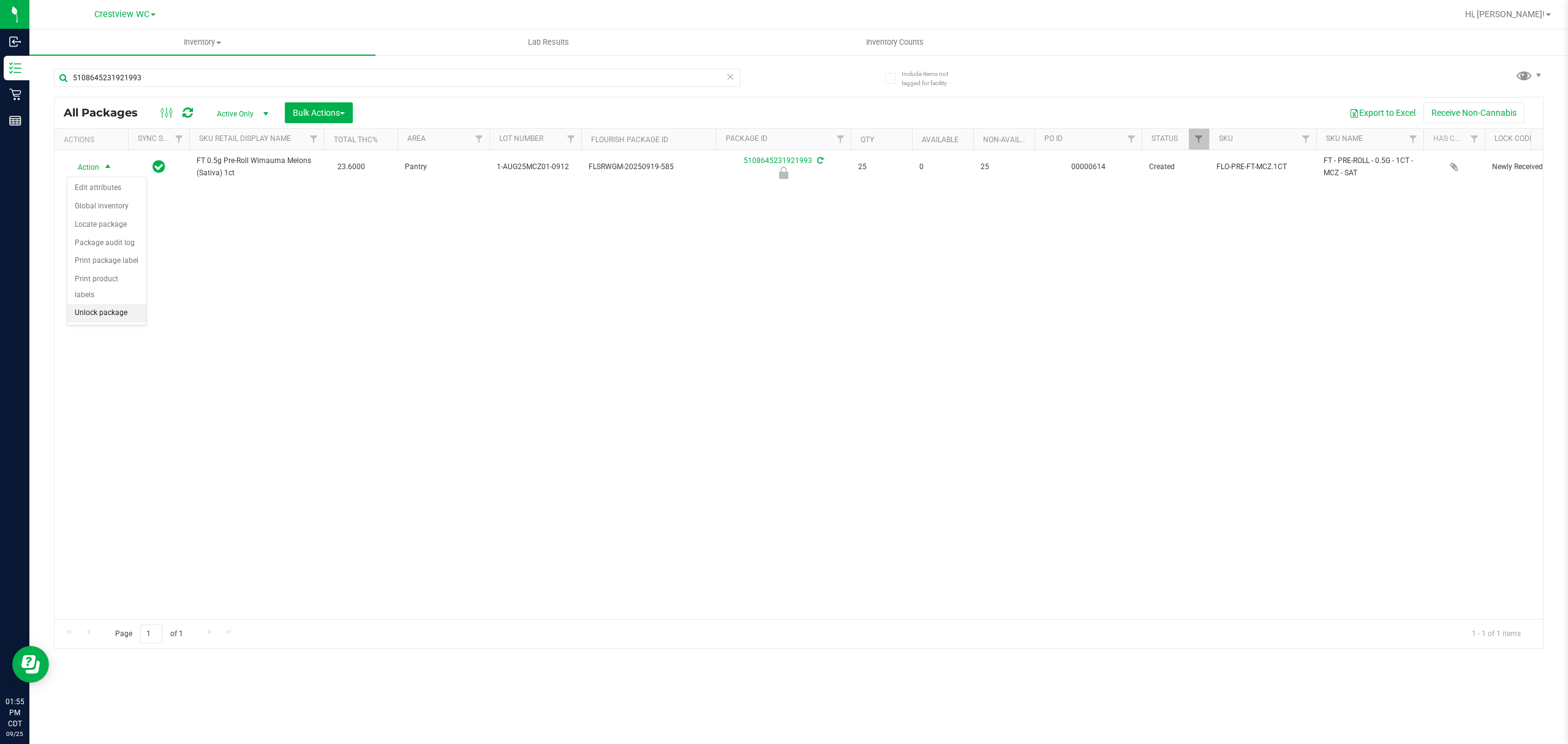
click at [109, 313] on li "Unlock package" at bounding box center [106, 313] width 79 height 19
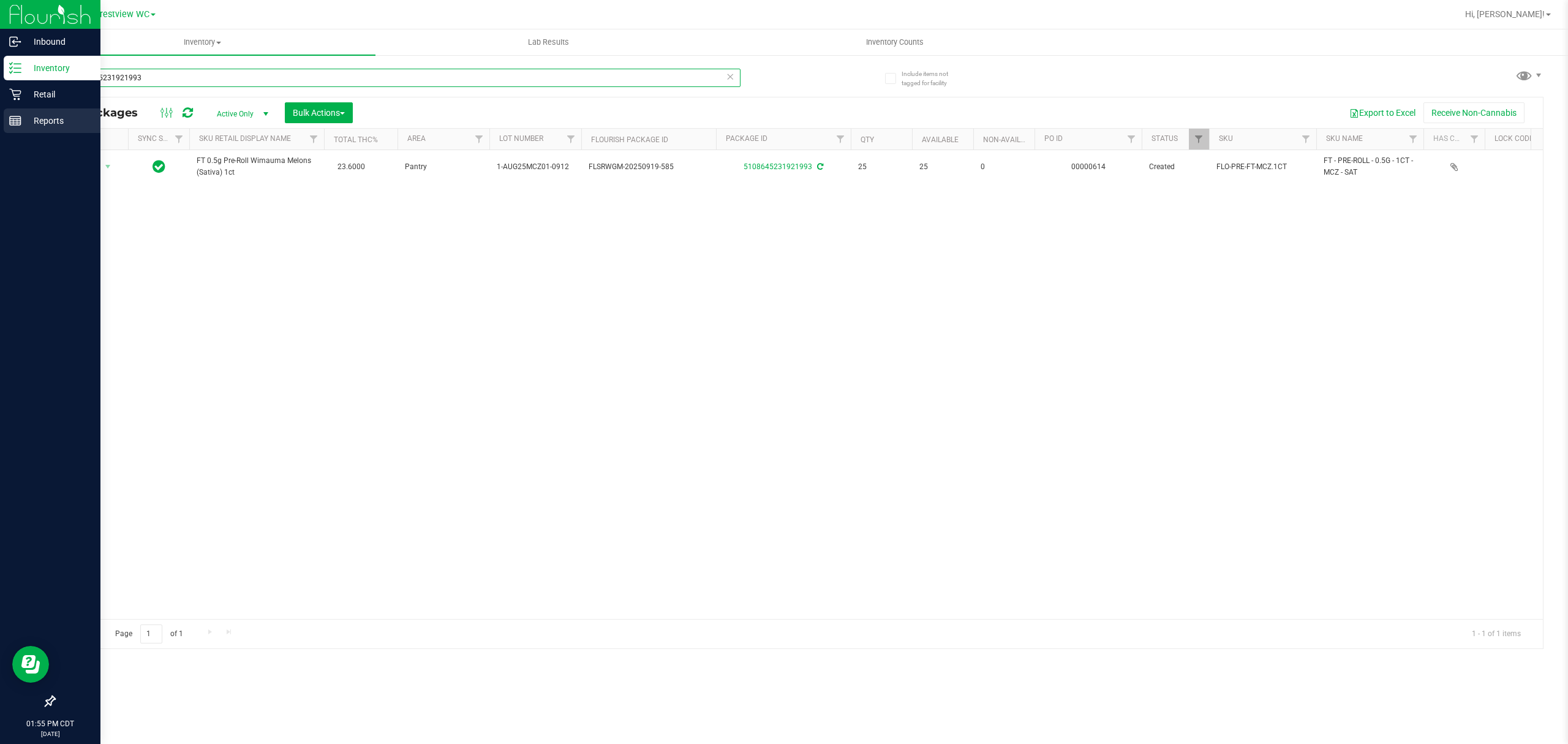
drag, startPoint x: 326, startPoint y: 76, endPoint x: 8, endPoint y: 130, distance: 322.6
click at [8, 130] on div "Inbound Inventory Retail Reports 01:55 PM CDT [DATE] 09/25 Crestview WC Hi, [PE…" at bounding box center [784, 372] width 1568 height 744
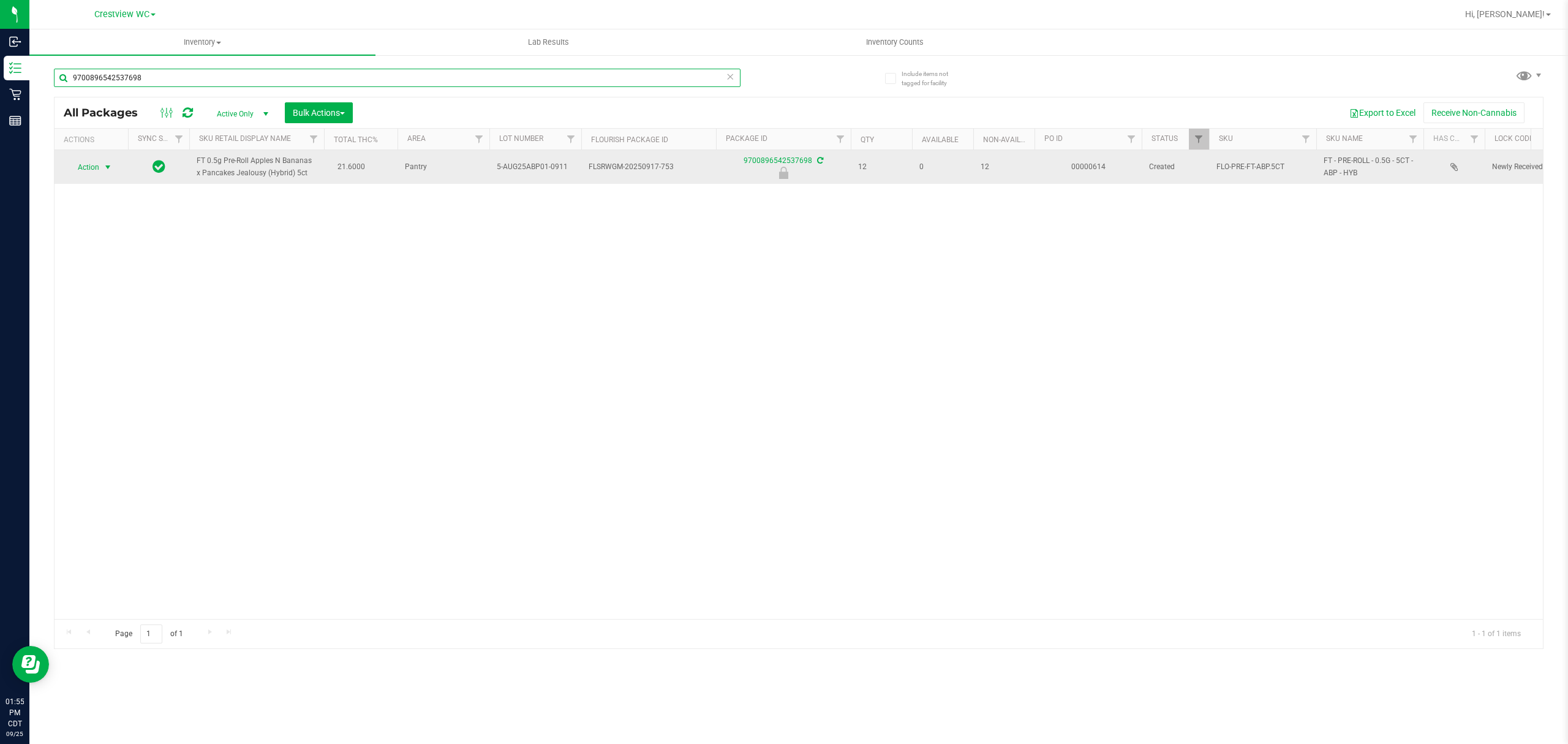
type input "9700896542537698"
click at [109, 166] on span "select" at bounding box center [108, 167] width 10 height 10
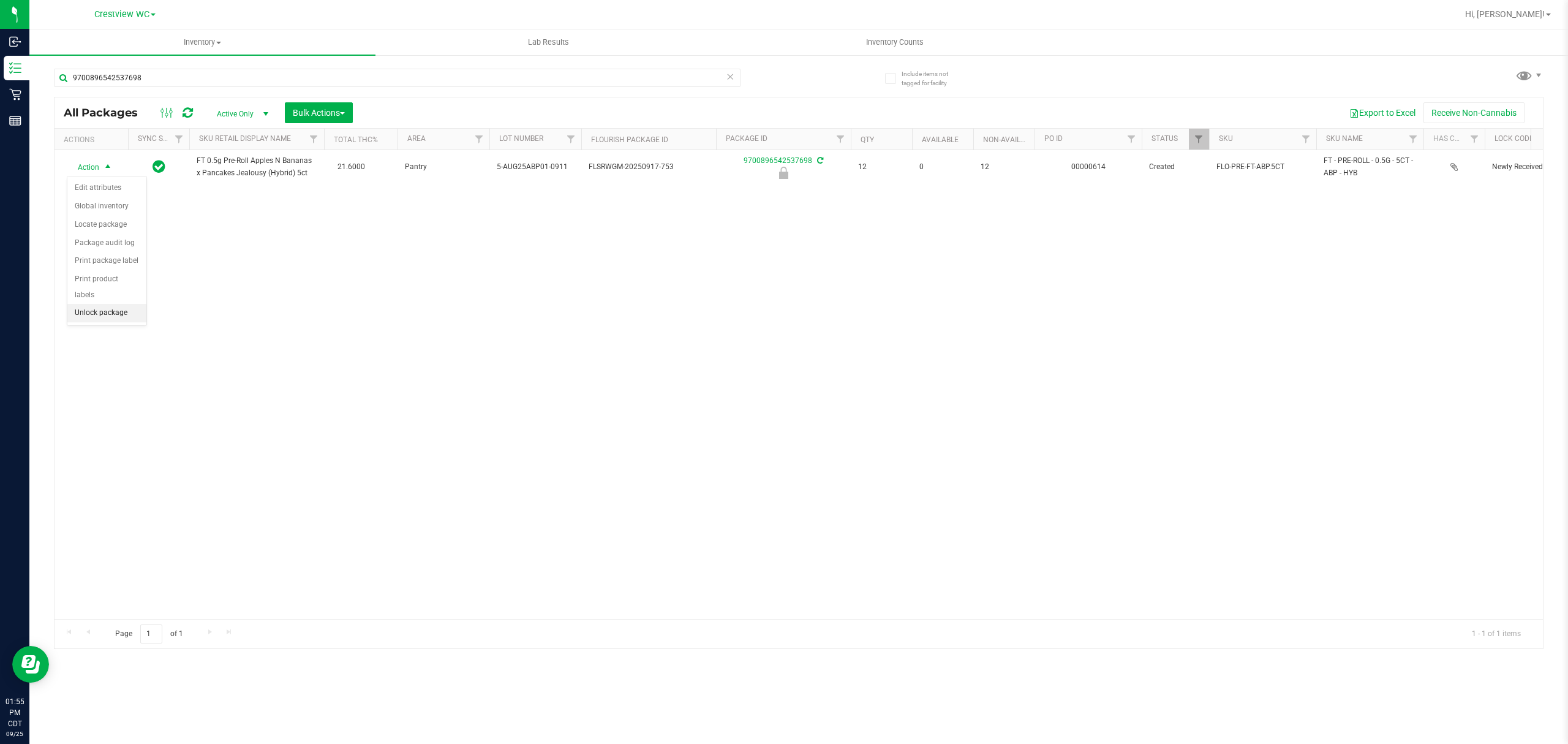
drag, startPoint x: 132, startPoint y: 317, endPoint x: 130, endPoint y: 326, distance: 9.2
click at [132, 317] on li "Unlock package" at bounding box center [106, 313] width 79 height 19
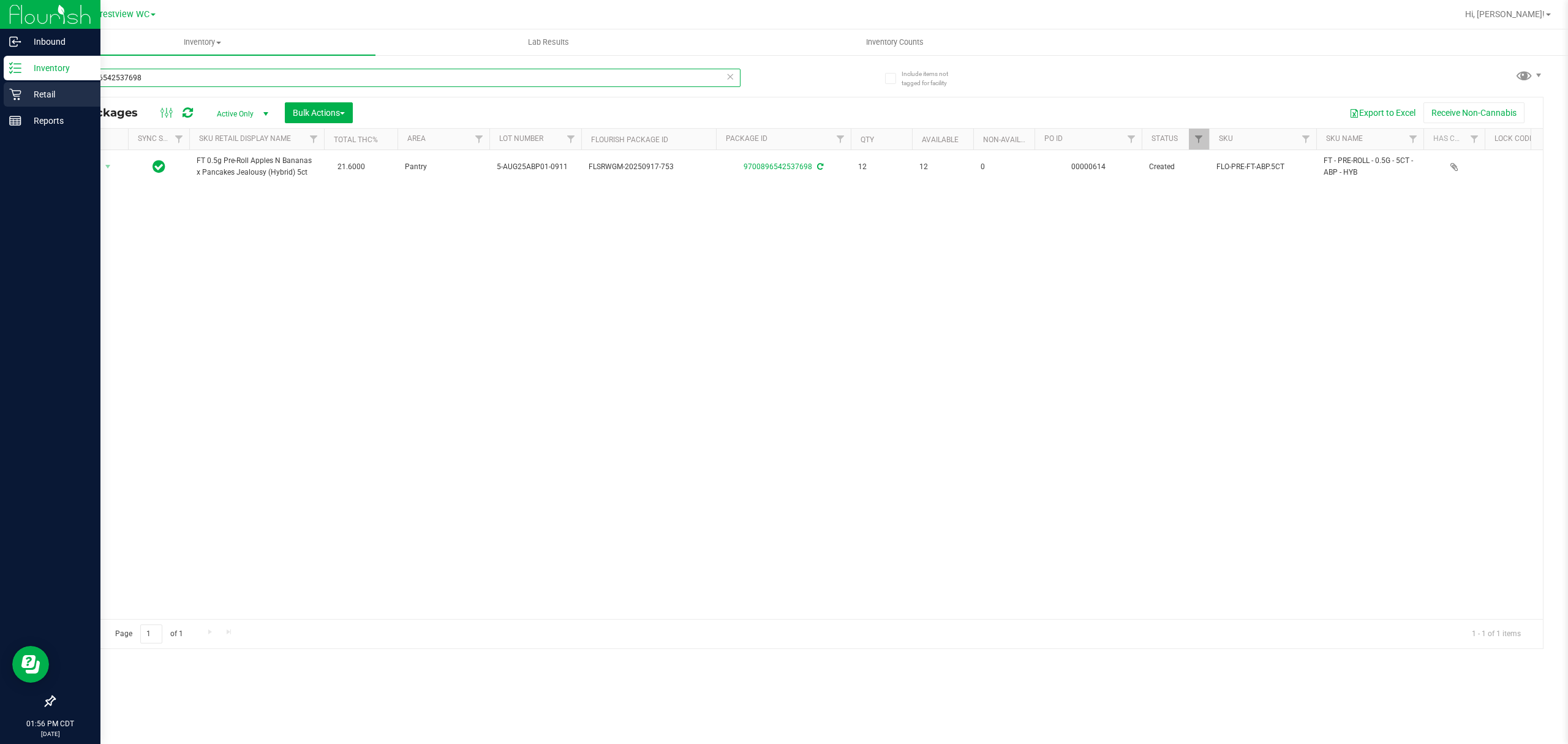
drag, startPoint x: 221, startPoint y: 80, endPoint x: 47, endPoint y: 85, distance: 174.1
click at [8, 81] on div "Inbound Inventory Retail Reports 01:56 PM CDT [DATE] 09/25 Crestview WC Hi, [PE…" at bounding box center [784, 372] width 1568 height 744
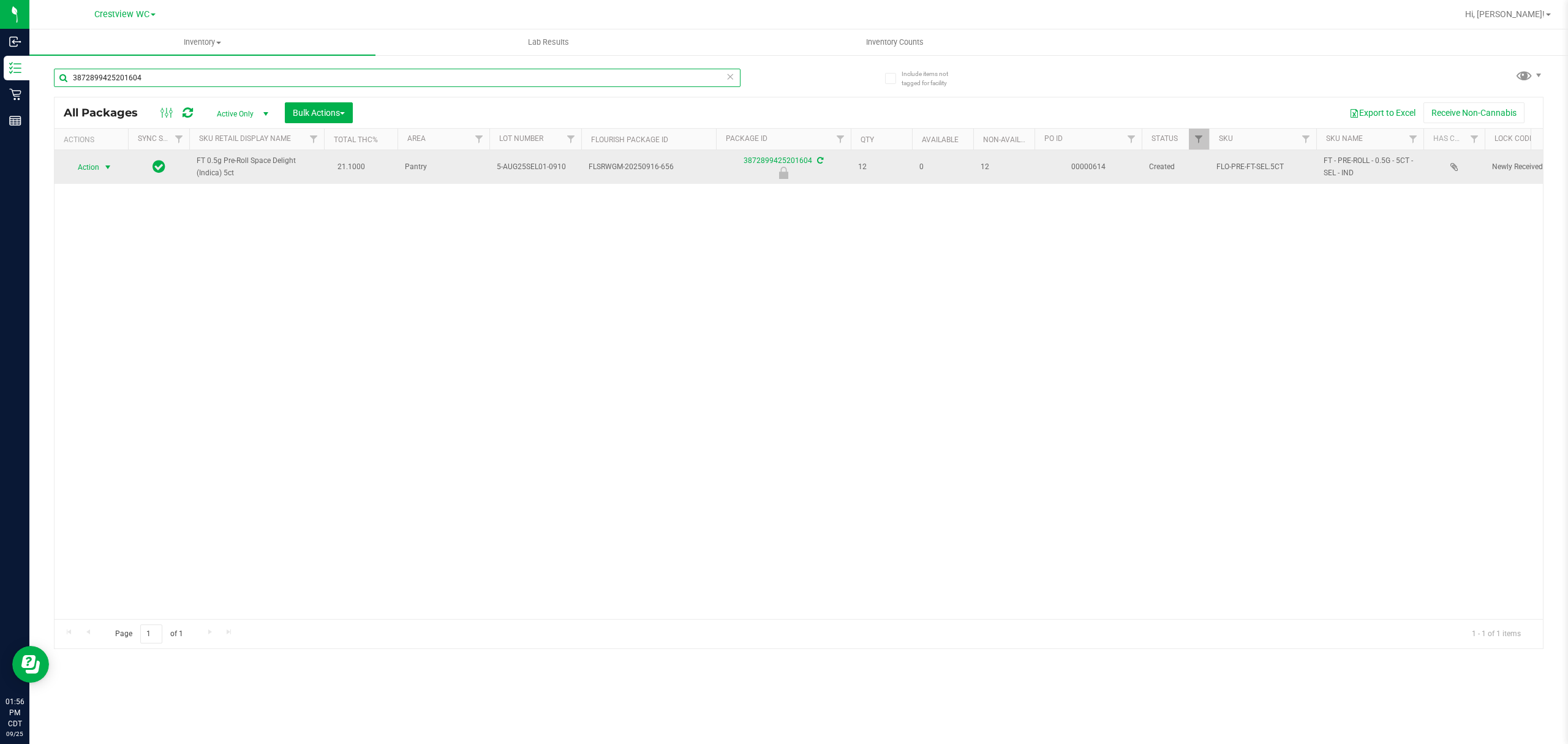
type input "3872899425201604"
click at [93, 163] on span "Action" at bounding box center [84, 167] width 33 height 17
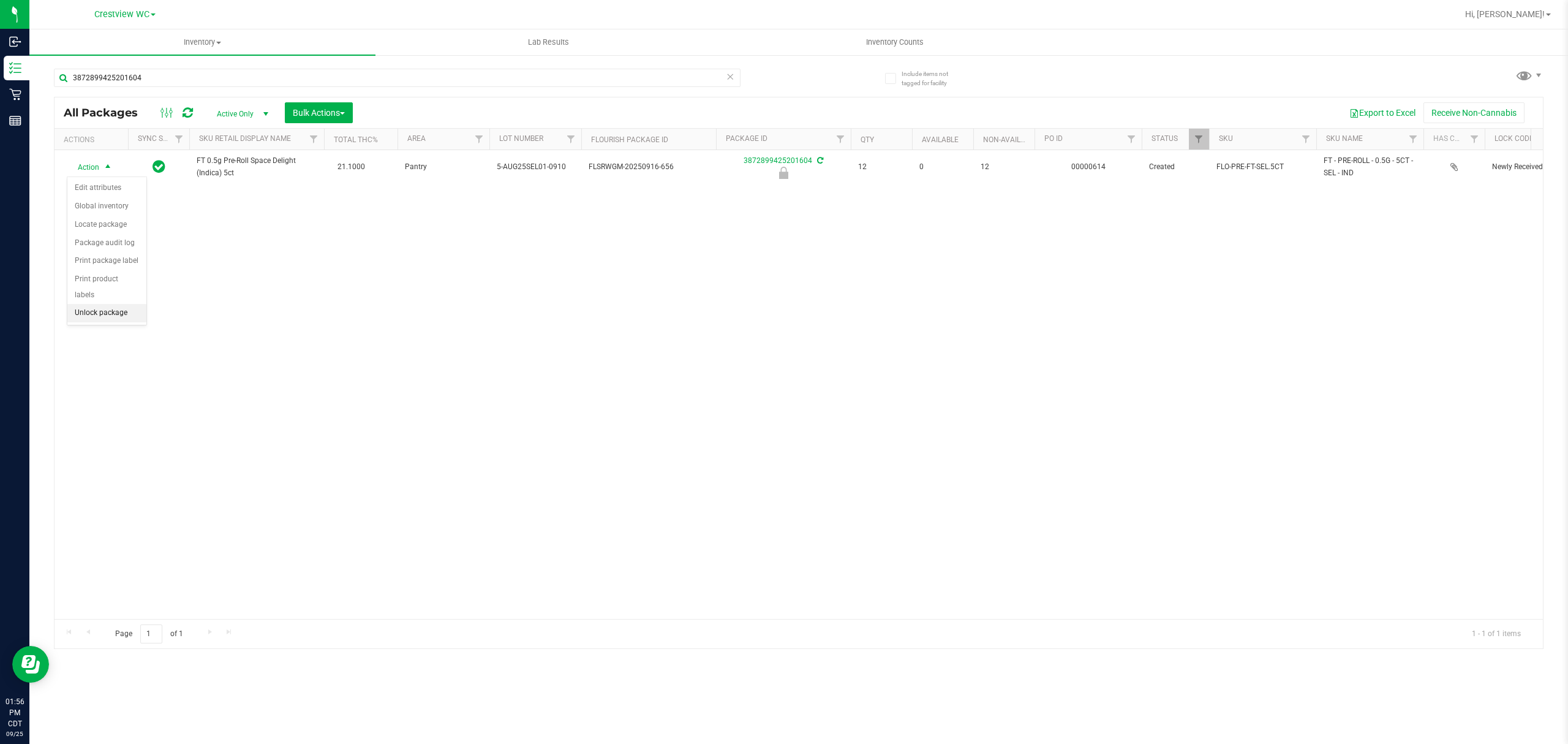
click at [107, 322] on li "Unlock package" at bounding box center [106, 313] width 79 height 19
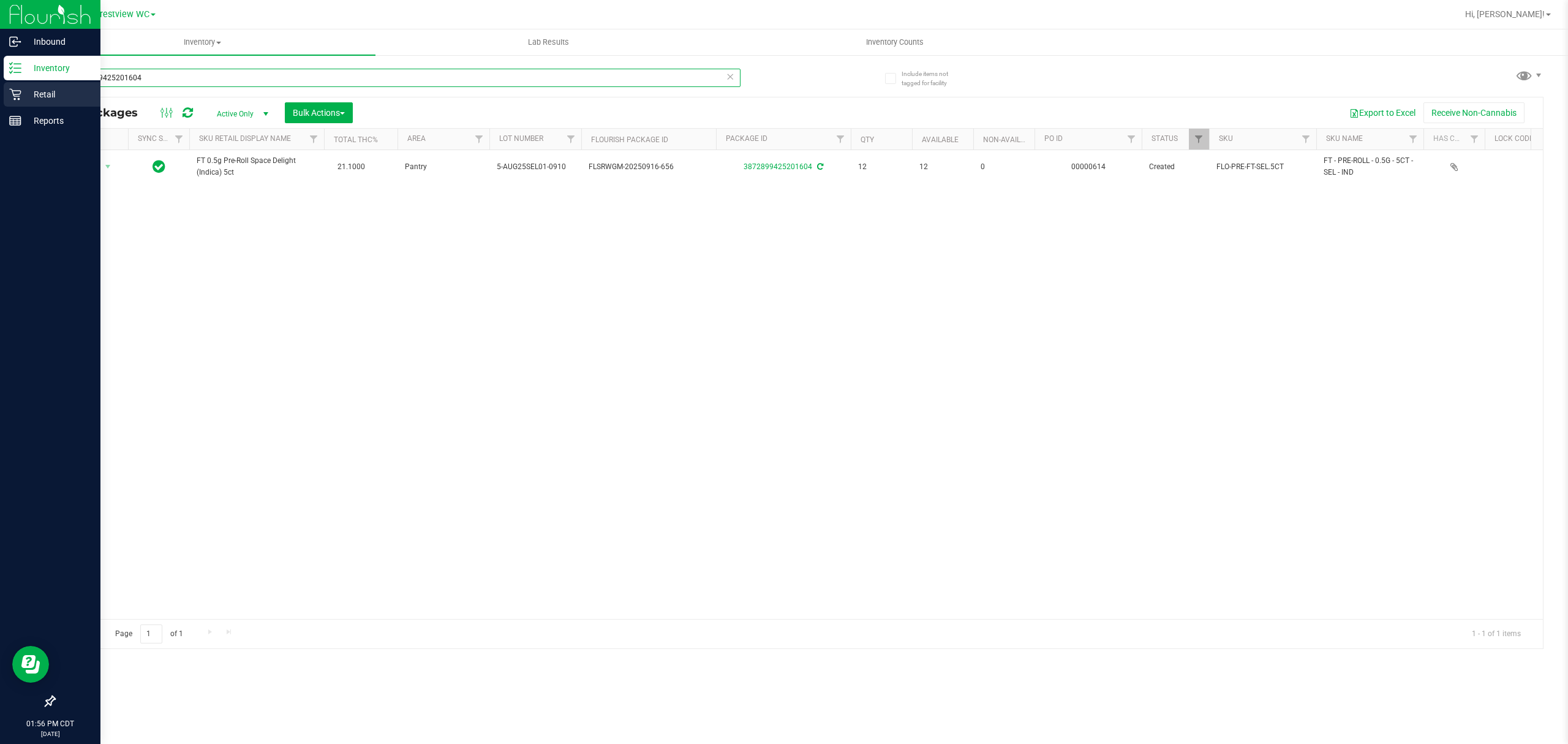
drag, startPoint x: 171, startPoint y: 81, endPoint x: 6, endPoint y: 103, distance: 166.5
click at [1, 106] on div "Inbound Inventory Retail Reports 01:56 PM CDT [DATE] 09/25 Crestview WC Hi, [PE…" at bounding box center [784, 372] width 1568 height 744
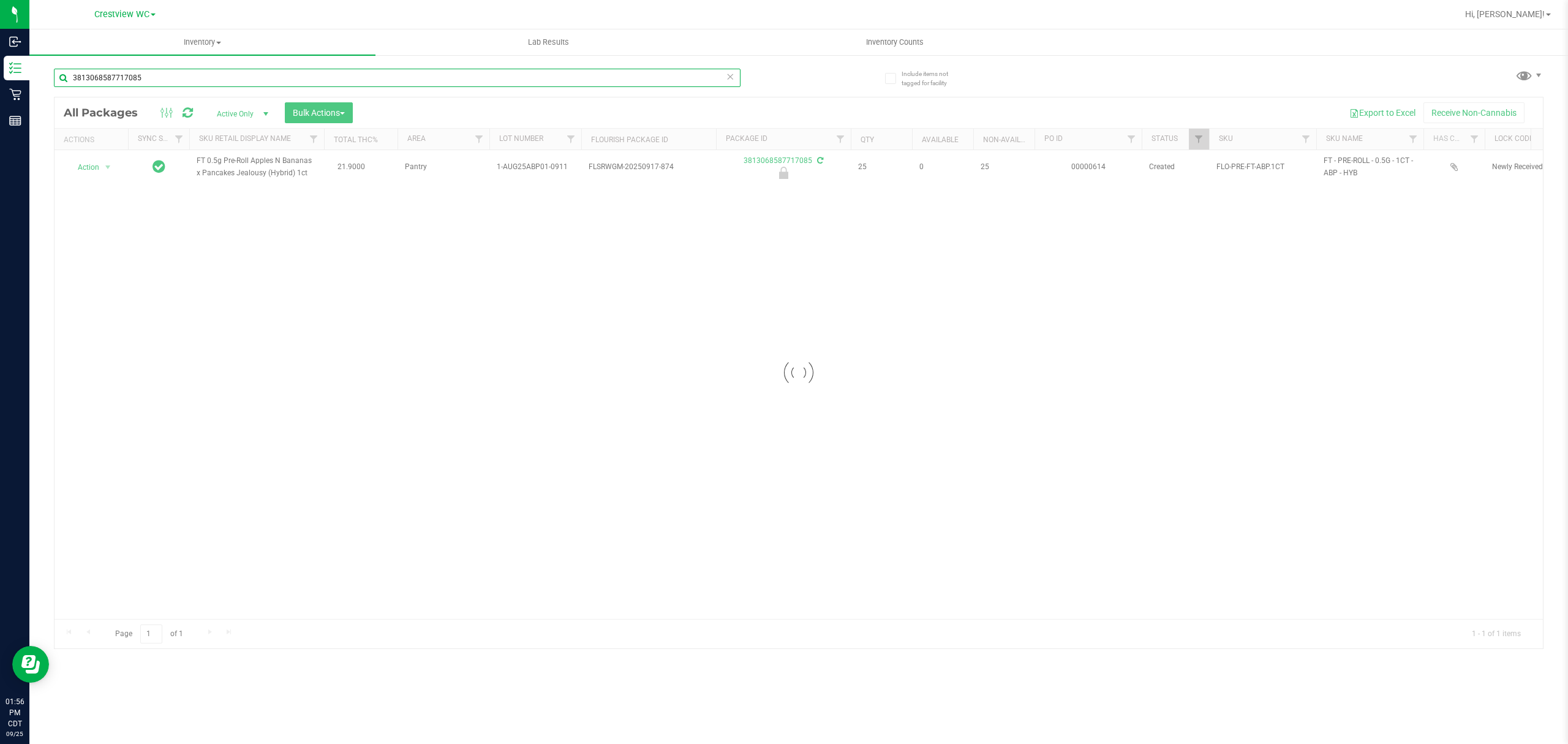
type input "3813068587717085"
click at [76, 166] on div at bounding box center [798, 373] width 1488 height 551
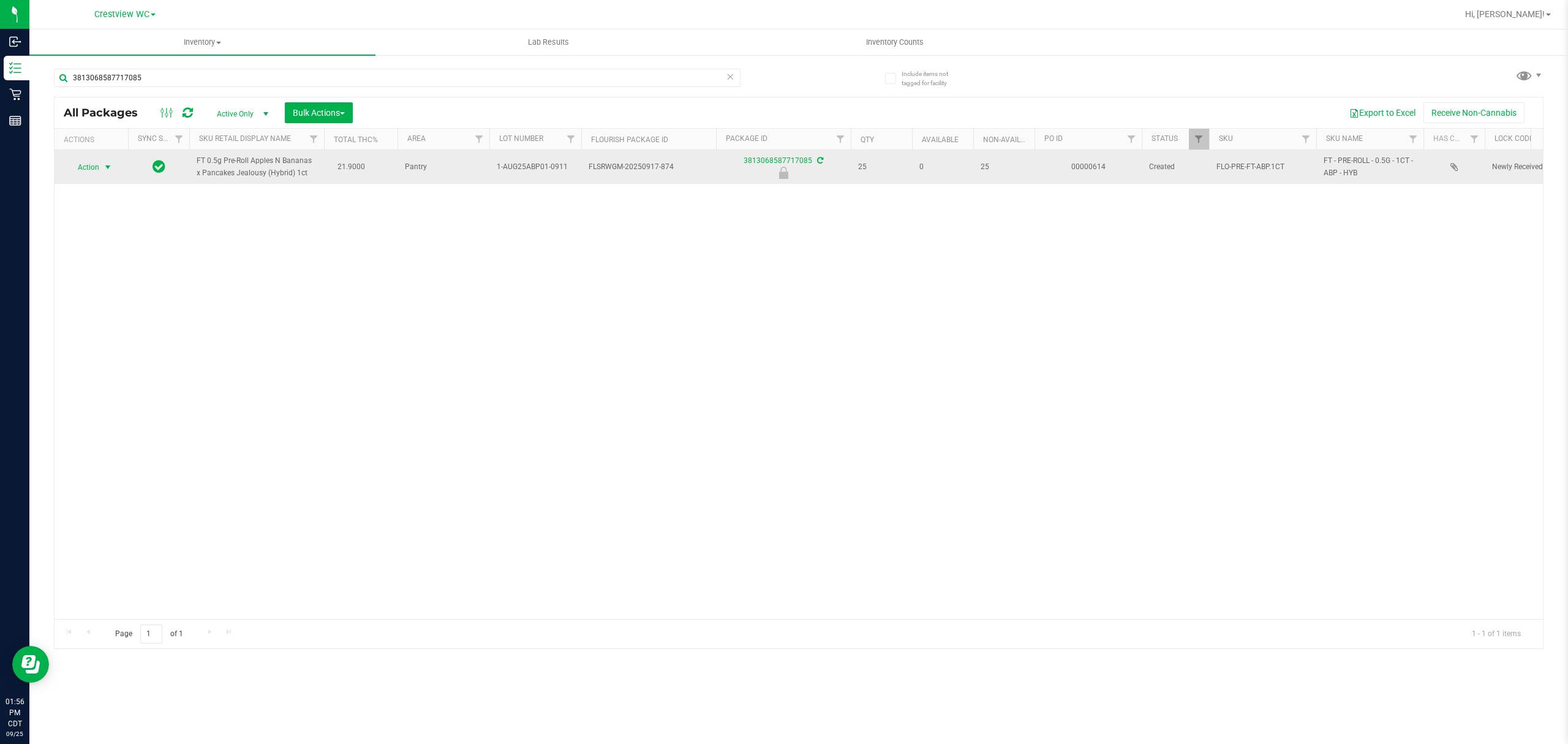
click at [89, 166] on span "Action" at bounding box center [84, 167] width 33 height 17
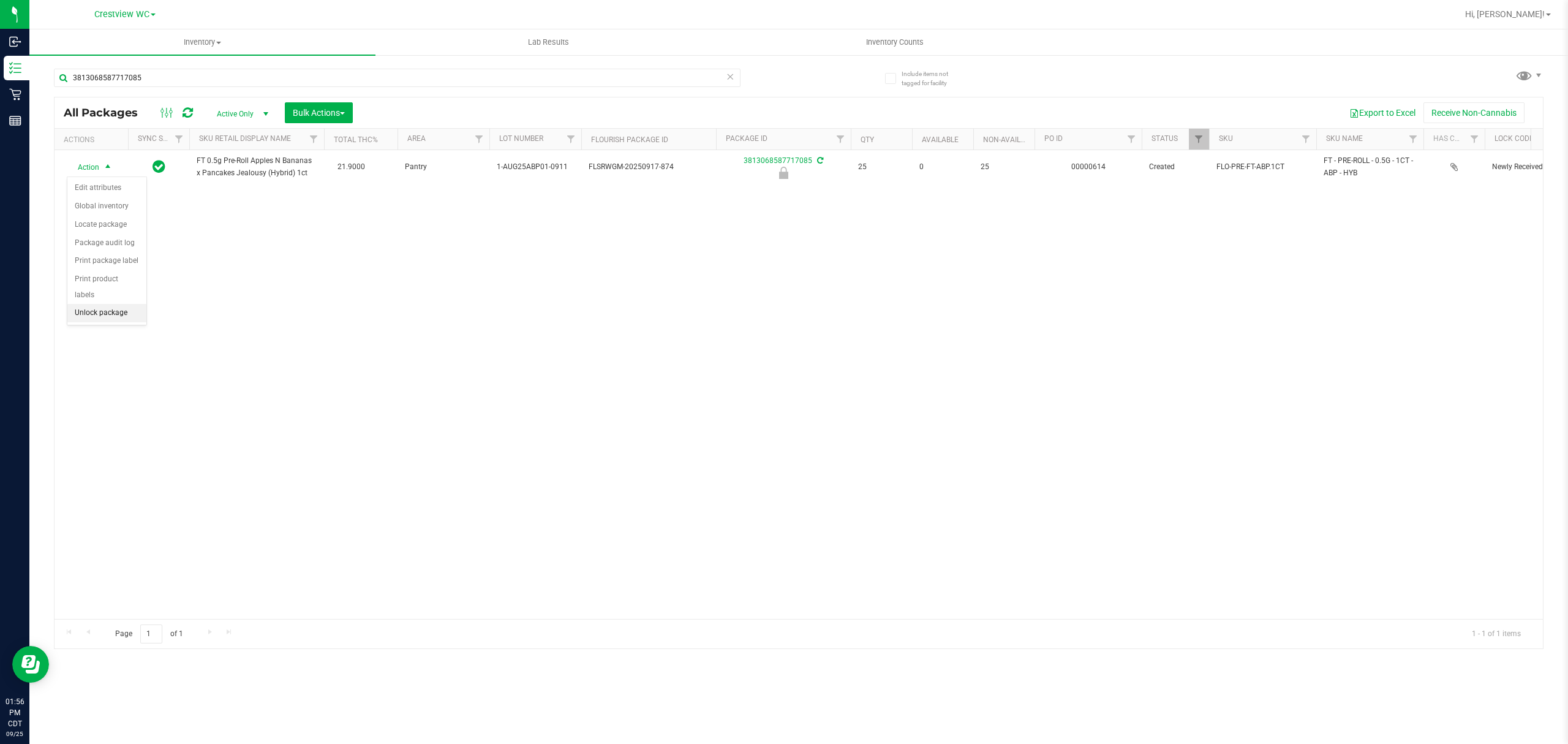
click at [115, 321] on li "Unlock package" at bounding box center [106, 313] width 79 height 19
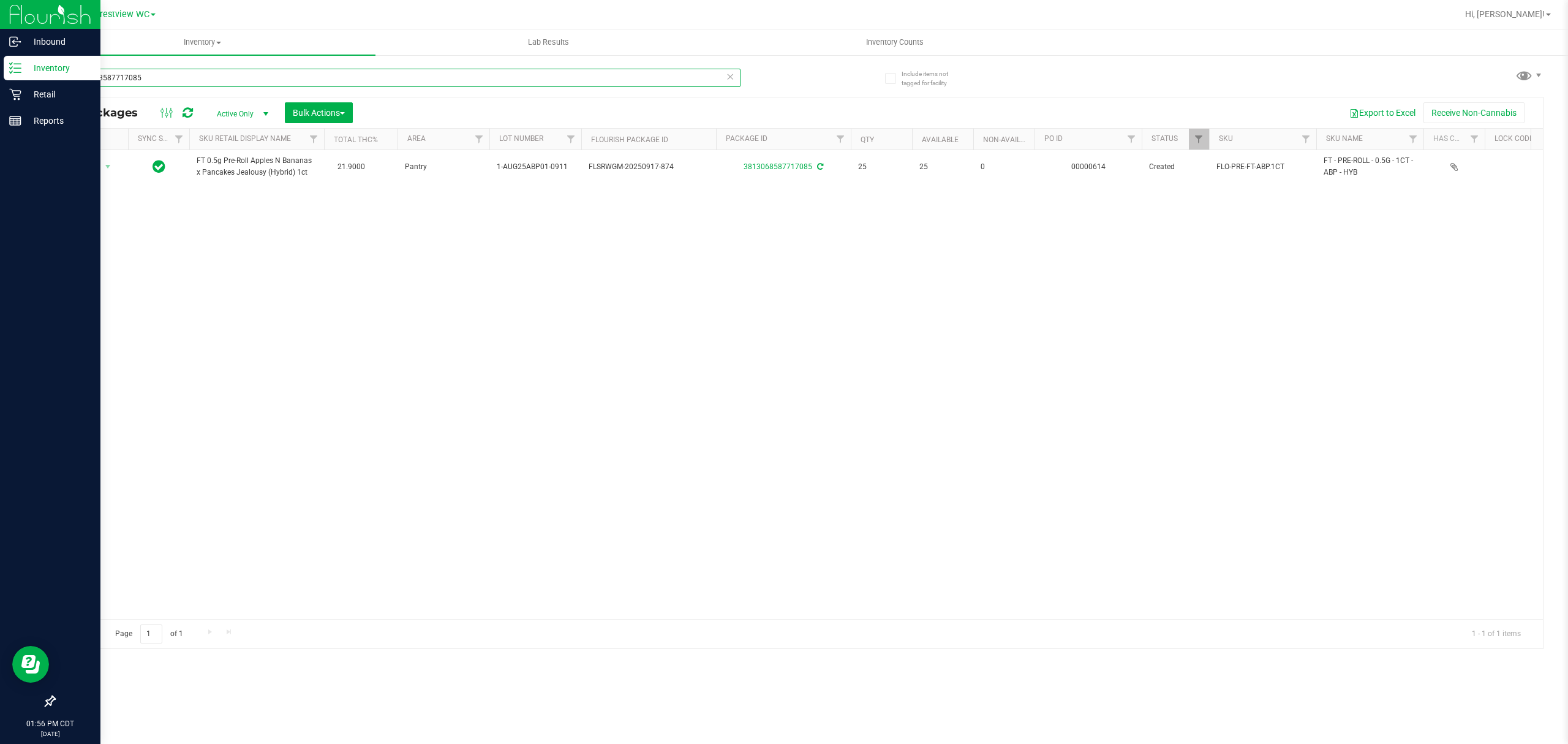
drag, startPoint x: 27, startPoint y: 94, endPoint x: 65, endPoint y: 80, distance: 40.5
click at [35, 89] on div "Inbound Inventory Retail Reports 01:56 PM CDT [DATE] 09/25 Crestview WC Hi, [PE…" at bounding box center [784, 372] width 1568 height 744
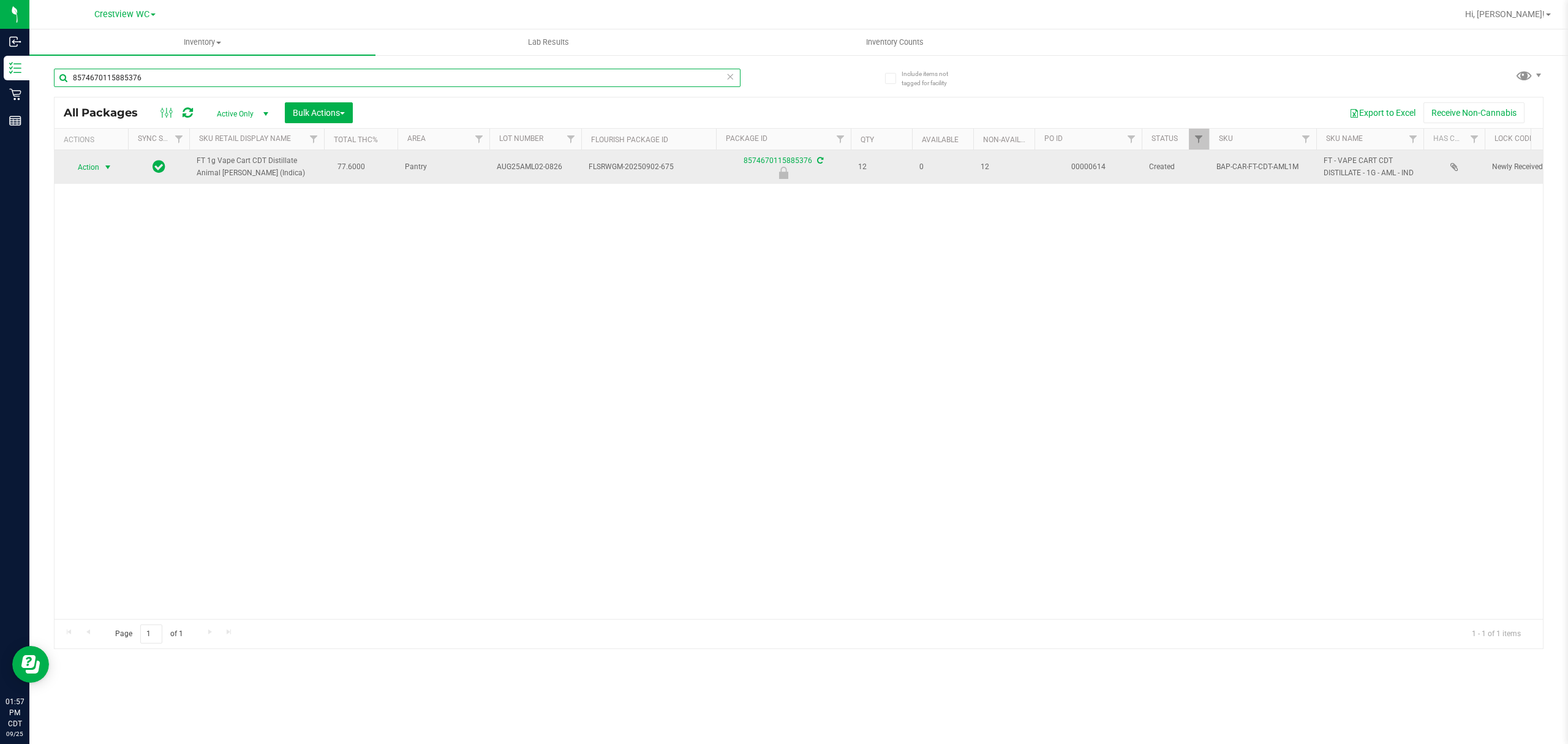
type input "8574670115885376"
click at [108, 162] on span "select" at bounding box center [108, 167] width 15 height 17
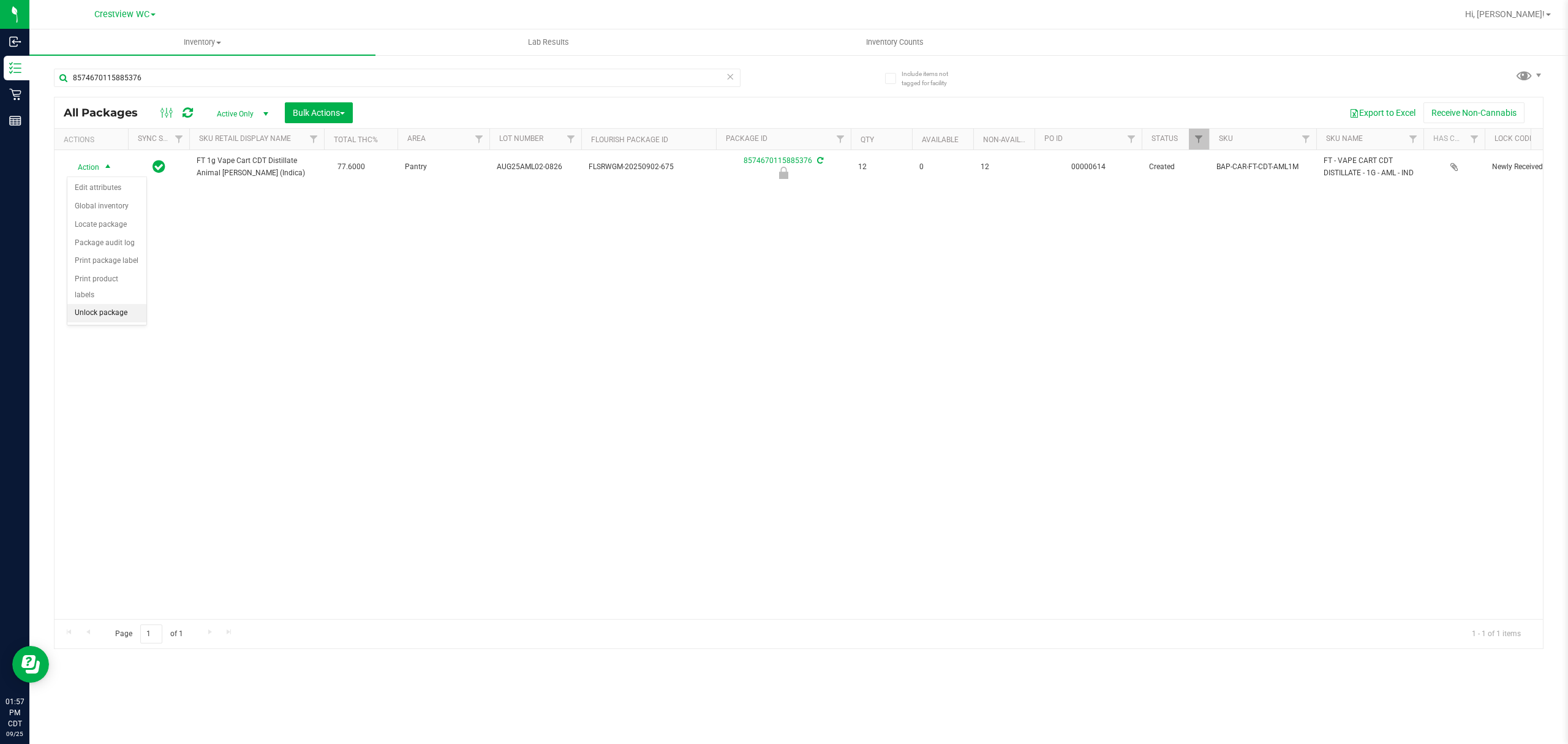
drag, startPoint x: 116, startPoint y: 314, endPoint x: 126, endPoint y: 319, distance: 11.2
click at [118, 314] on li "Unlock package" at bounding box center [106, 313] width 79 height 19
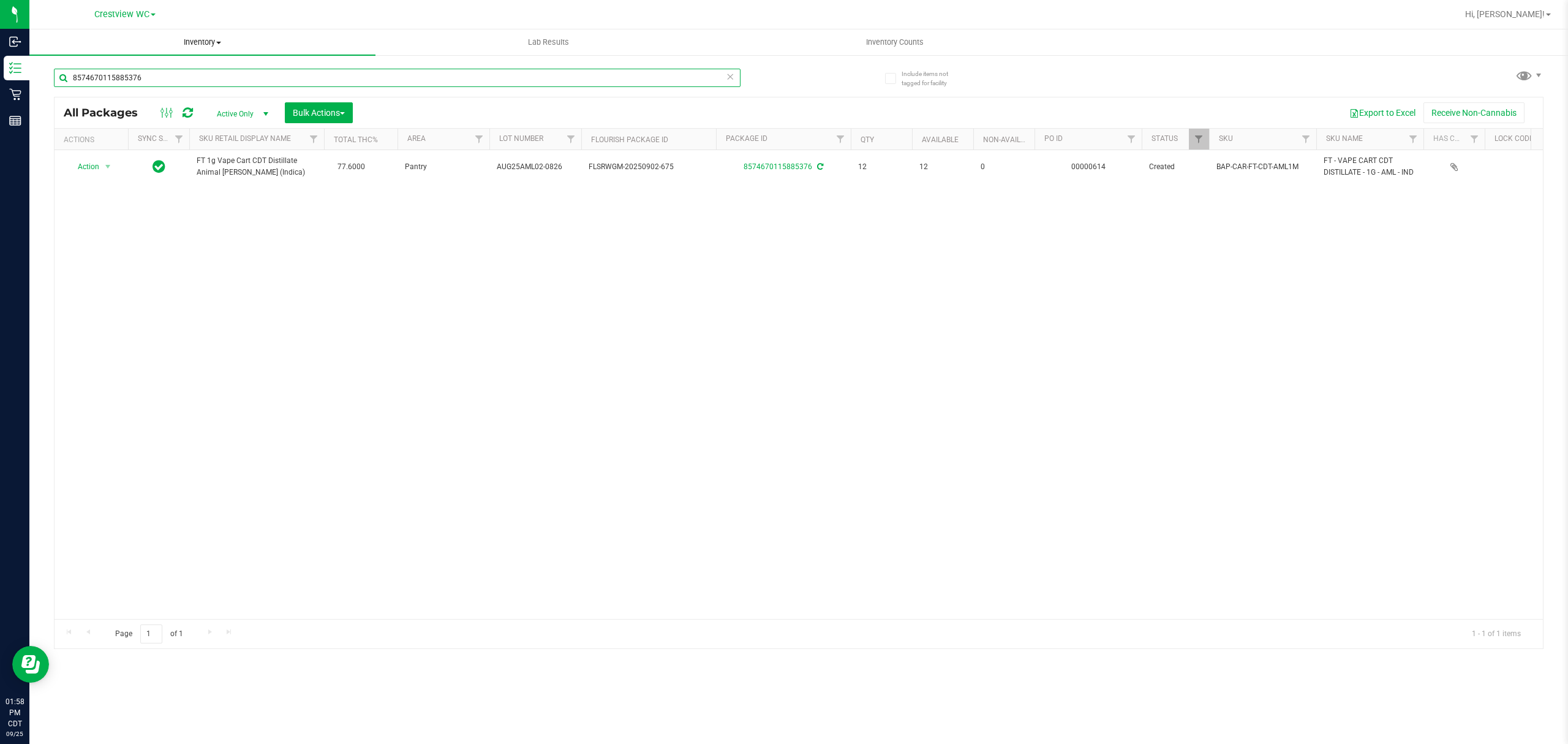
drag, startPoint x: 171, startPoint y: 80, endPoint x: 202, endPoint y: 35, distance: 54.6
click at [39, 62] on div "Inbound Inventory Retail Reports 01:58 PM CDT [DATE] 09/25 Crestview WC Hi, [PE…" at bounding box center [784, 372] width 1568 height 744
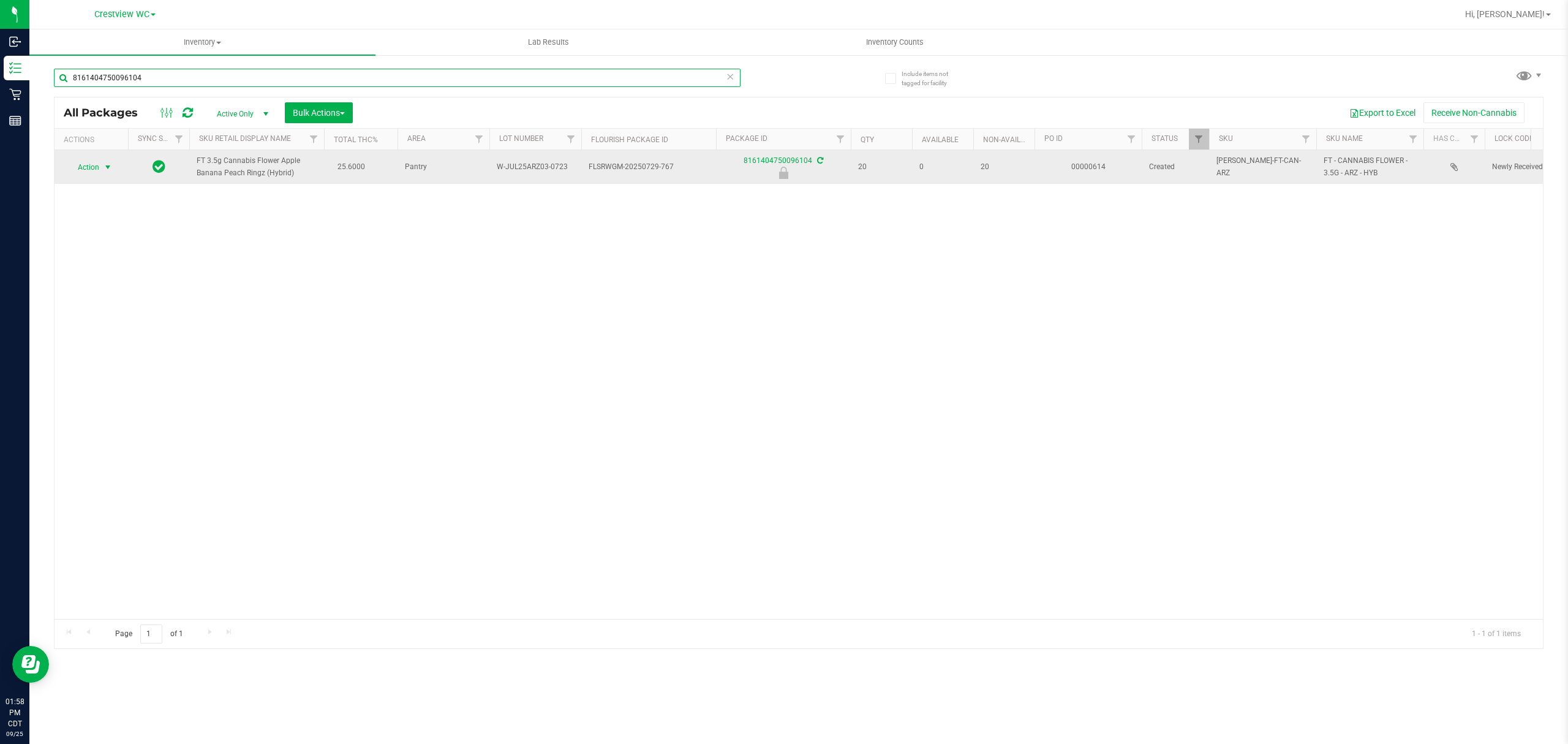
type input "8161404750096104"
click at [89, 170] on span "Action" at bounding box center [84, 167] width 33 height 17
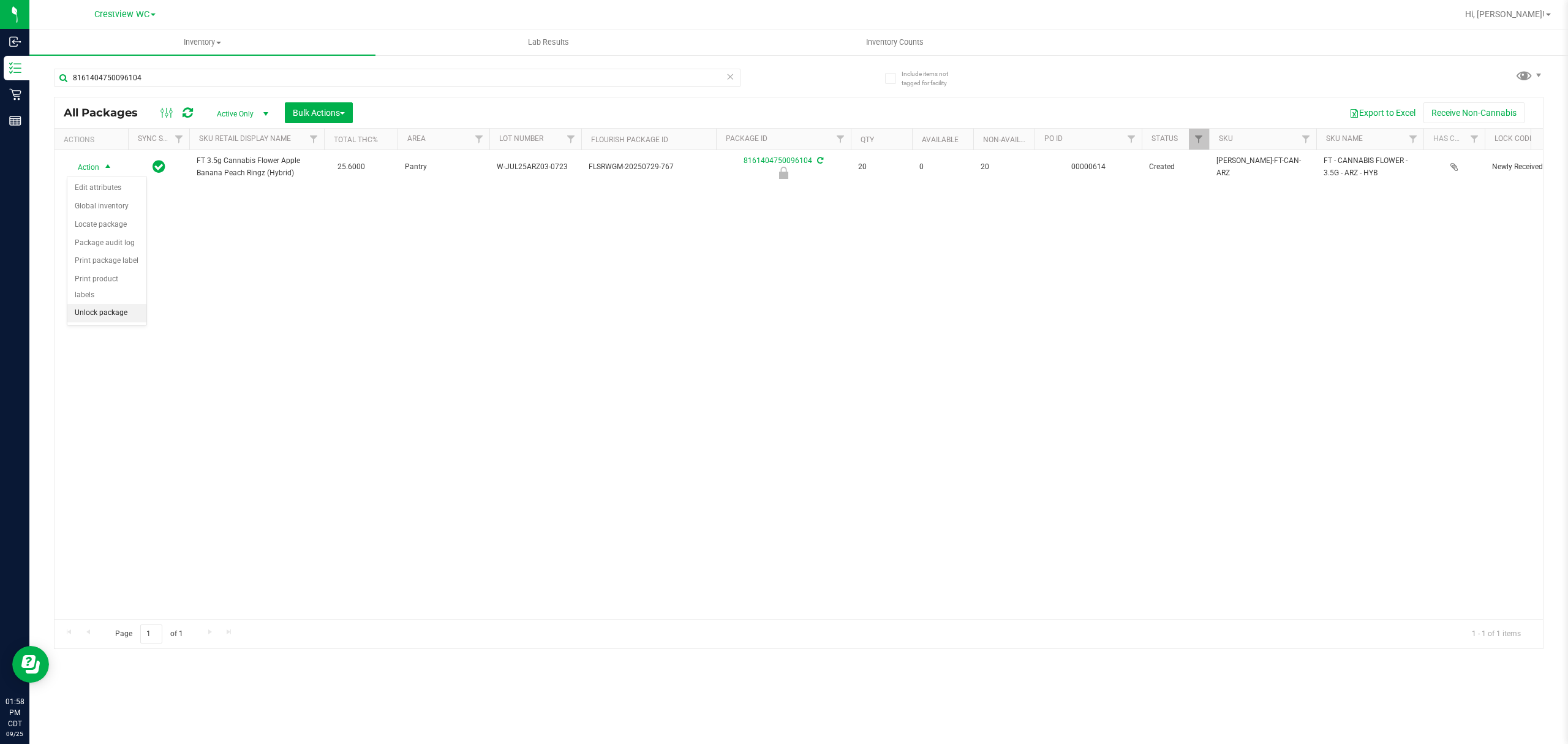
click at [111, 315] on li "Unlock package" at bounding box center [106, 313] width 79 height 19
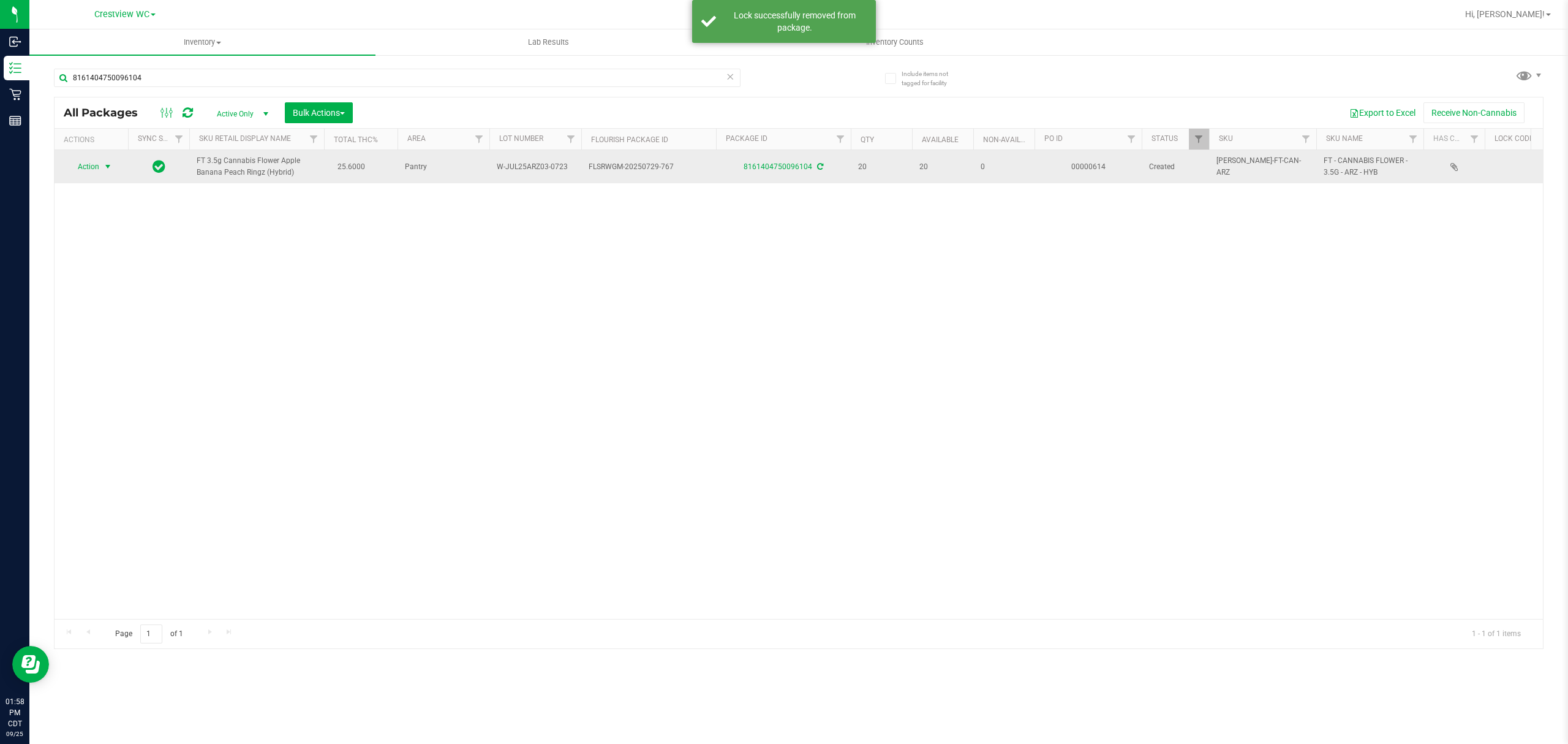
click at [92, 168] on span "Action" at bounding box center [84, 166] width 33 height 17
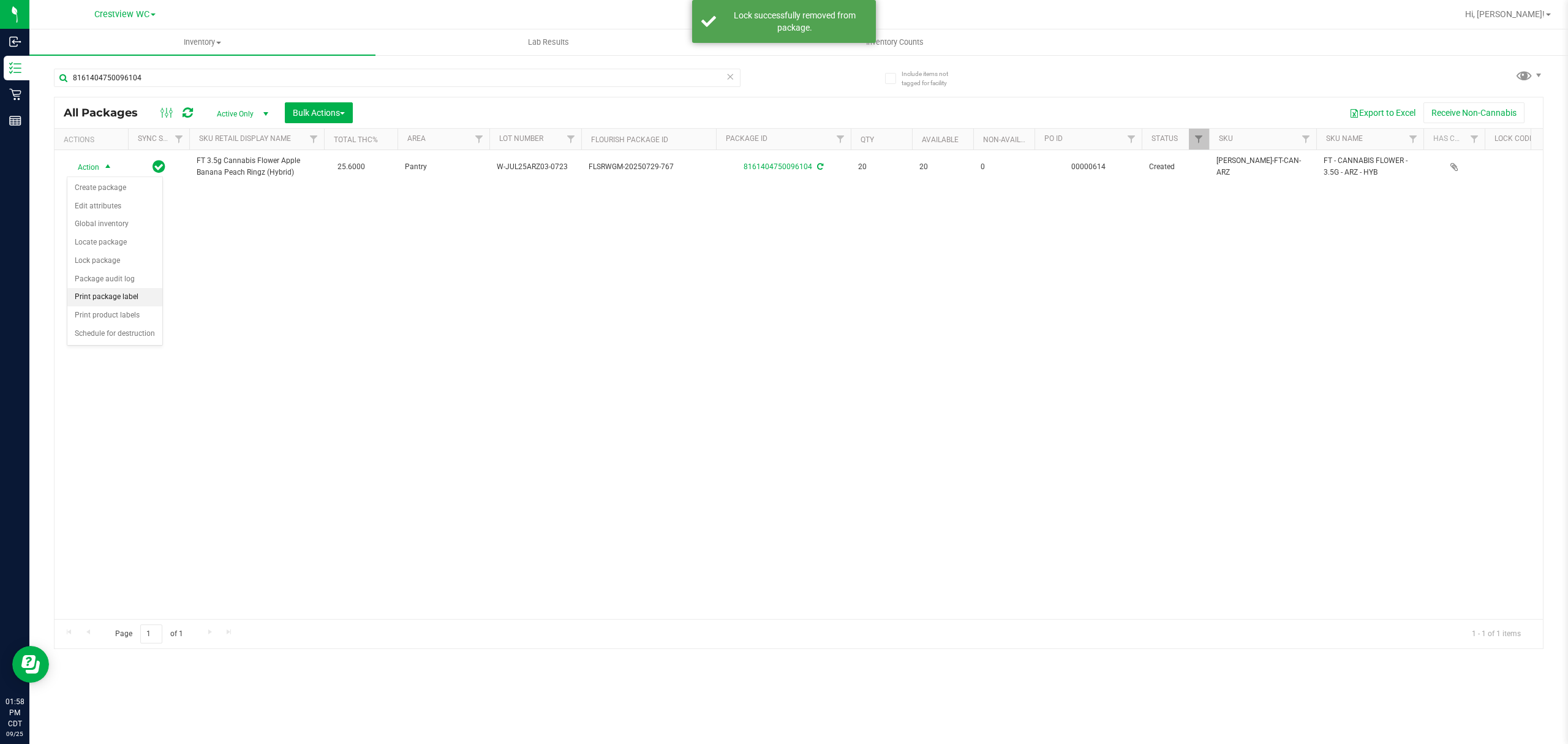
click at [125, 299] on li "Print package label" at bounding box center [114, 298] width 95 height 19
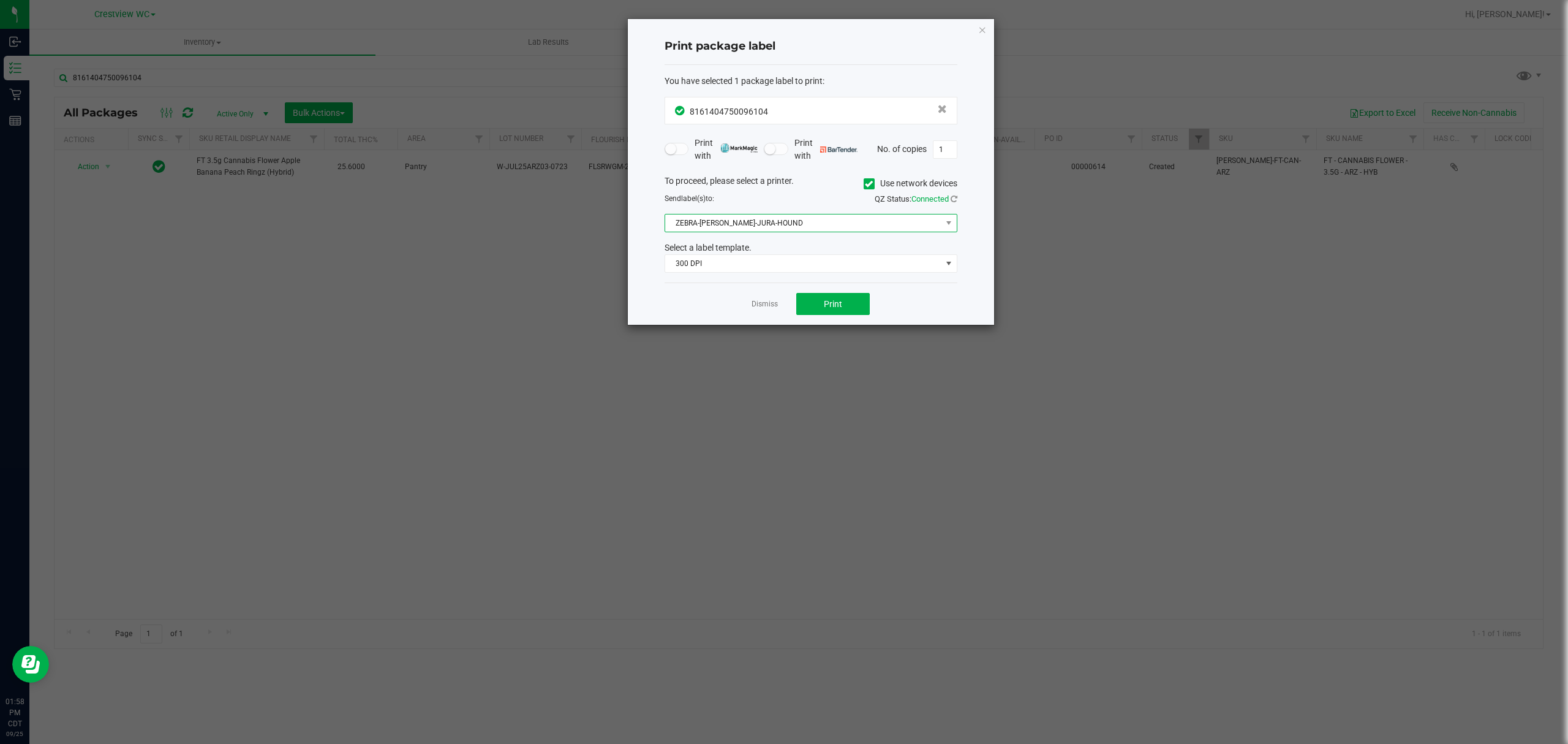
click at [738, 229] on span "ZEBRA-[PERSON_NAME]-JURA-HOUND" at bounding box center [803, 223] width 276 height 17
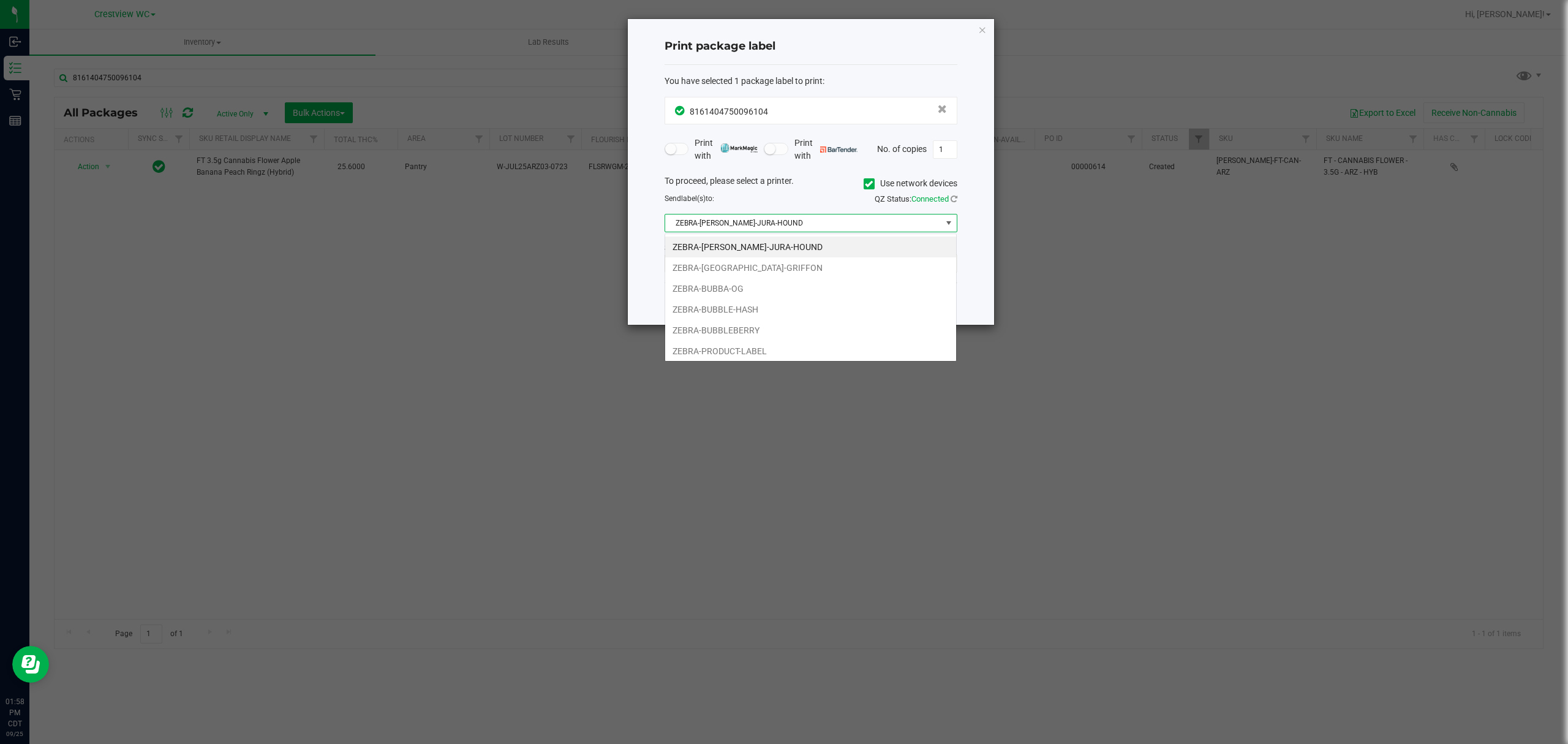
scroll to position [19, 292]
click at [743, 265] on li "ZEBRA-[GEOGRAPHIC_DATA]-GRIFFON" at bounding box center [810, 268] width 291 height 20
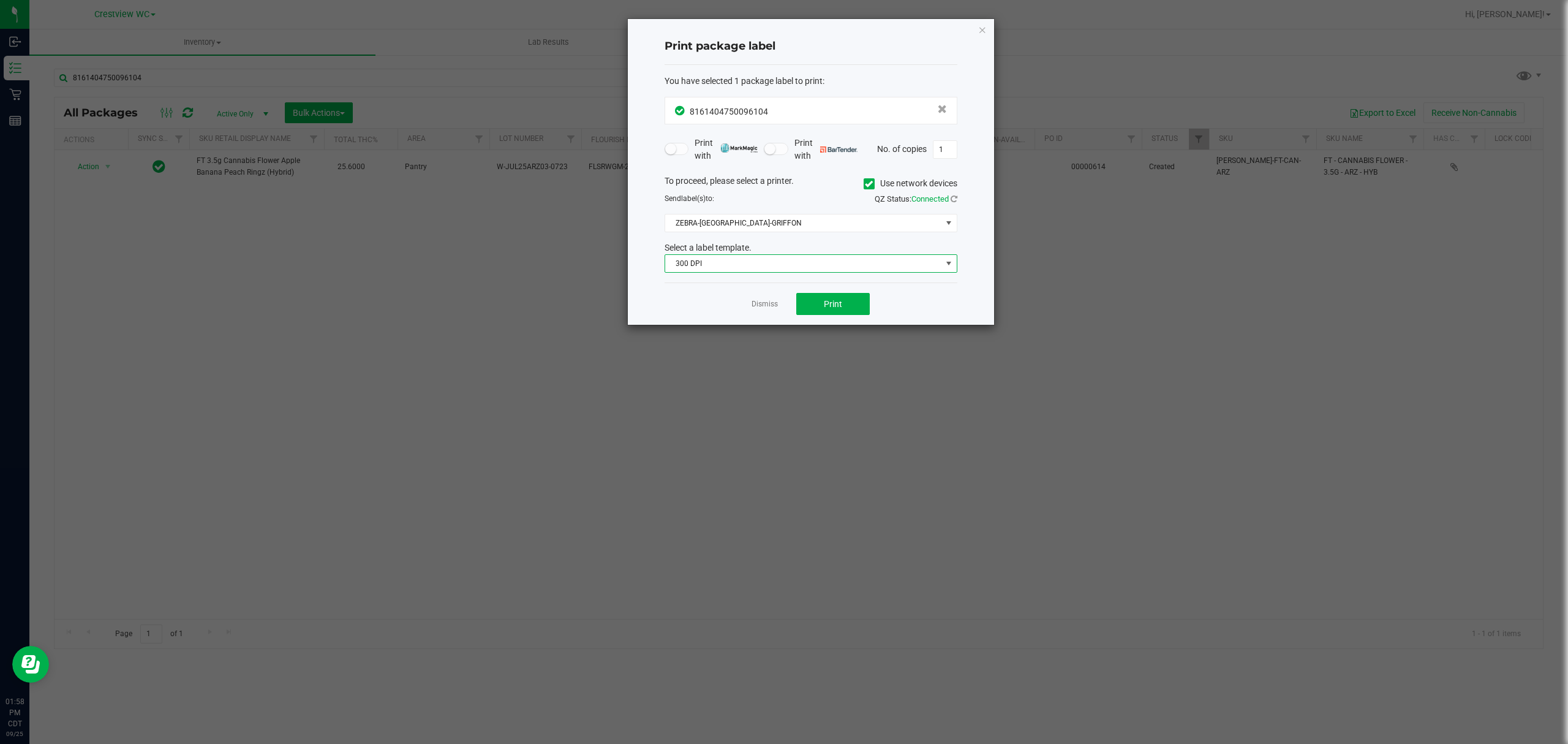
click at [846, 270] on span "300 DPI" at bounding box center [803, 263] width 276 height 17
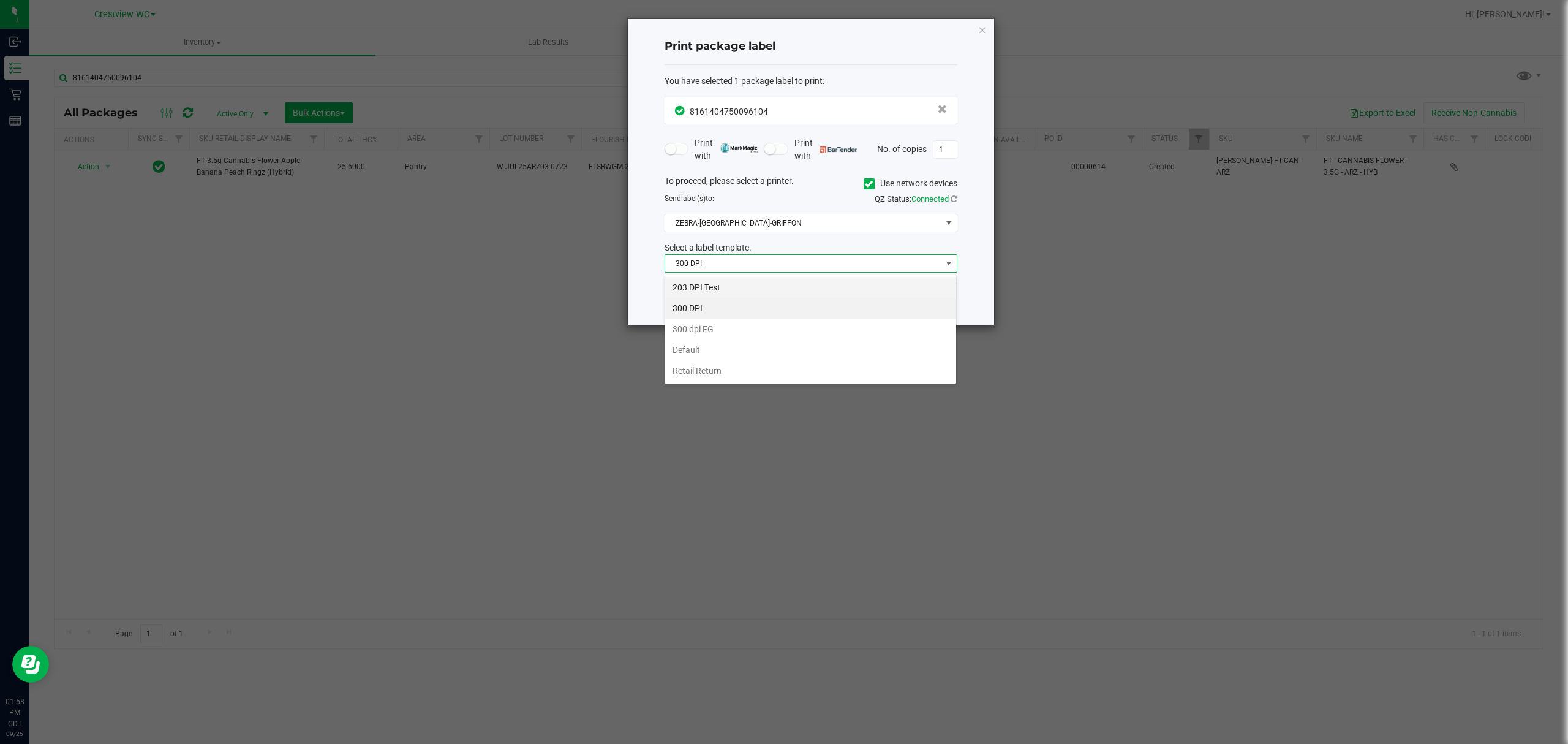
click at [839, 277] on li "203 DPI Test" at bounding box center [810, 287] width 291 height 20
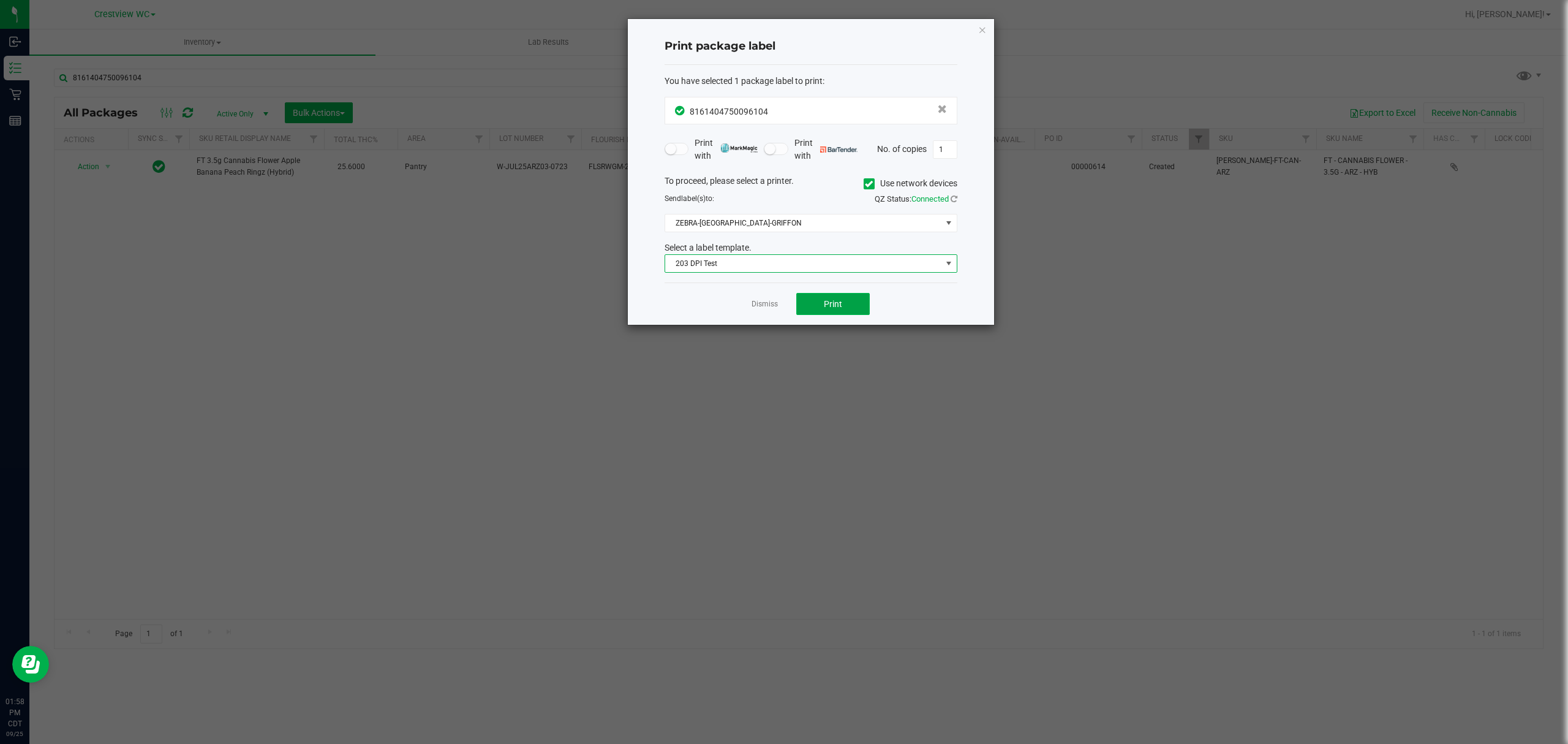
click at [844, 298] on button "Print" at bounding box center [832, 304] width 73 height 22
click at [981, 30] on icon "button" at bounding box center [982, 30] width 8 height 15
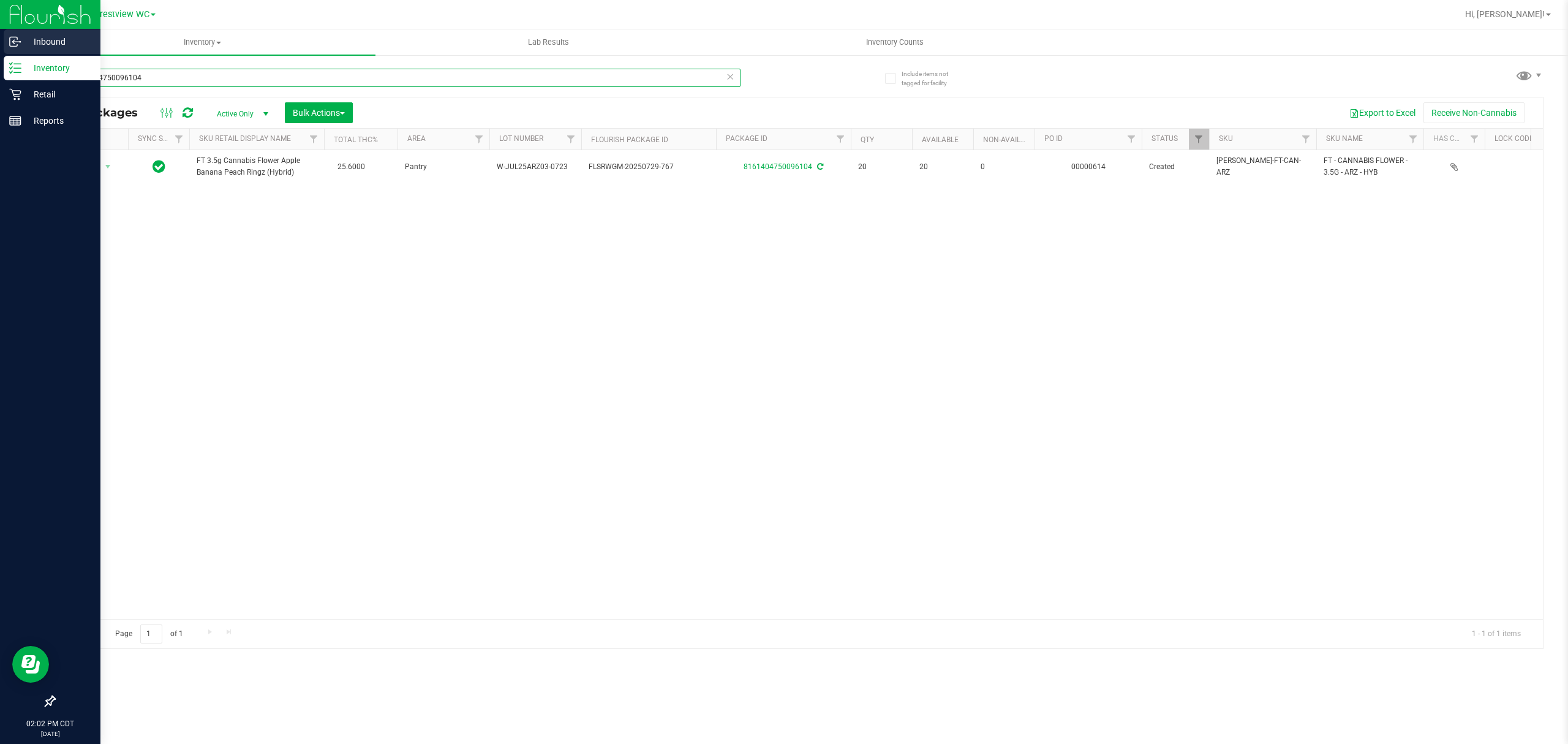
drag, startPoint x: 420, startPoint y: 74, endPoint x: 54, endPoint y: 49, distance: 366.9
click at [25, 93] on div "Inbound Inventory Retail Reports 02:02 PM CDT [DATE] 09/25 Crestview WC Hi, [PE…" at bounding box center [784, 372] width 1568 height 744
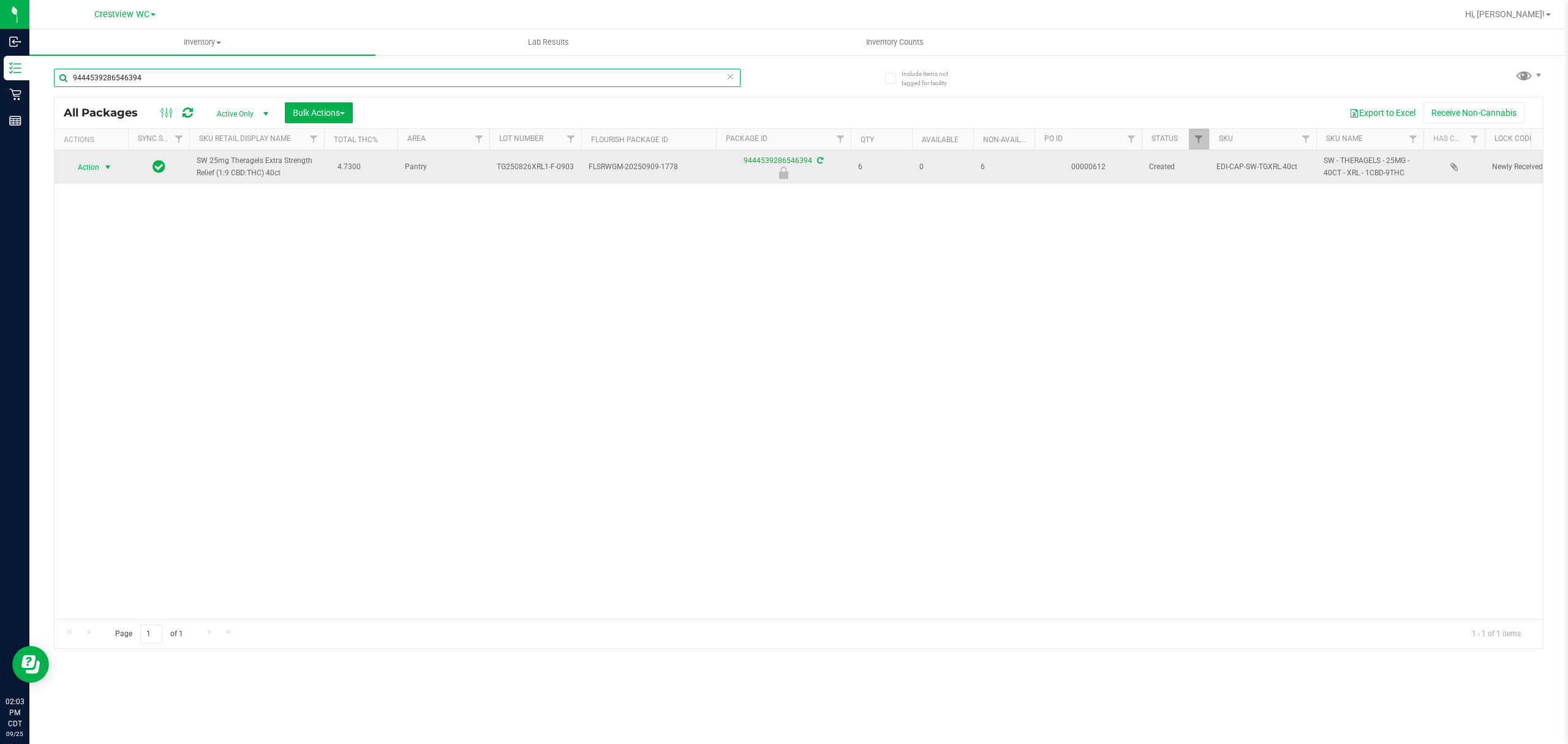
type input "9444539286546394"
click at [104, 167] on span "select" at bounding box center [108, 167] width 10 height 10
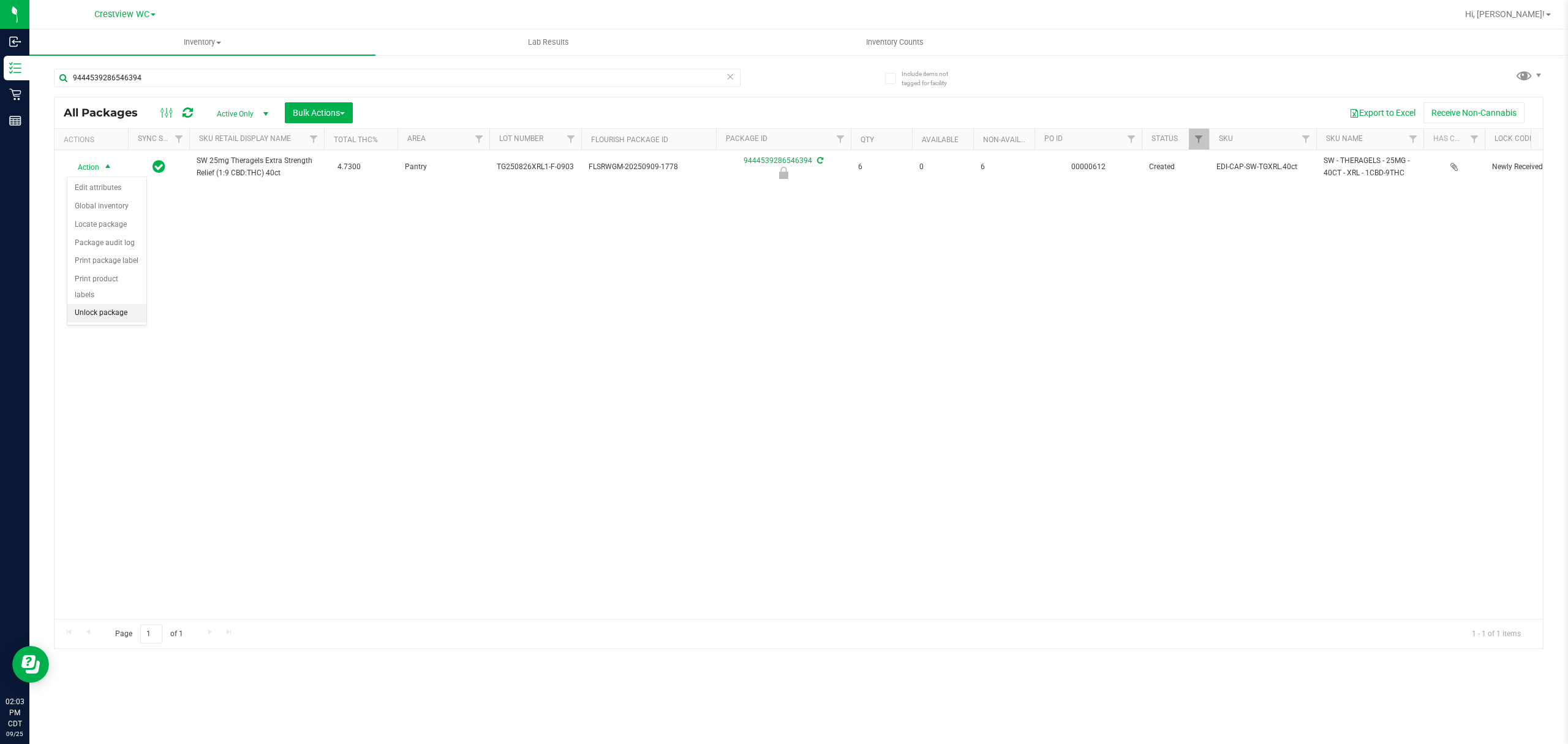
click at [130, 323] on ul "Edit attributes Global inventory Locate package Package audit log Print package…" at bounding box center [106, 250] width 79 height 143
click at [132, 320] on li "Unlock package" at bounding box center [106, 313] width 79 height 19
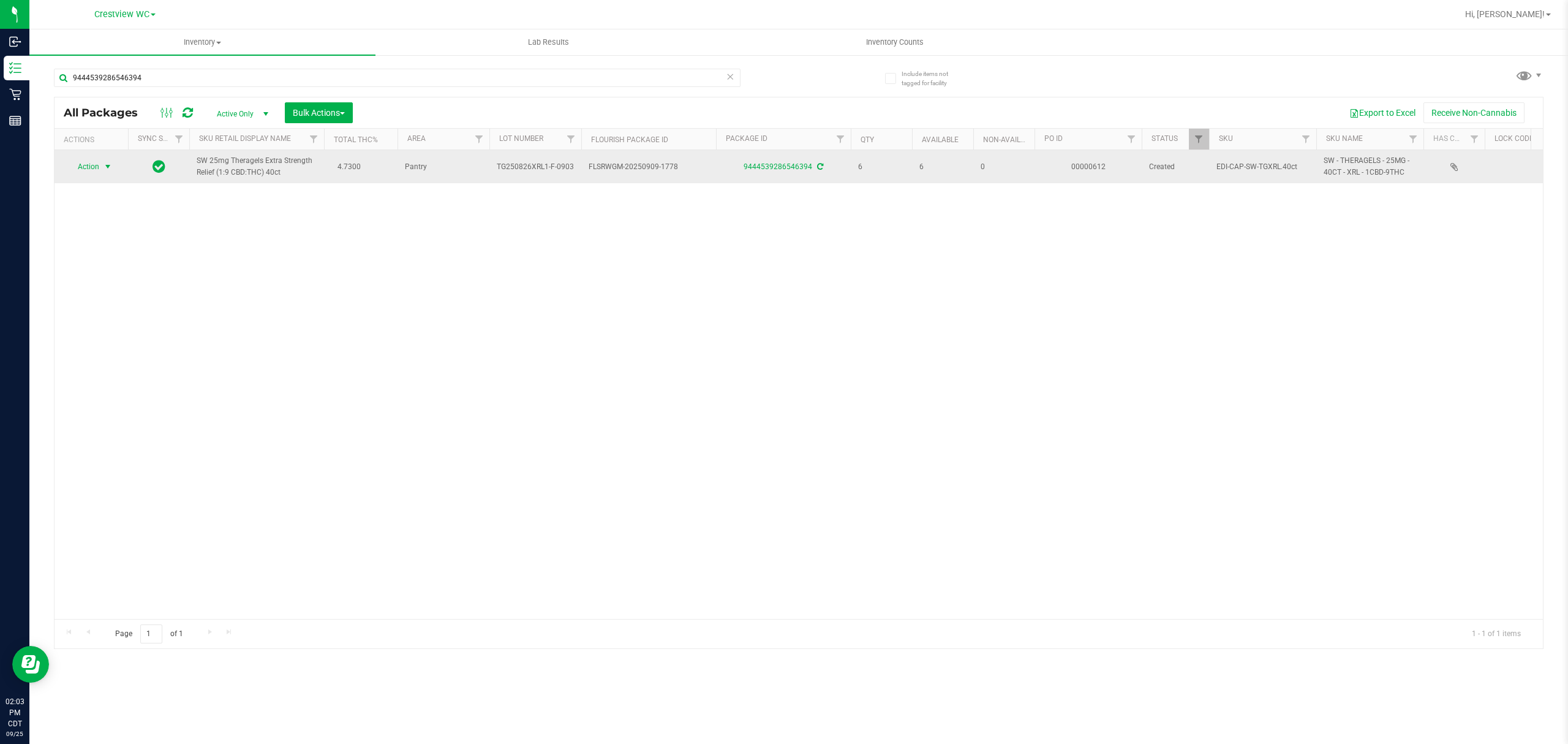
click at [86, 166] on span "Action" at bounding box center [84, 166] width 33 height 17
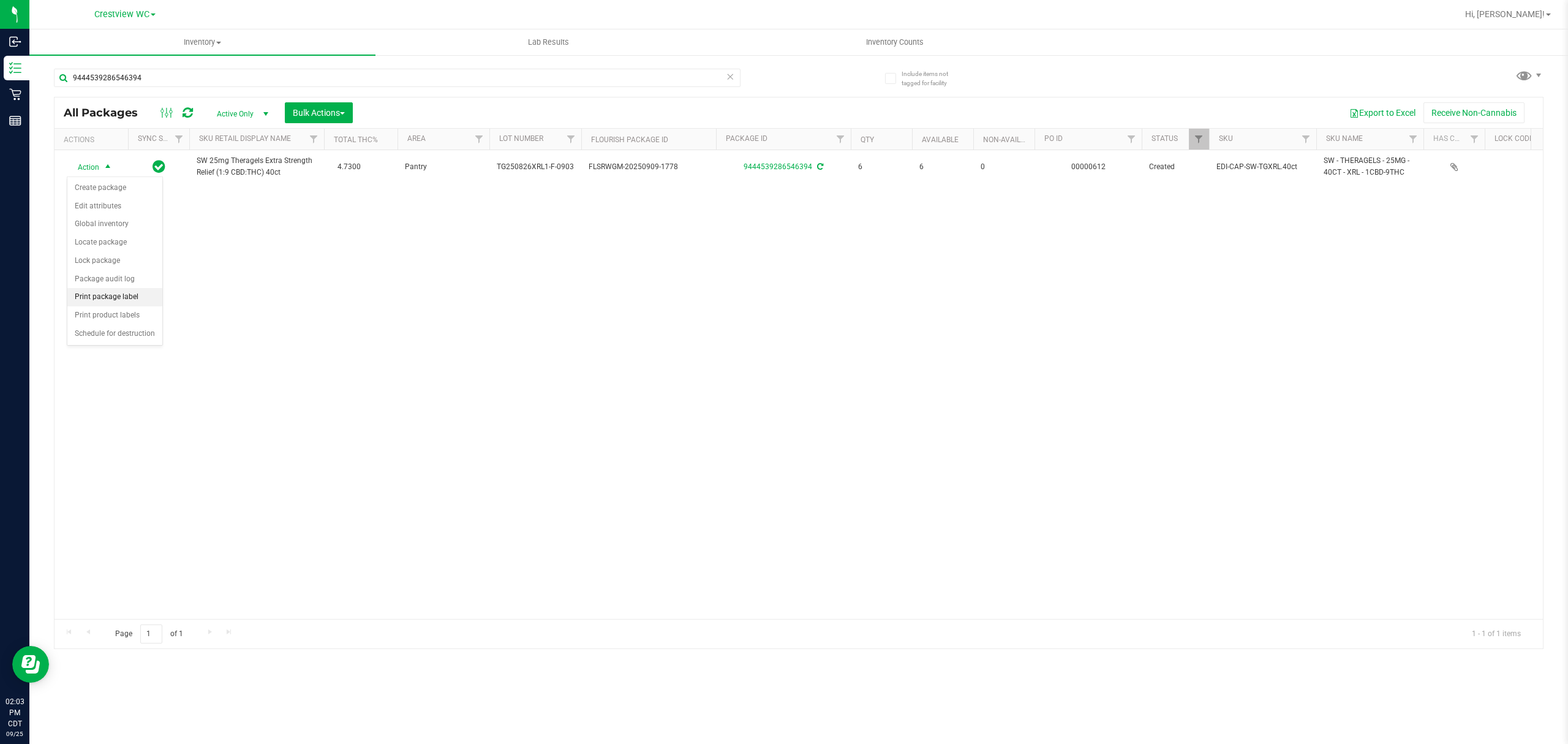
click at [138, 292] on li "Print package label" at bounding box center [114, 298] width 95 height 19
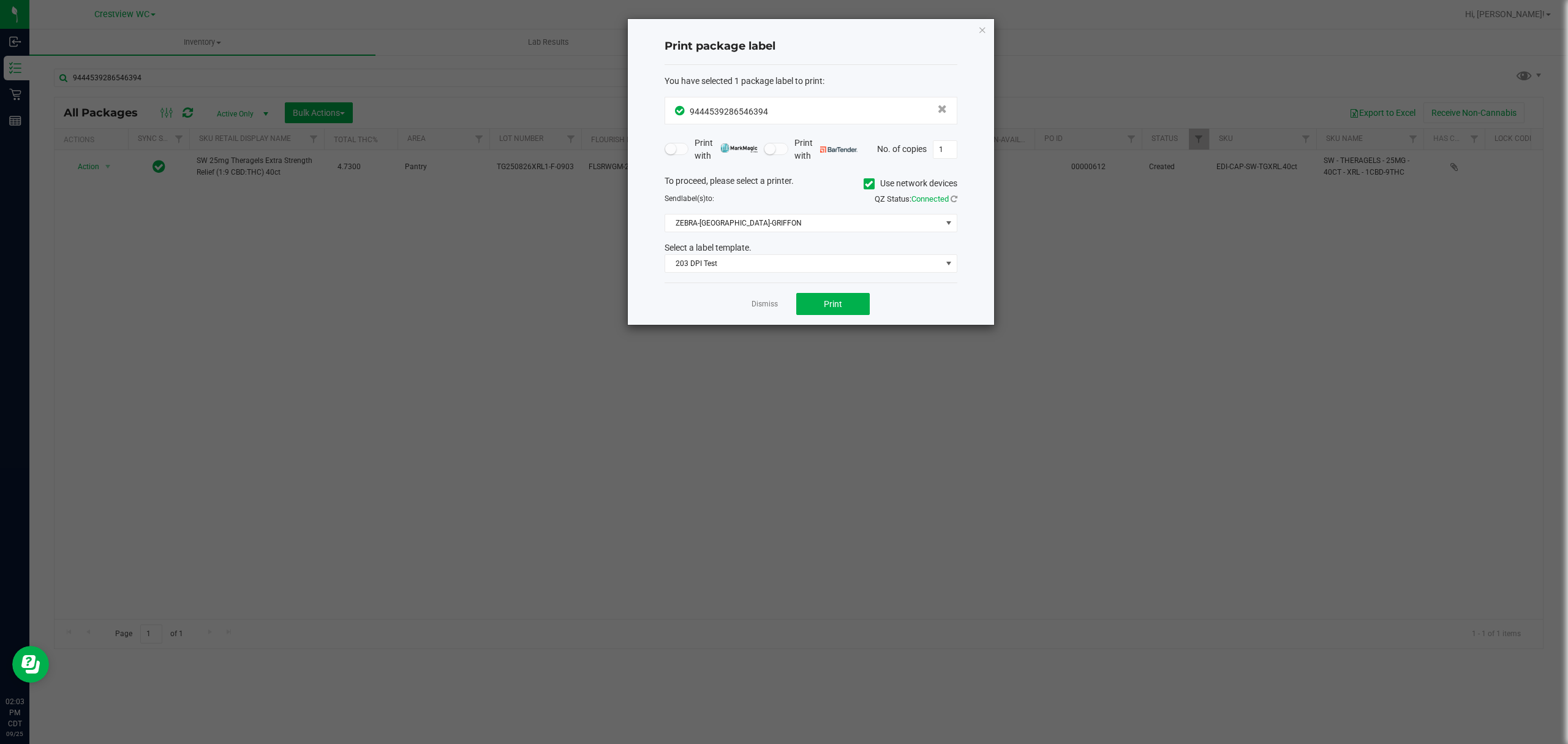
click at [873, 306] on div "Dismiss Print" at bounding box center [810, 303] width 293 height 42
drag, startPoint x: 867, startPoint y: 307, endPoint x: 872, endPoint y: 346, distance: 39.3
click at [860, 313] on div "Dismiss Print" at bounding box center [810, 303] width 293 height 42
click at [860, 290] on div "Dismiss Print" at bounding box center [810, 303] width 293 height 42
drag, startPoint x: 844, startPoint y: 320, endPoint x: 841, endPoint y: 309, distance: 11.4
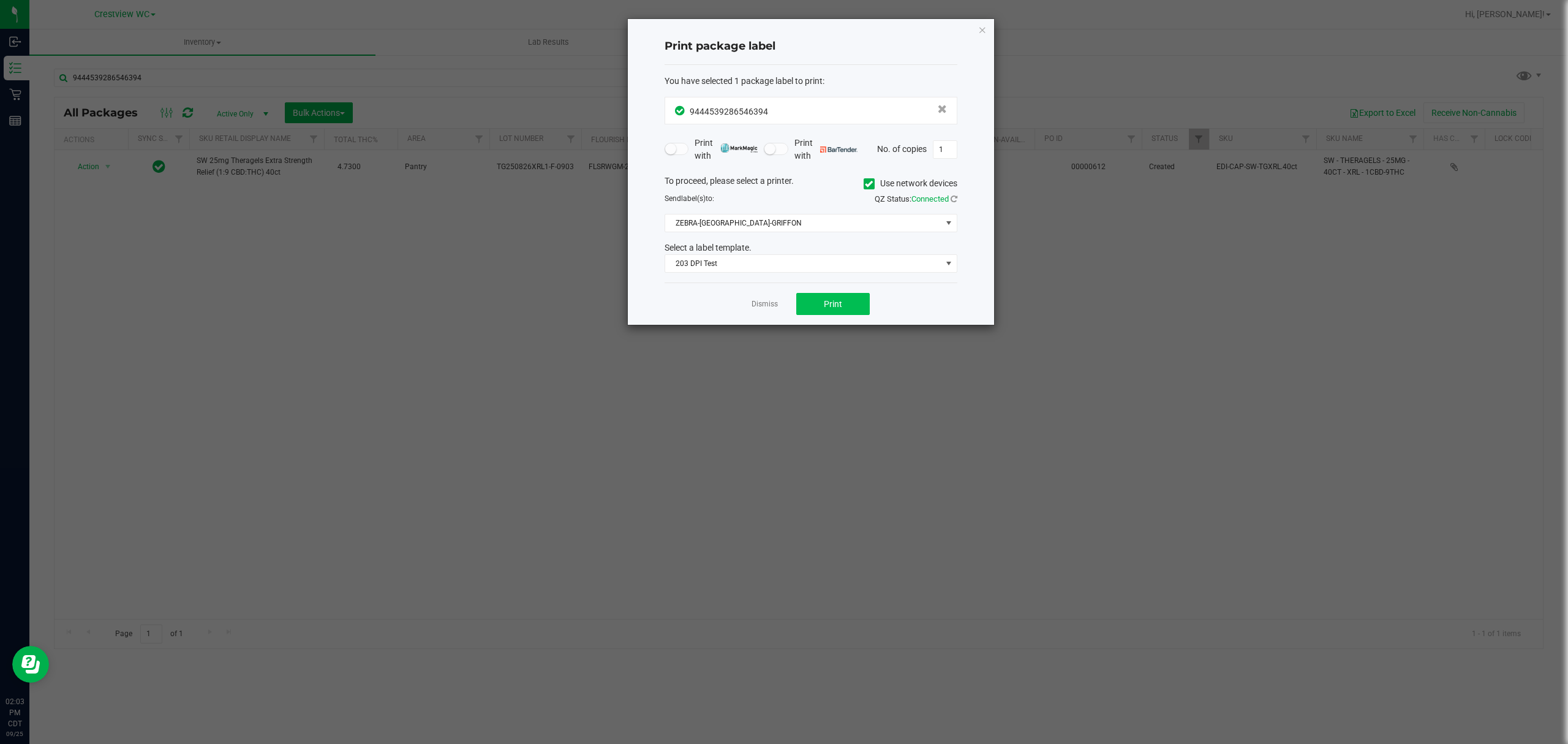
click at [844, 317] on div "Dismiss Print" at bounding box center [810, 303] width 293 height 42
click at [843, 308] on button "Print" at bounding box center [832, 304] width 73 height 22
